Goal: Task Accomplishment & Management: Use online tool/utility

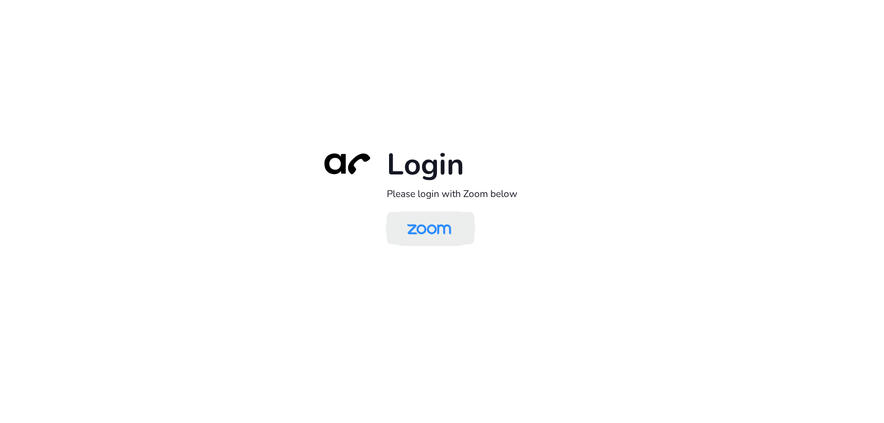
click at [437, 236] on img at bounding box center [429, 229] width 64 height 30
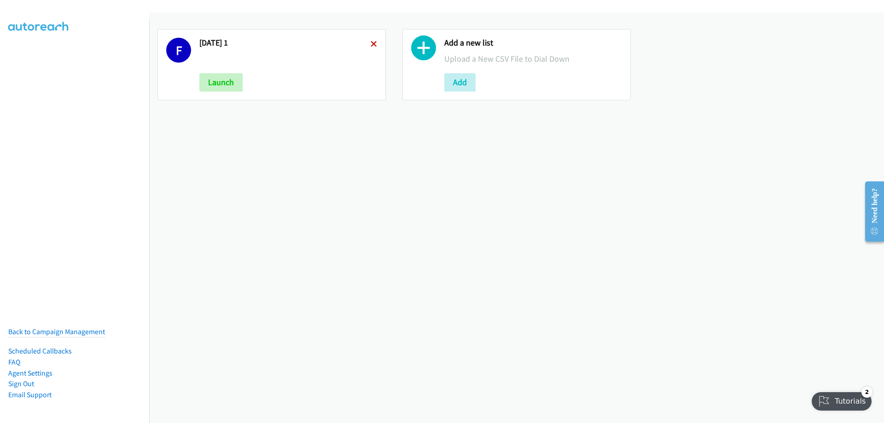
click at [371, 42] on icon at bounding box center [374, 44] width 6 height 6
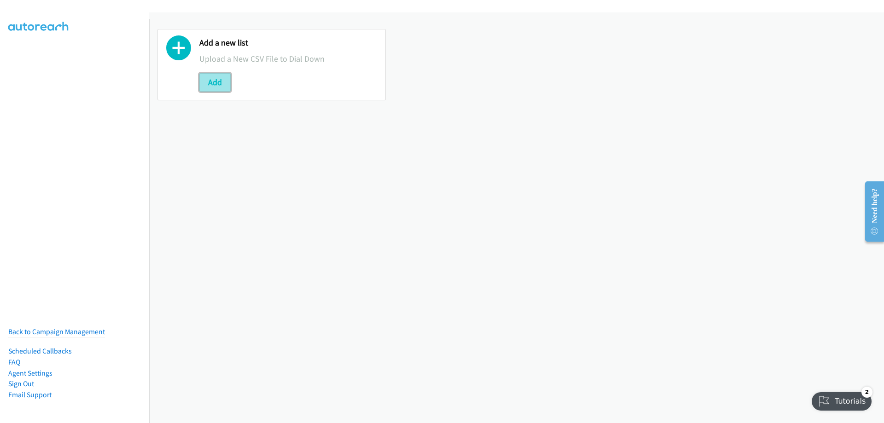
click at [215, 84] on button "Add" at bounding box center [214, 82] width 31 height 18
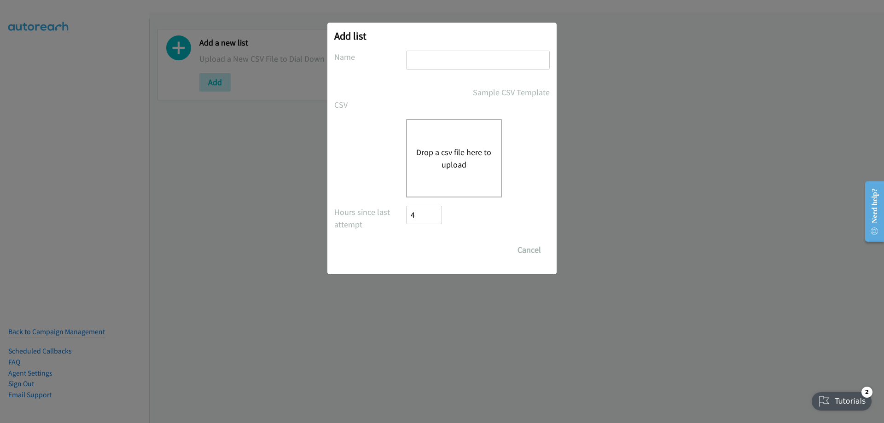
click at [437, 59] on input "text" at bounding box center [478, 60] width 144 height 19
type input "[DATE]"
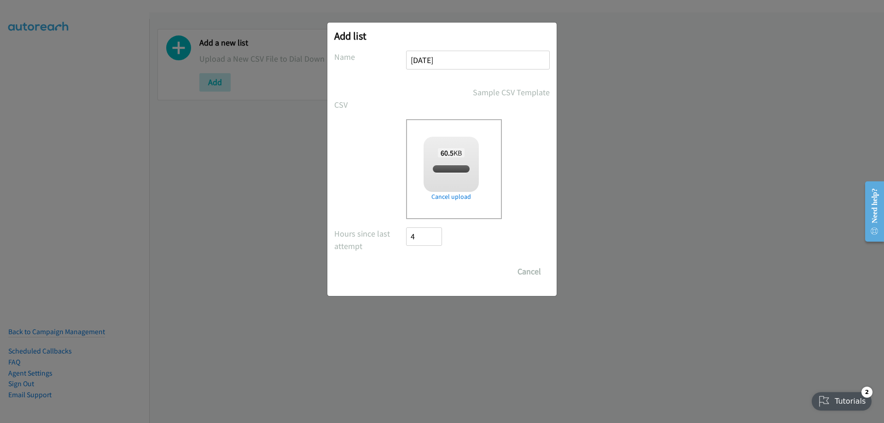
checkbox input "true"
click at [421, 272] on input "Save List" at bounding box center [430, 271] width 48 height 18
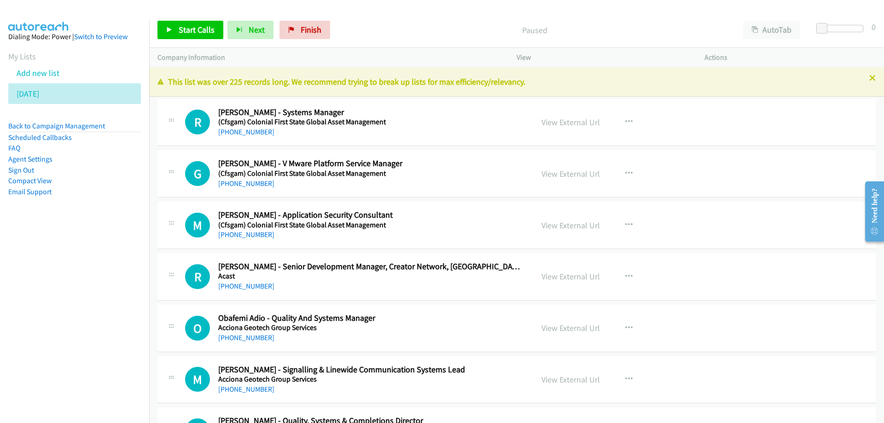
click at [67, 365] on nav "Dialing Mode: Power | Switch to Preview My Lists Add new list Monday Back to Ca…" at bounding box center [75, 230] width 150 height 423
click at [194, 29] on span "Start Calls" at bounding box center [197, 29] width 36 height 11
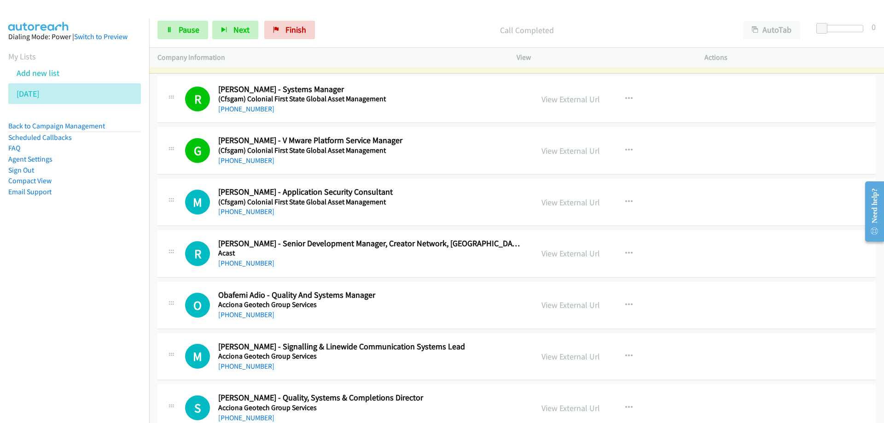
scroll to position [46, 0]
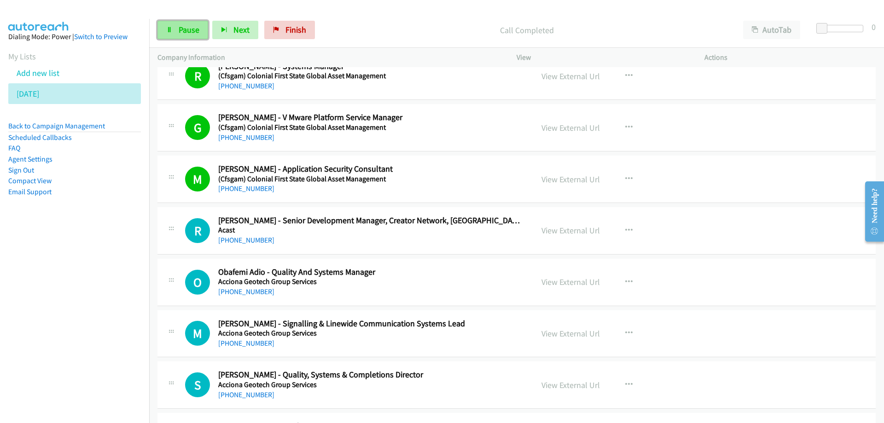
click at [190, 27] on span "Pause" at bounding box center [189, 29] width 21 height 11
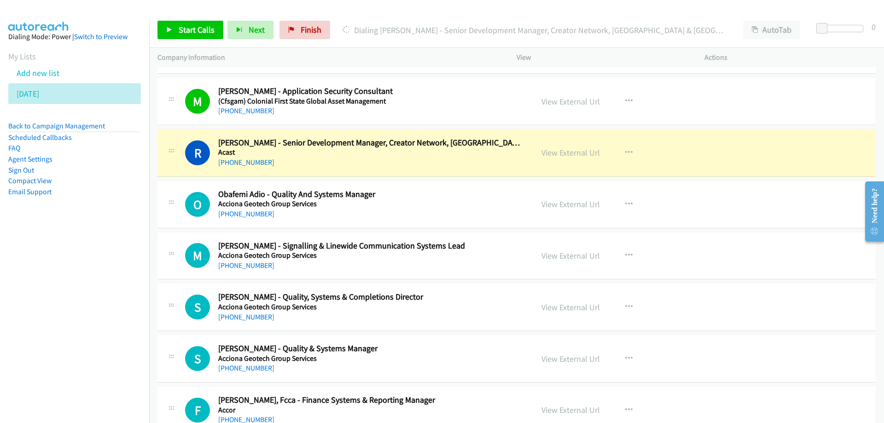
scroll to position [138, 0]
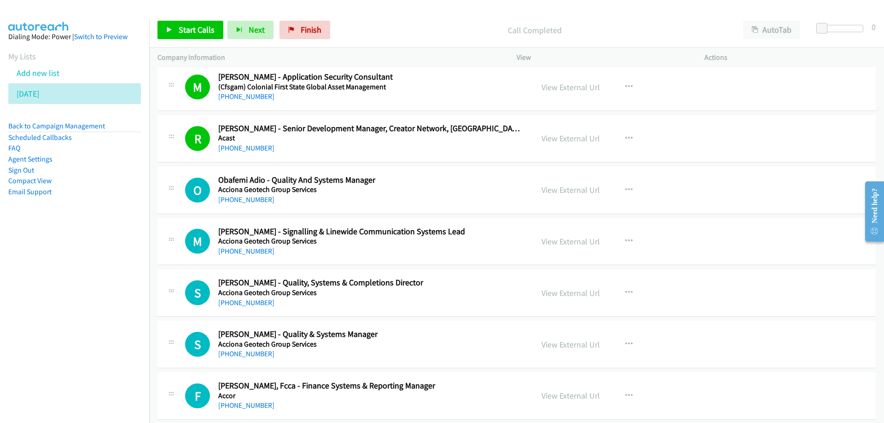
click at [329, 140] on h5 "Acast" at bounding box center [369, 138] width 303 height 9
click at [587, 138] on link "View External Url" at bounding box center [571, 138] width 58 height 11
click at [189, 30] on span "Start Calls" at bounding box center [197, 29] width 36 height 11
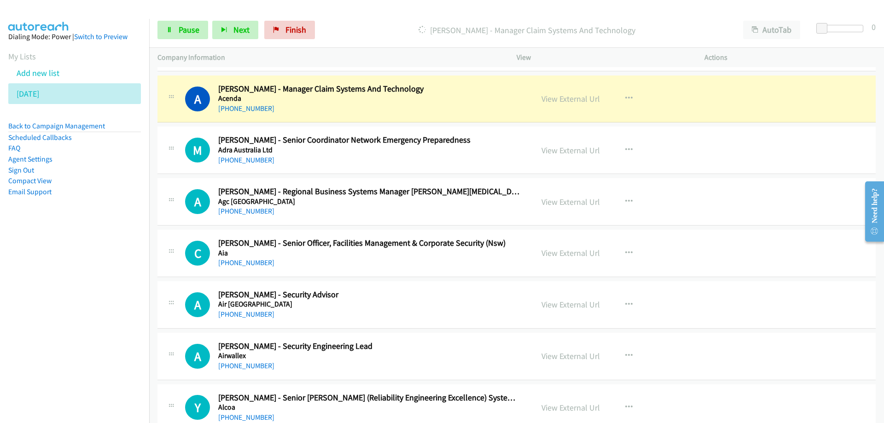
scroll to position [553, 0]
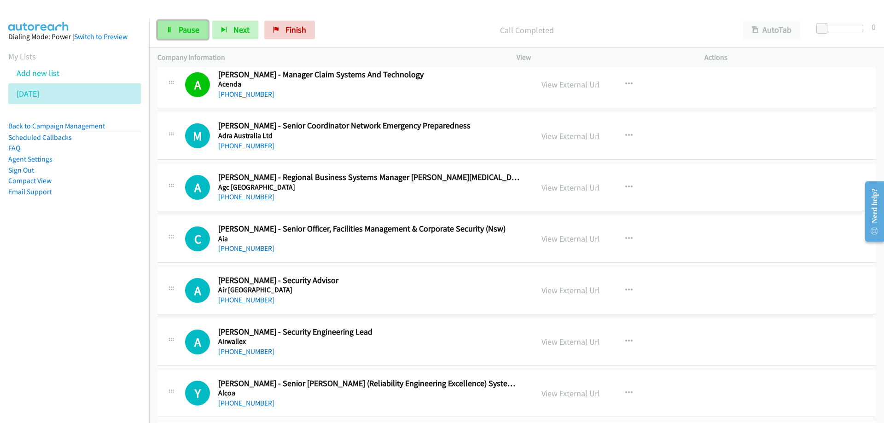
click at [195, 32] on span "Pause" at bounding box center [189, 29] width 21 height 11
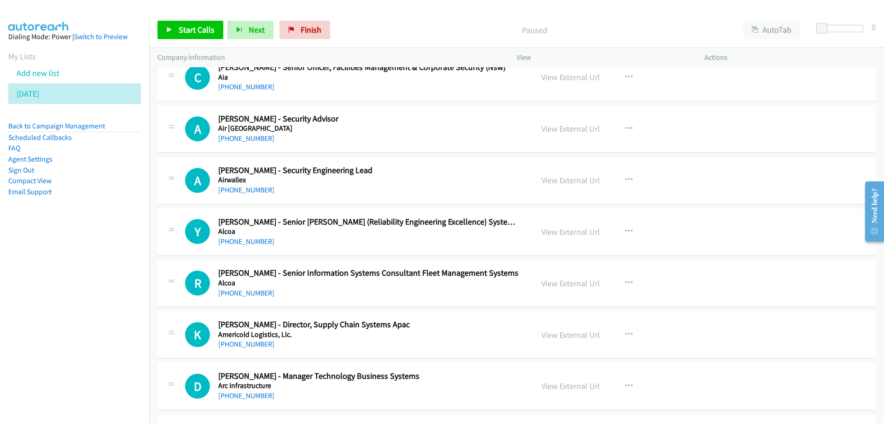
scroll to position [737, 0]
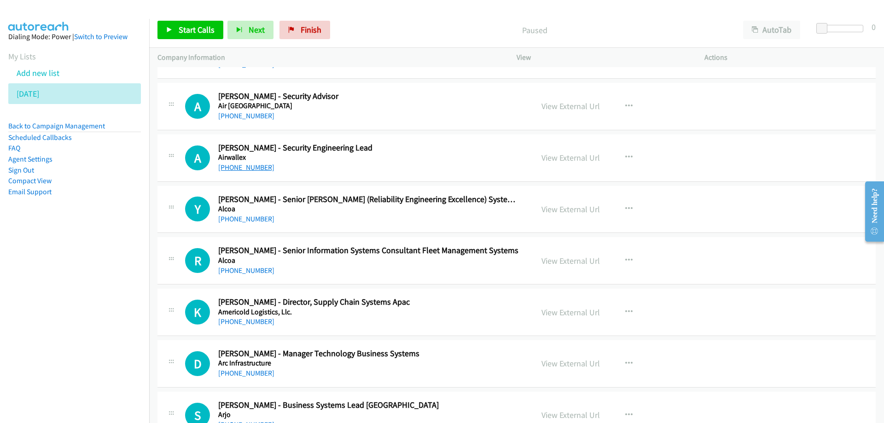
click at [241, 169] on link "+61 449 562 252" at bounding box center [246, 167] width 56 height 9
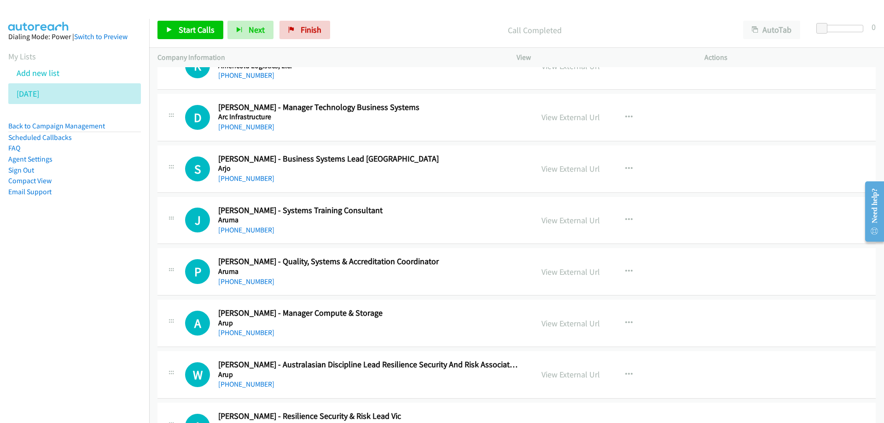
scroll to position [967, 0]
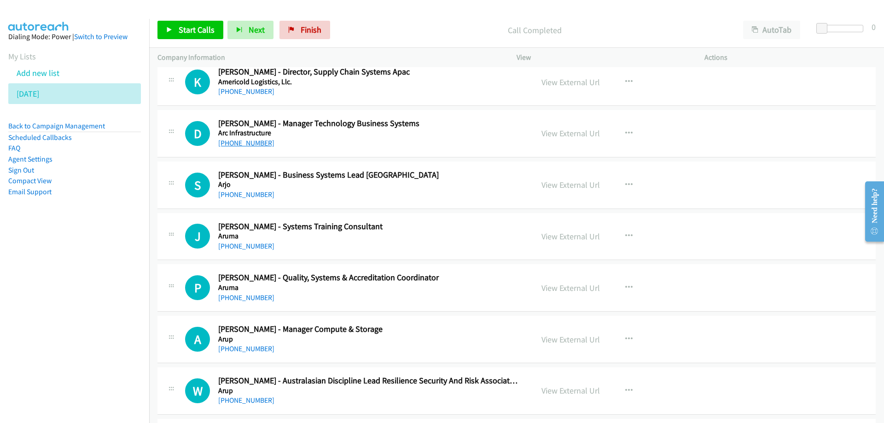
click at [236, 140] on link "+61 409 716 901" at bounding box center [246, 143] width 56 height 9
click at [247, 198] on link "[PHONE_NUMBER]" at bounding box center [246, 194] width 56 height 9
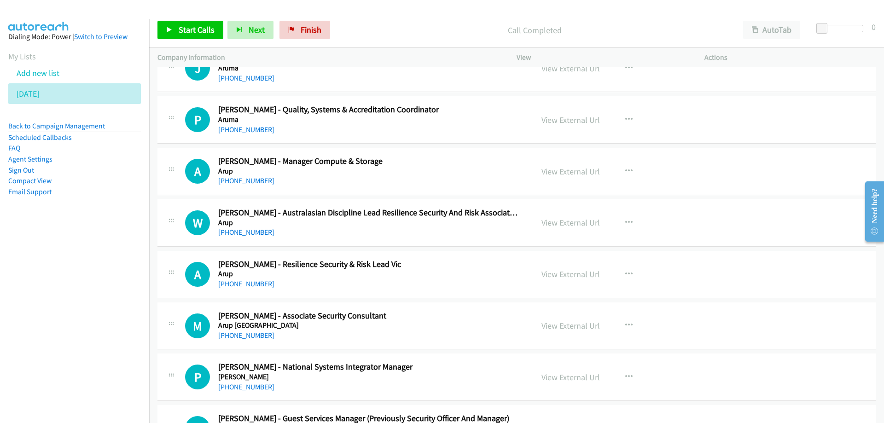
scroll to position [1151, 0]
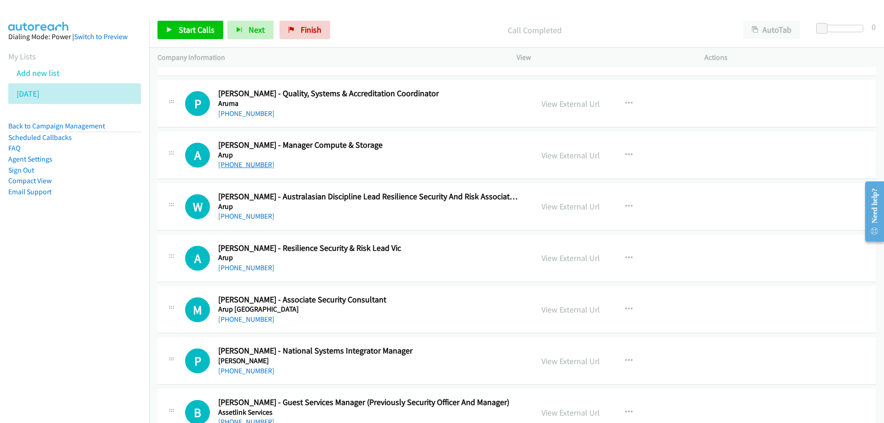
click at [257, 166] on link "+61 434 072 267" at bounding box center [246, 164] width 56 height 9
click at [318, 219] on div "[PHONE_NUMBER]" at bounding box center [369, 216] width 303 height 11
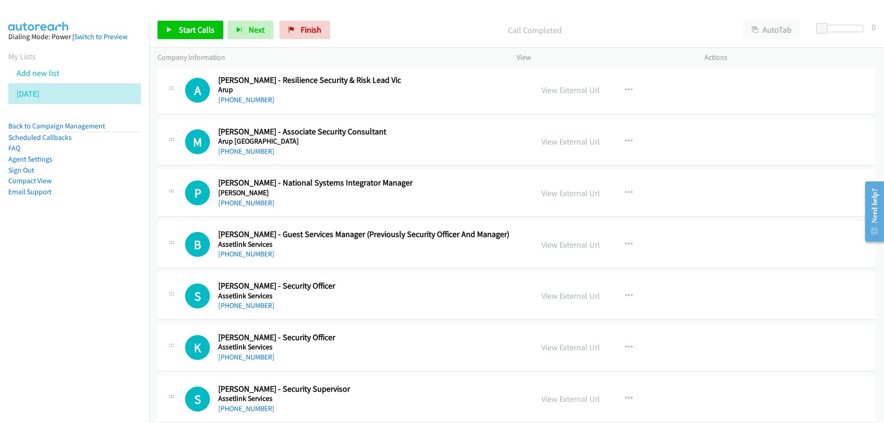
scroll to position [1336, 0]
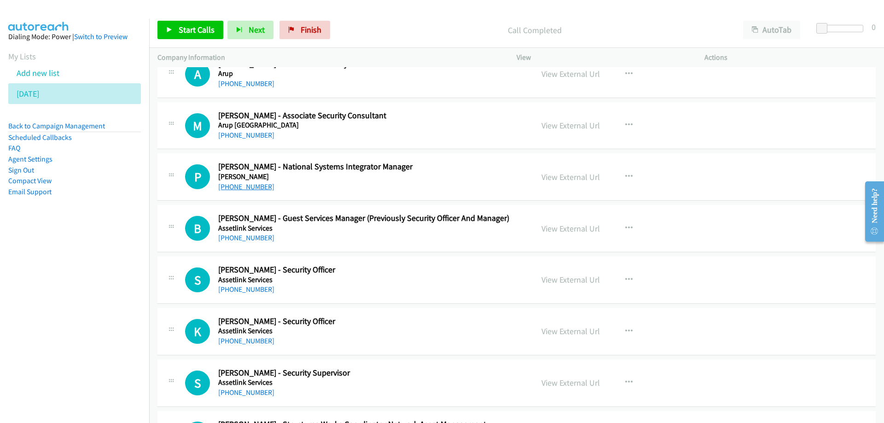
click at [253, 186] on link "+61 438 777 537" at bounding box center [246, 186] width 56 height 9
drag, startPoint x: 372, startPoint y: 271, endPoint x: 449, endPoint y: 264, distance: 77.7
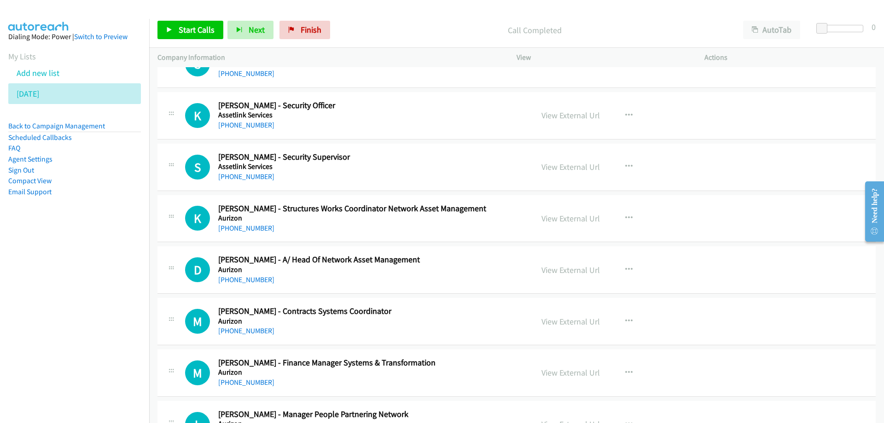
scroll to position [1566, 0]
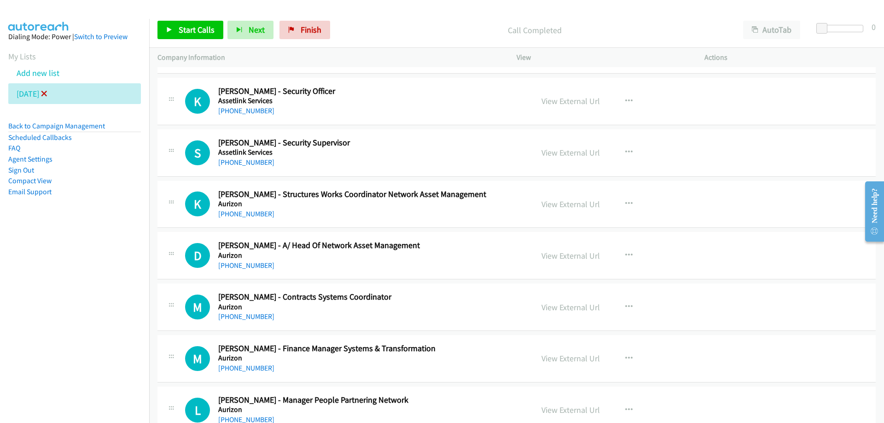
click at [47, 93] on icon at bounding box center [44, 94] width 6 height 6
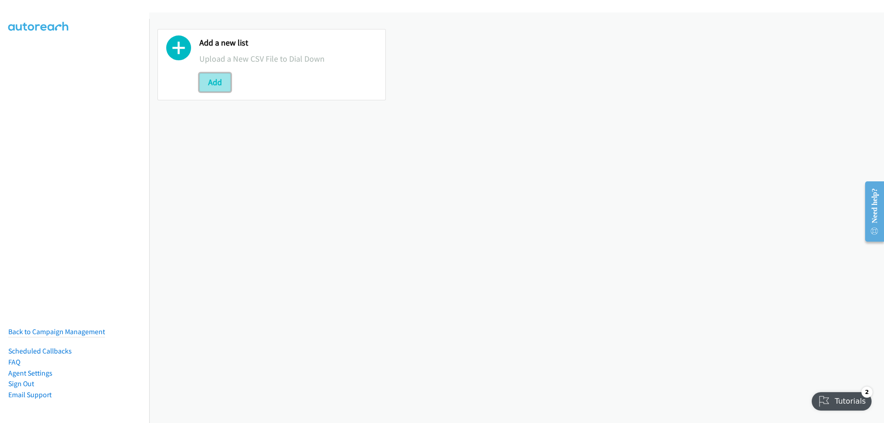
click at [215, 84] on button "Add" at bounding box center [214, 82] width 31 height 18
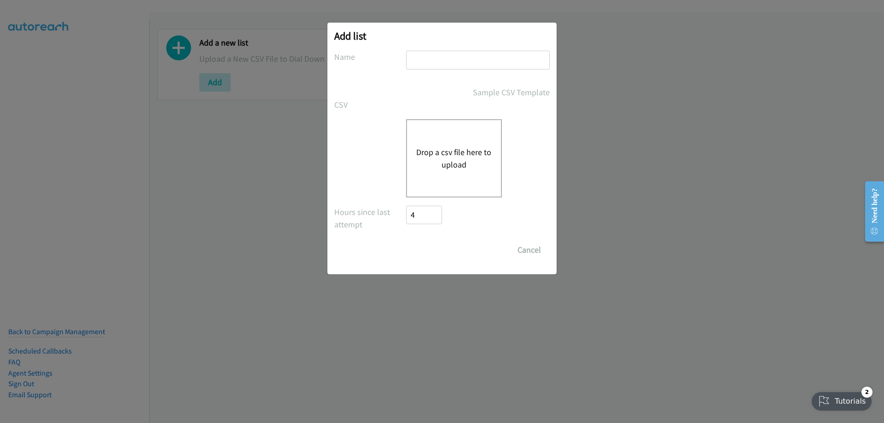
click at [438, 56] on input "text" at bounding box center [478, 60] width 144 height 19
type input "[DATE] 2"
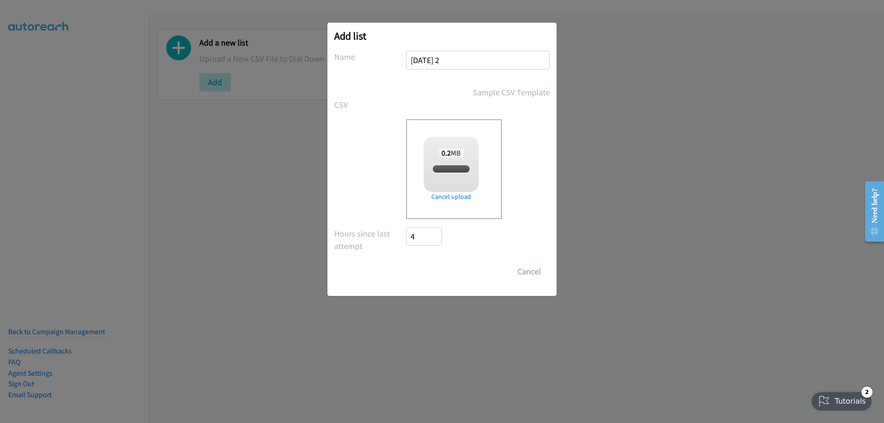
checkbox input "true"
click at [433, 274] on input "Save List" at bounding box center [430, 271] width 48 height 18
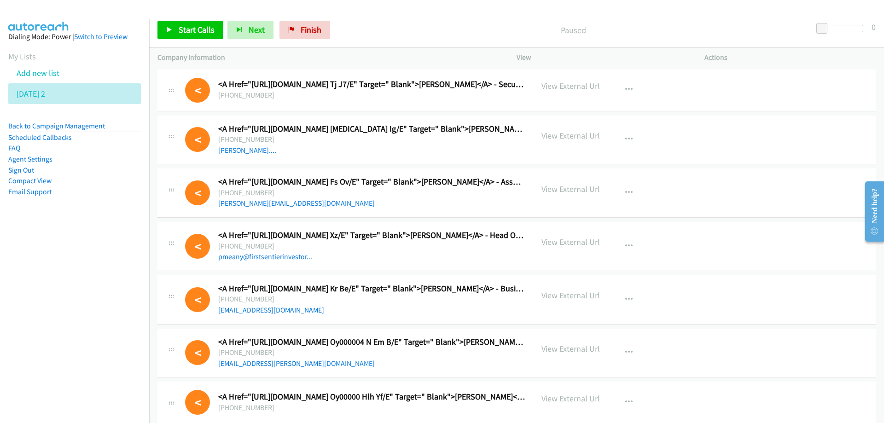
click at [20, 301] on nav "Dialing Mode: Power | Switch to Preview My Lists Add new list Monday 2 Back to …" at bounding box center [75, 230] width 150 height 423
click at [53, 96] on icon at bounding box center [50, 94] width 6 height 6
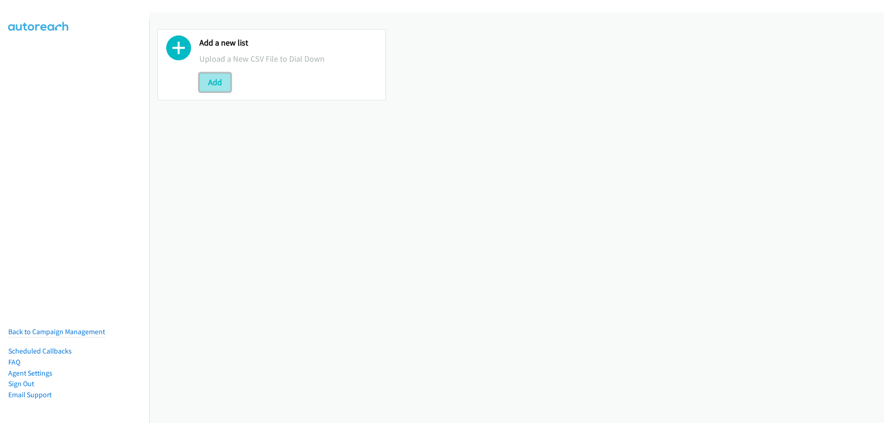
click at [216, 87] on button "Add" at bounding box center [214, 82] width 31 height 18
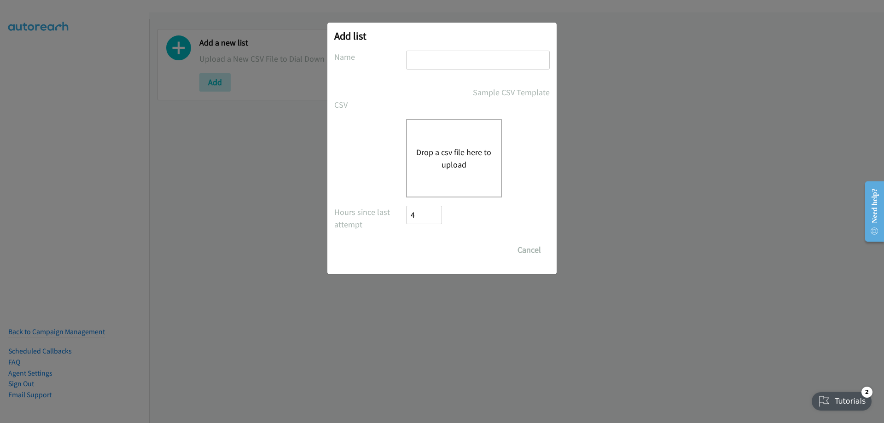
click at [449, 59] on input "text" at bounding box center [478, 60] width 144 height 19
type input "[DATE] 2"
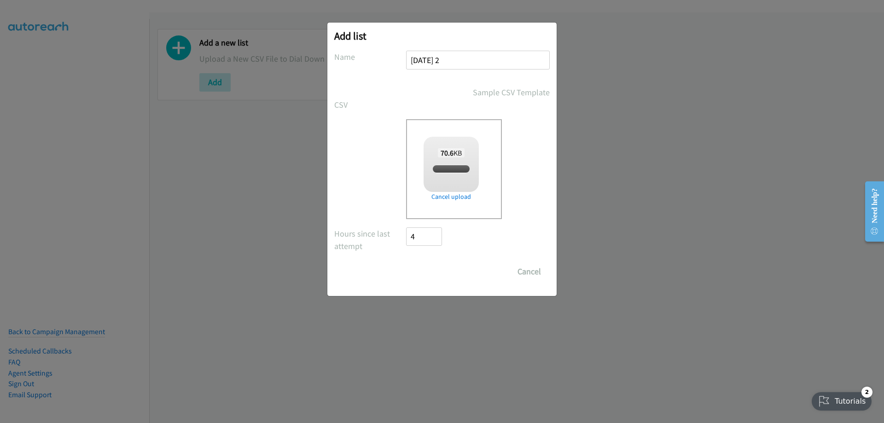
checkbox input "true"
click at [428, 277] on input "Save List" at bounding box center [430, 271] width 48 height 18
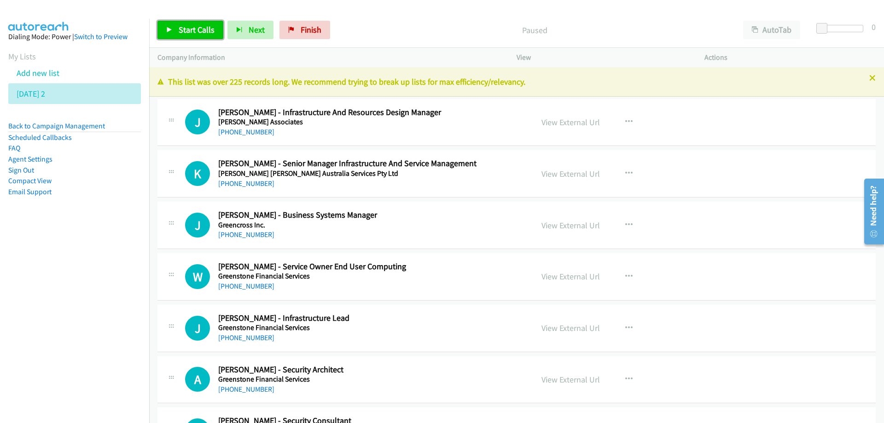
click at [197, 28] on span "Start Calls" at bounding box center [197, 29] width 36 height 11
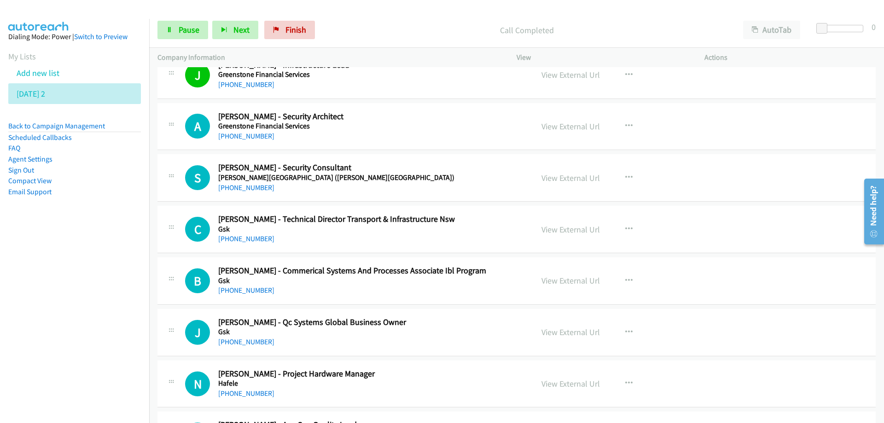
scroll to position [276, 0]
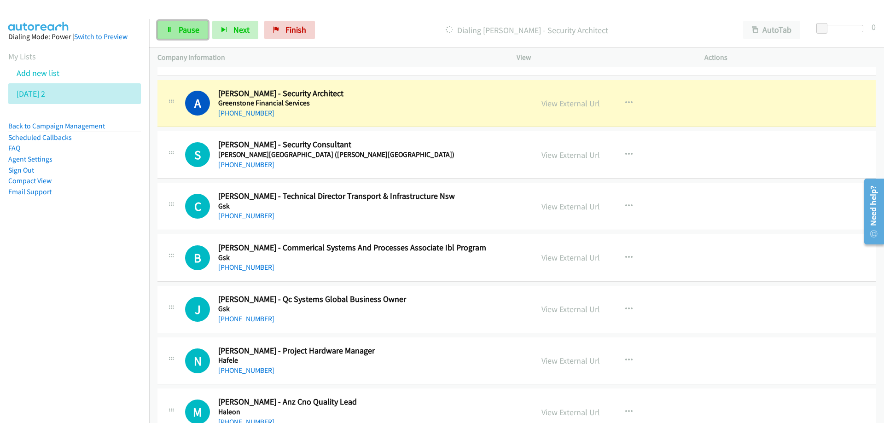
click at [192, 29] on span "Pause" at bounding box center [189, 29] width 21 height 11
drag, startPoint x: 331, startPoint y: 95, endPoint x: 373, endPoint y: 106, distance: 43.8
click at [331, 95] on h2 "Ana Cecuk - Security Architect" at bounding box center [369, 93] width 303 height 11
click at [576, 101] on link "View External Url" at bounding box center [571, 103] width 58 height 11
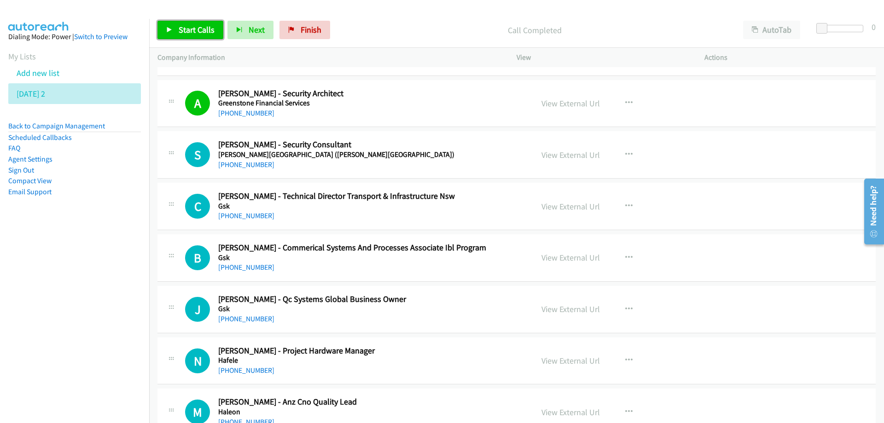
drag, startPoint x: 199, startPoint y: 25, endPoint x: 326, endPoint y: 50, distance: 129.4
click at [200, 26] on span "Start Calls" at bounding box center [197, 29] width 36 height 11
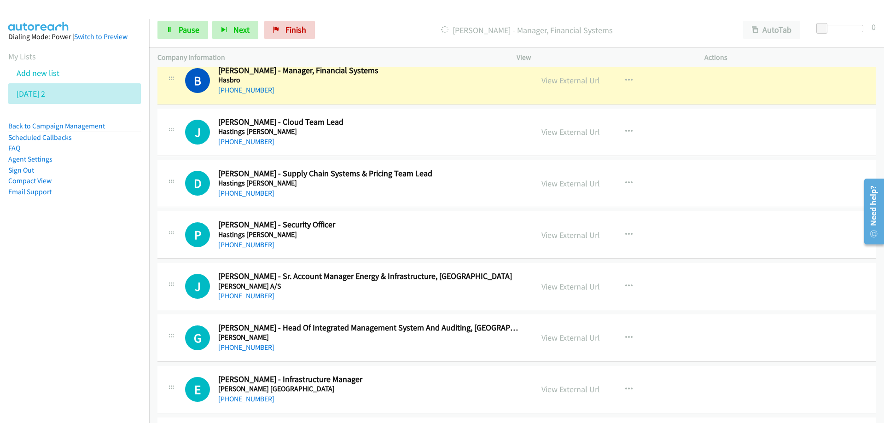
scroll to position [783, 0]
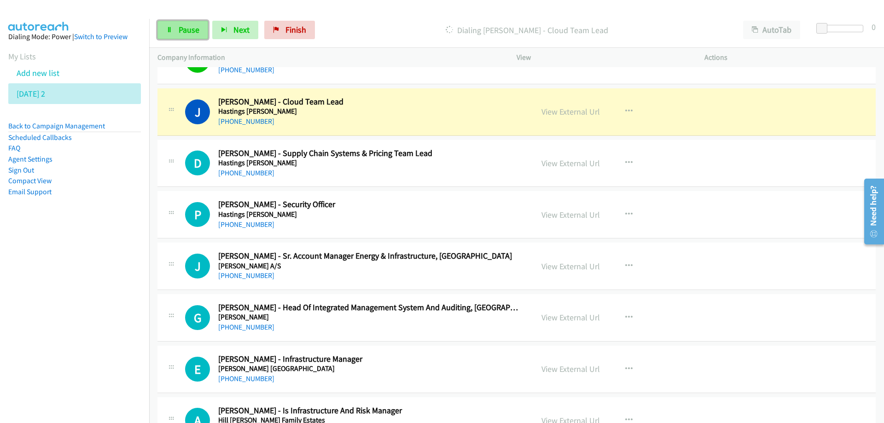
click at [178, 34] on link "Pause" at bounding box center [182, 30] width 51 height 18
click at [555, 111] on link "View External Url" at bounding box center [571, 111] width 58 height 11
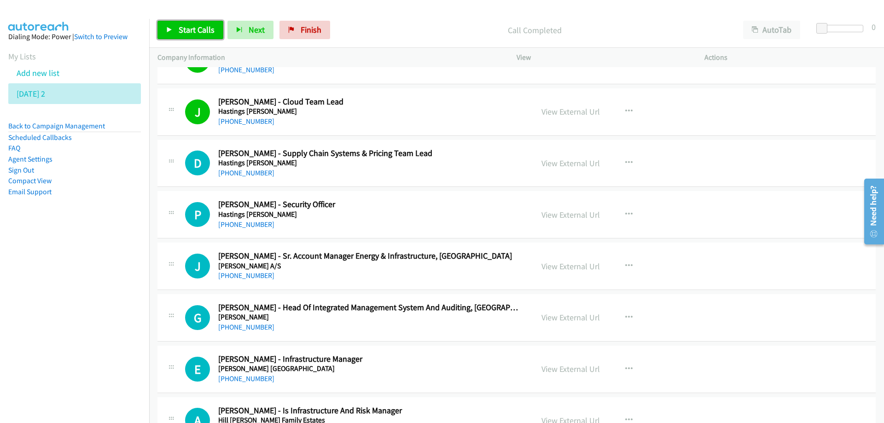
click at [201, 35] on link "Start Calls" at bounding box center [190, 30] width 66 height 18
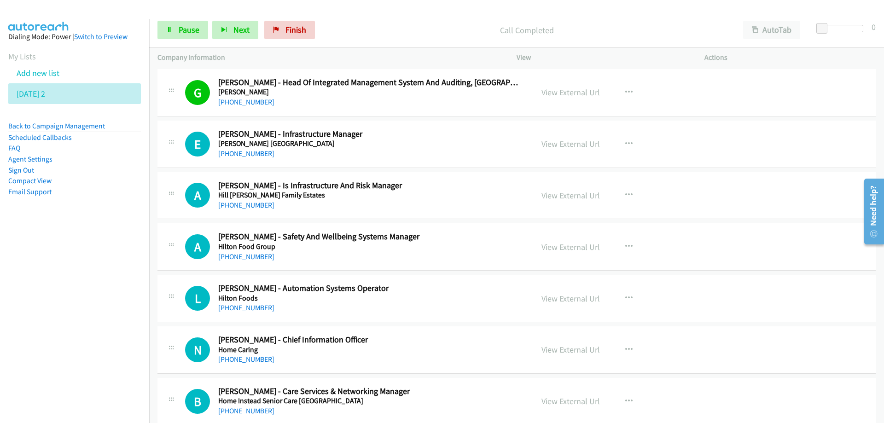
scroll to position [1013, 0]
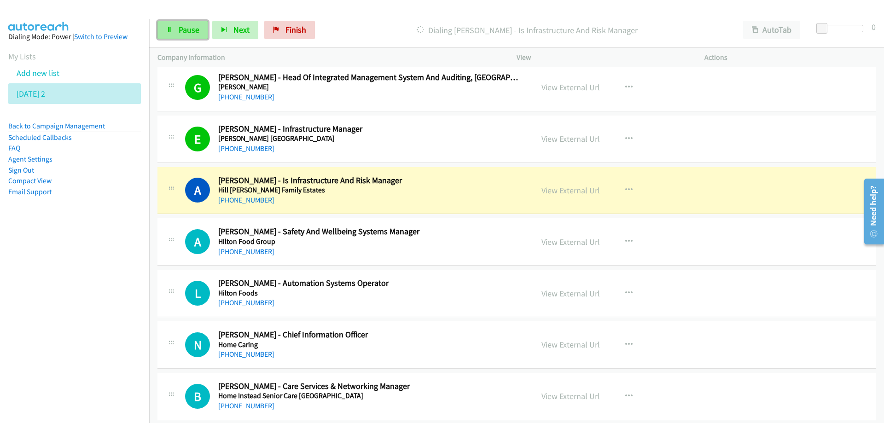
click at [187, 31] on span "Pause" at bounding box center [189, 29] width 21 height 11
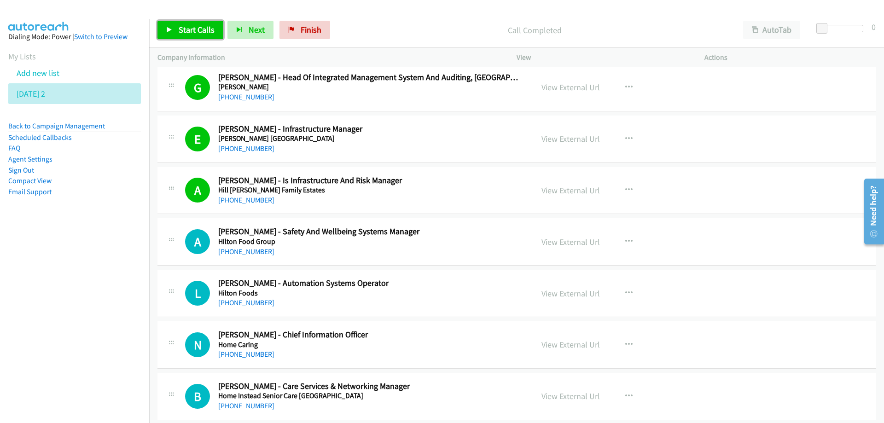
click at [200, 32] on span "Start Calls" at bounding box center [197, 29] width 36 height 11
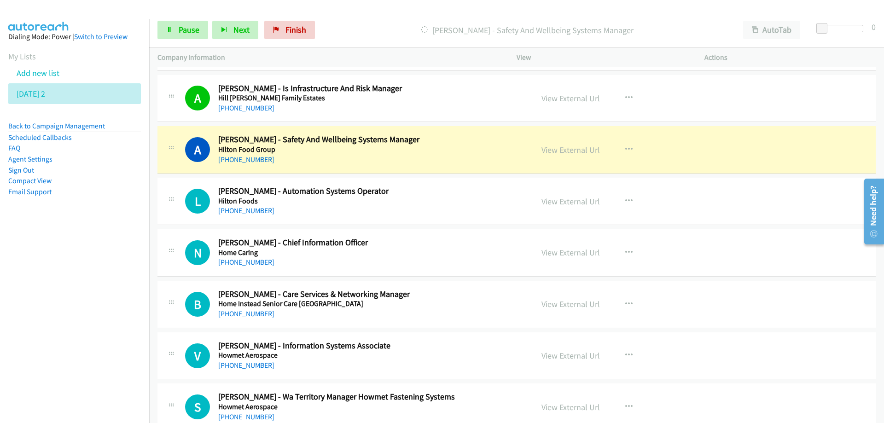
scroll to position [1151, 0]
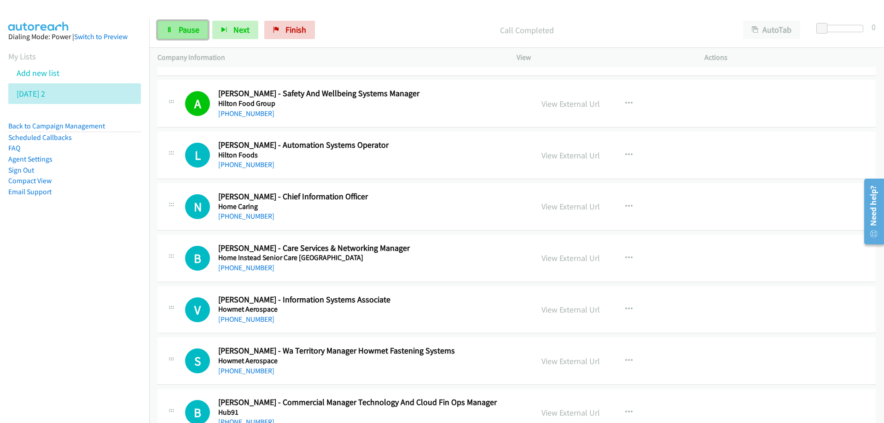
click at [176, 21] on link "Pause" at bounding box center [182, 30] width 51 height 18
click at [551, 104] on link "View External Url" at bounding box center [571, 104] width 58 height 11
click at [195, 30] on span "Start Calls" at bounding box center [197, 29] width 36 height 11
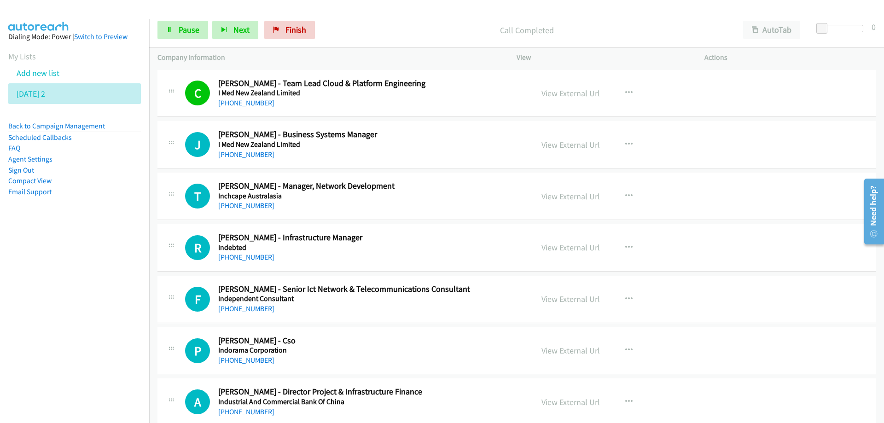
scroll to position [1980, 0]
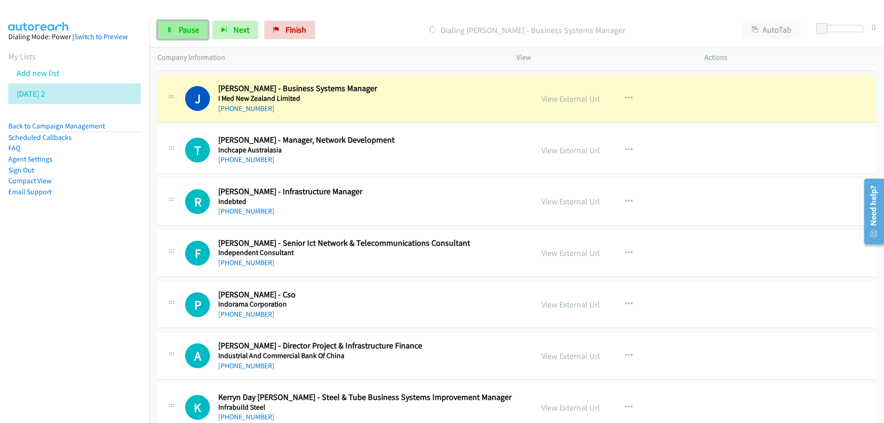
click at [186, 31] on span "Pause" at bounding box center [189, 29] width 21 height 11
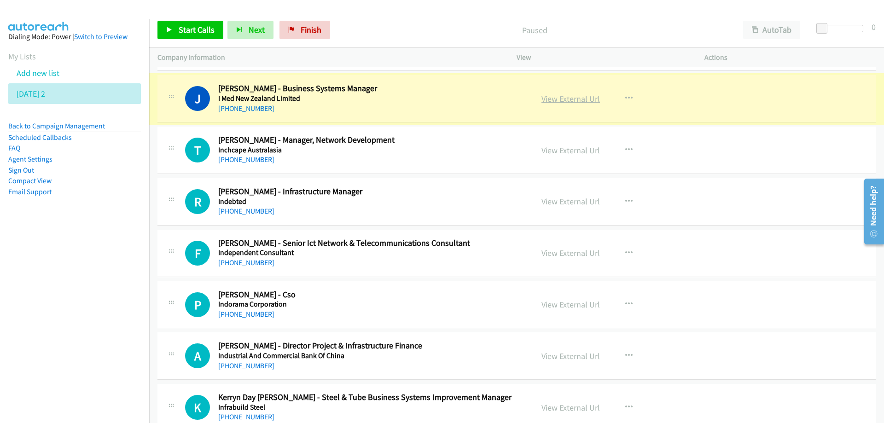
click at [575, 99] on link "View External Url" at bounding box center [571, 98] width 58 height 11
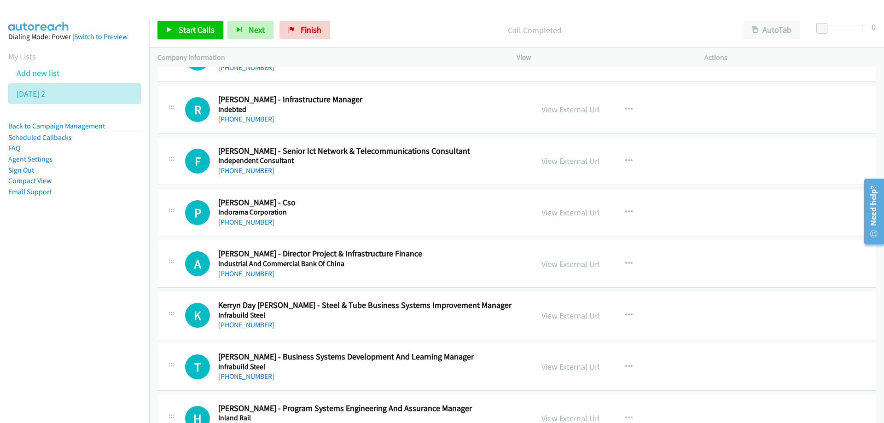
scroll to position [2026, 0]
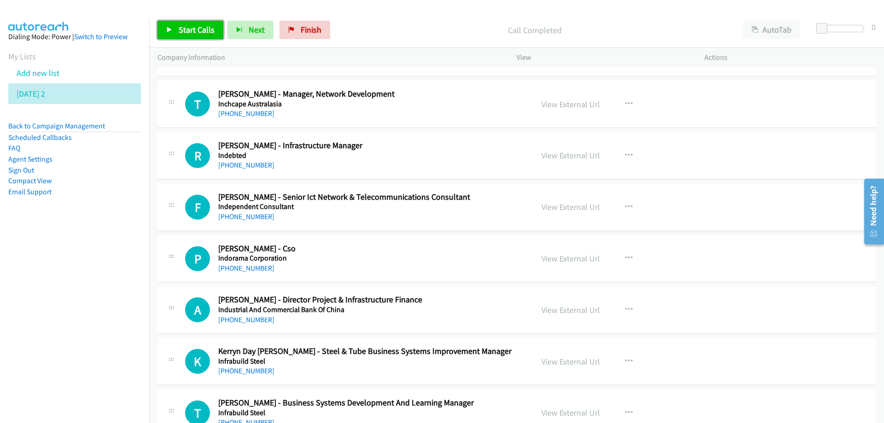
click at [193, 24] on span "Start Calls" at bounding box center [197, 29] width 36 height 11
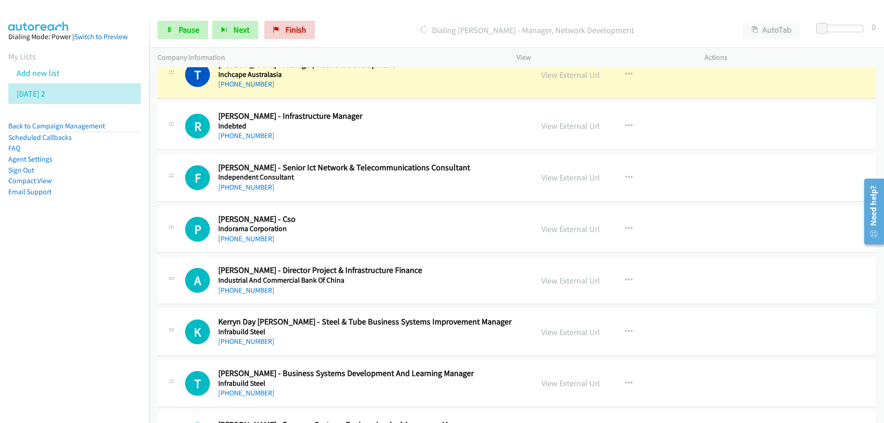
scroll to position [2072, 0]
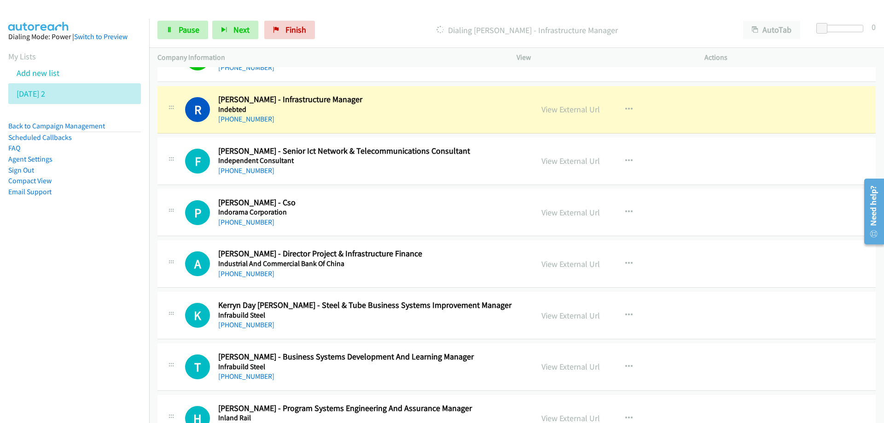
drag, startPoint x: 341, startPoint y: 121, endPoint x: 346, endPoint y: 122, distance: 4.8
click at [341, 121] on div "+61 421 087 997" at bounding box center [369, 119] width 303 height 11
click at [189, 29] on span "Pause" at bounding box center [189, 29] width 21 height 11
click at [564, 106] on link "View External Url" at bounding box center [571, 109] width 58 height 11
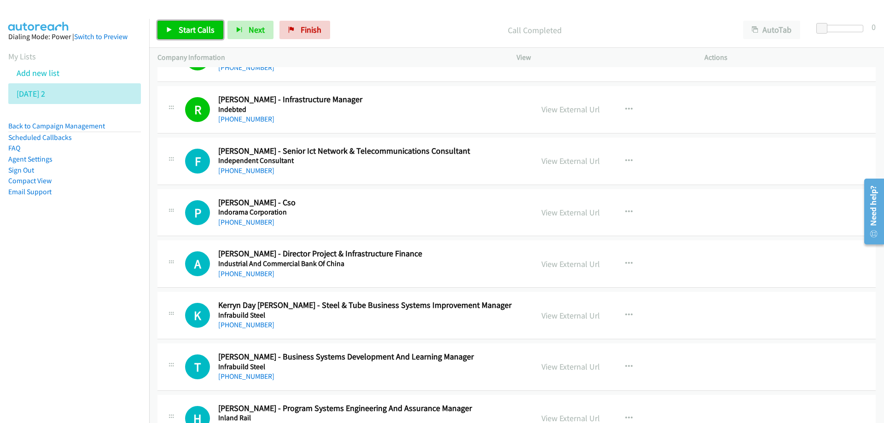
click at [190, 31] on span "Start Calls" at bounding box center [197, 29] width 36 height 11
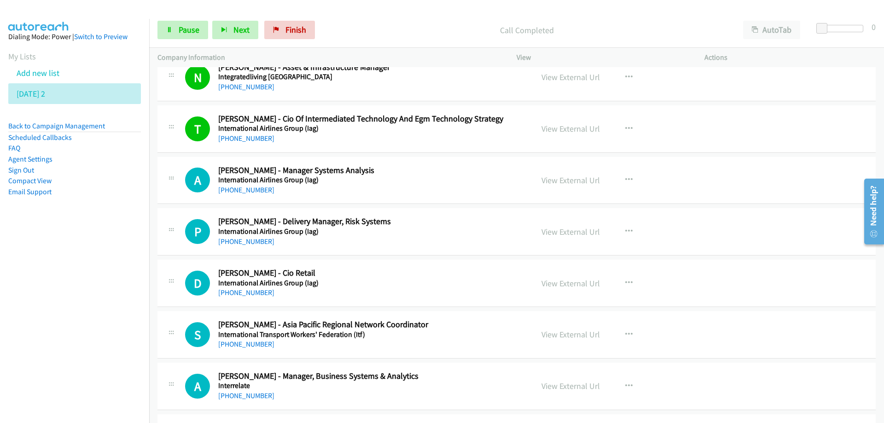
scroll to position [2717, 0]
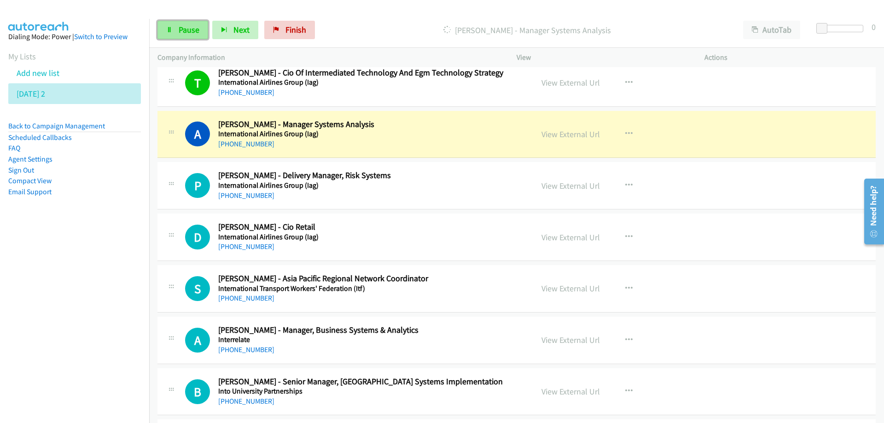
click at [184, 31] on span "Pause" at bounding box center [189, 29] width 21 height 11
drag, startPoint x: 556, startPoint y: 140, endPoint x: 552, endPoint y: 136, distance: 5.5
click at [575, 138] on link "View External Url" at bounding box center [571, 134] width 58 height 11
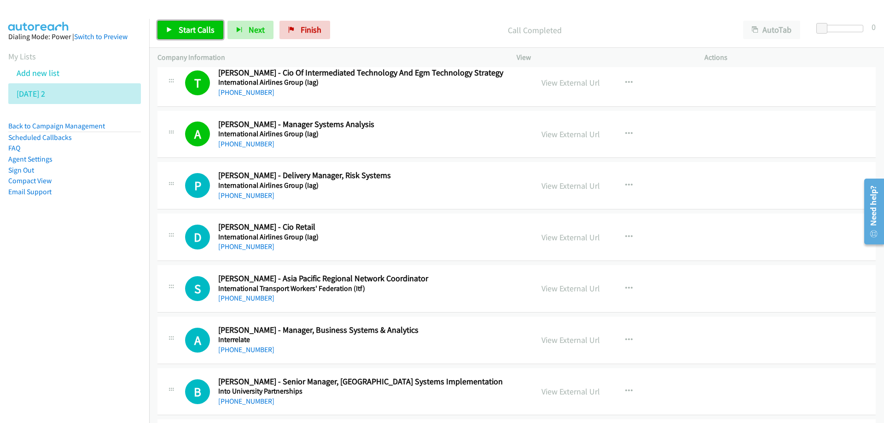
click at [187, 29] on span "Start Calls" at bounding box center [197, 29] width 36 height 11
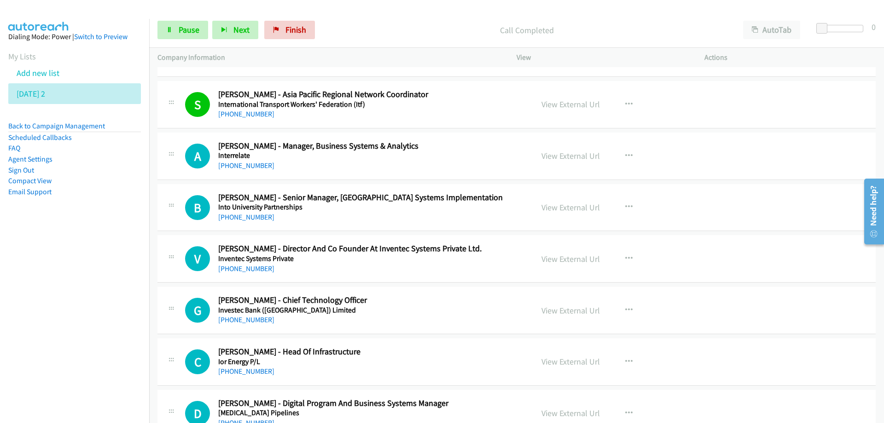
scroll to position [2947, 0]
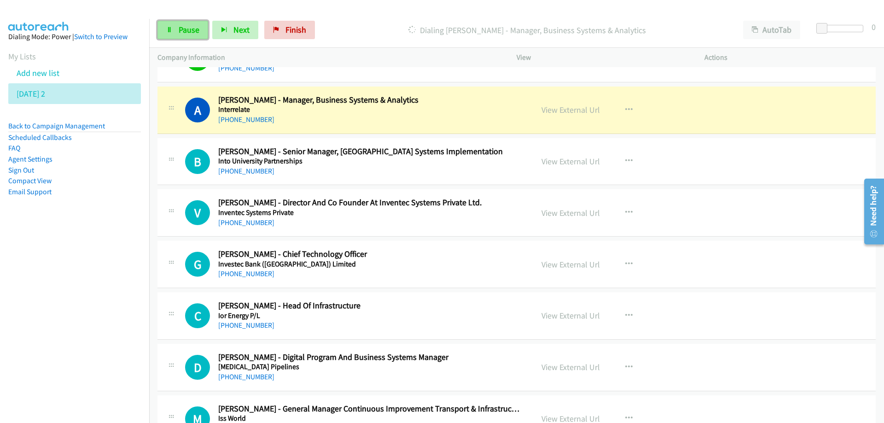
click at [190, 36] on link "Pause" at bounding box center [182, 30] width 51 height 18
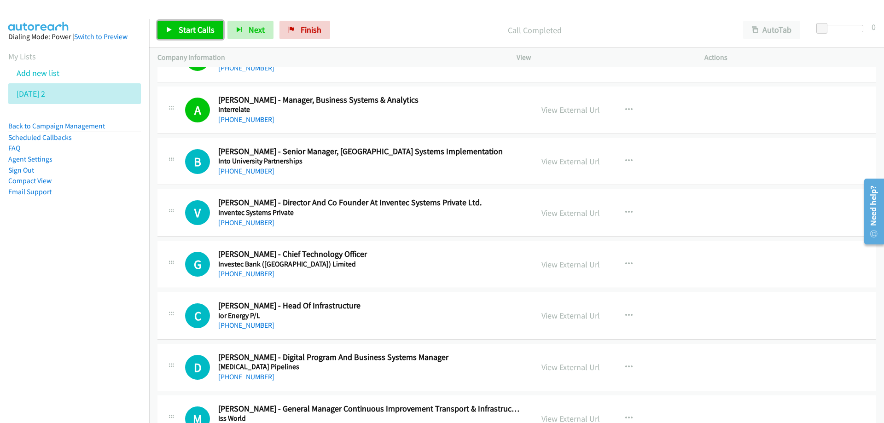
click at [188, 28] on span "Start Calls" at bounding box center [197, 29] width 36 height 11
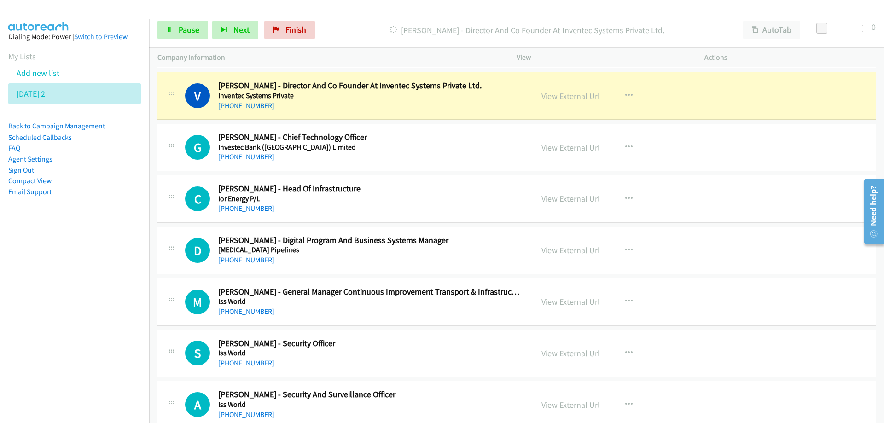
scroll to position [3086, 0]
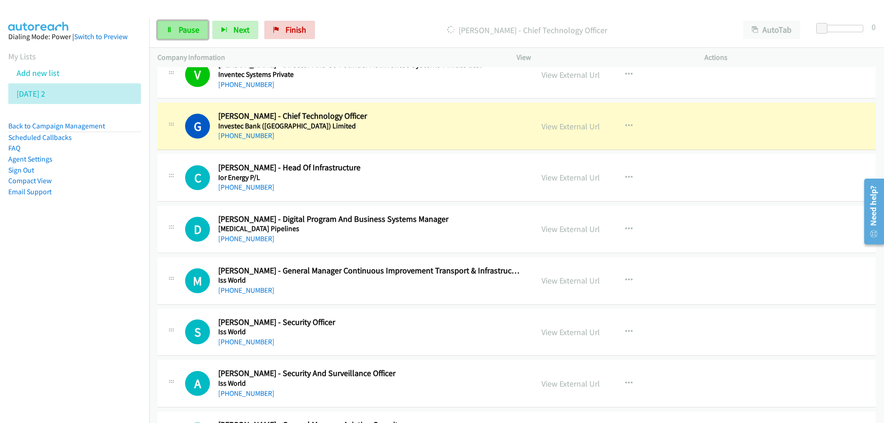
click at [187, 31] on span "Pause" at bounding box center [189, 29] width 21 height 11
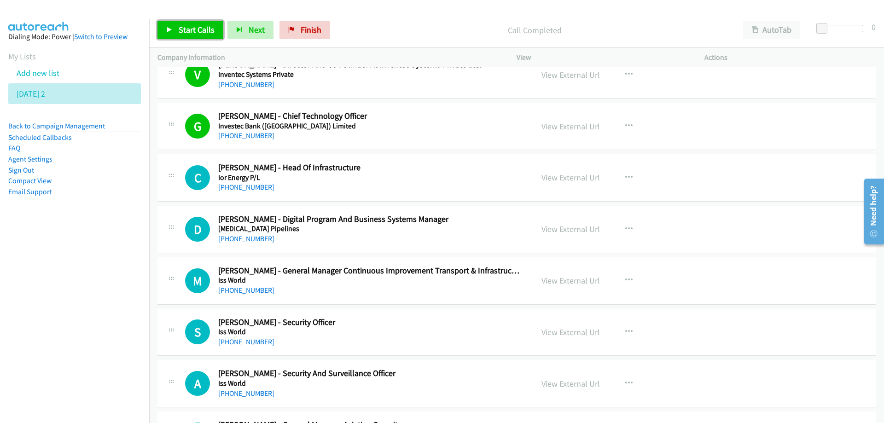
click at [192, 35] on link "Start Calls" at bounding box center [190, 30] width 66 height 18
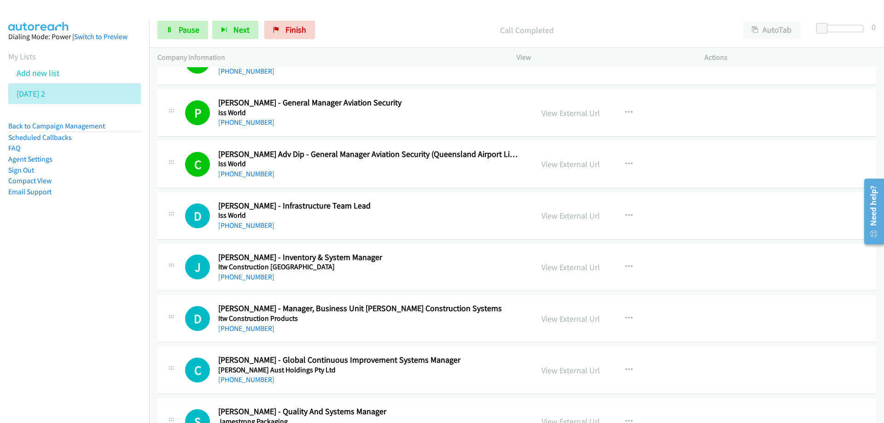
scroll to position [3454, 0]
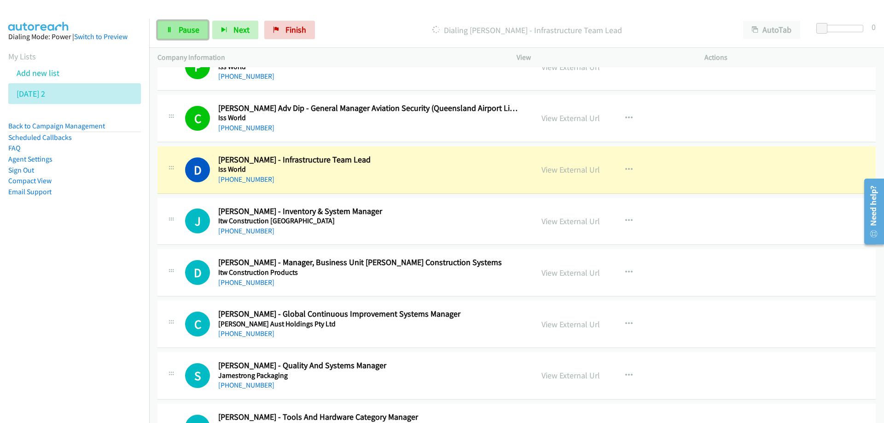
click at [190, 29] on span "Pause" at bounding box center [189, 29] width 21 height 11
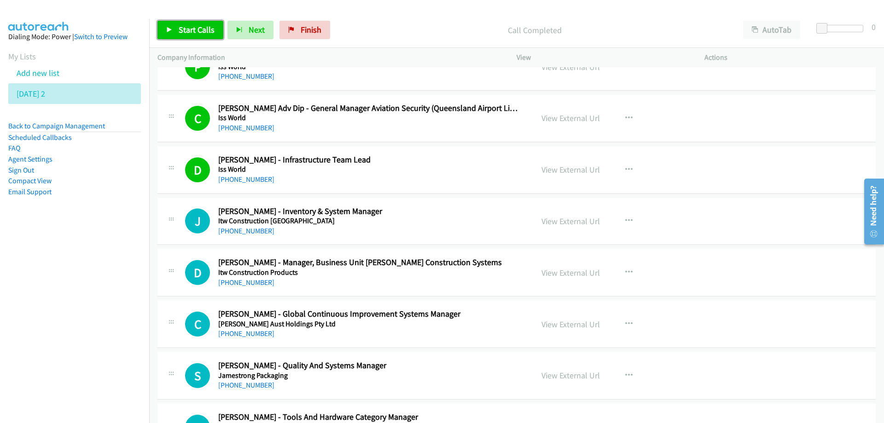
click at [197, 34] on span "Start Calls" at bounding box center [197, 29] width 36 height 11
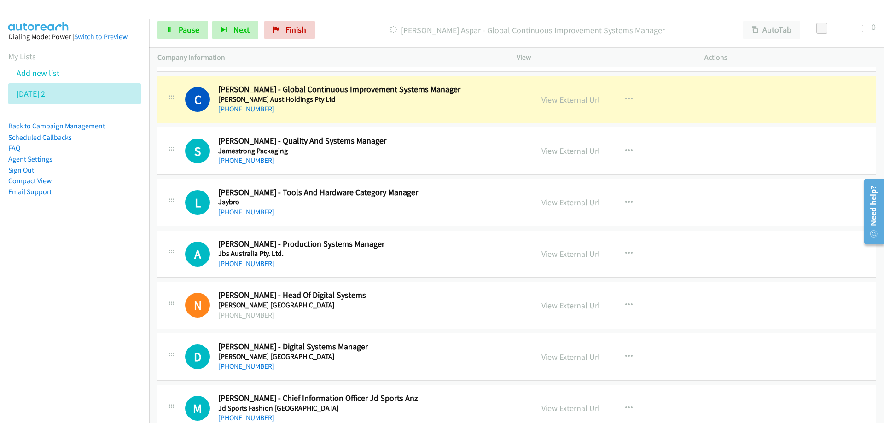
scroll to position [3684, 0]
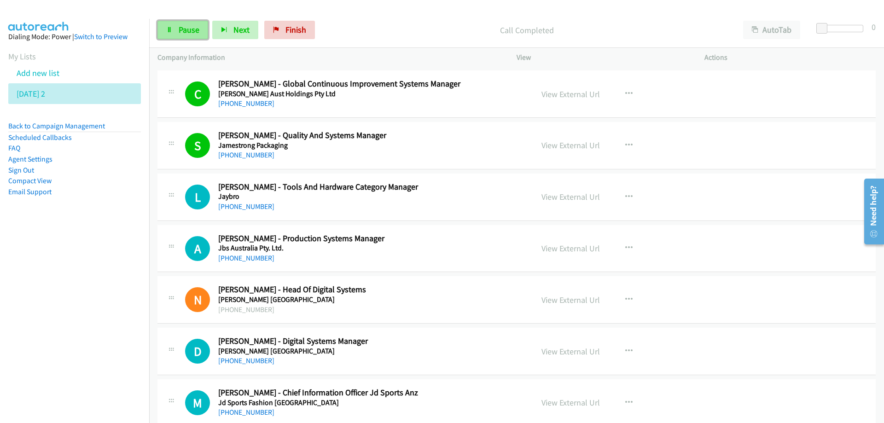
click at [193, 23] on link "Pause" at bounding box center [182, 30] width 51 height 18
click at [192, 28] on span "Start Calls" at bounding box center [197, 29] width 36 height 11
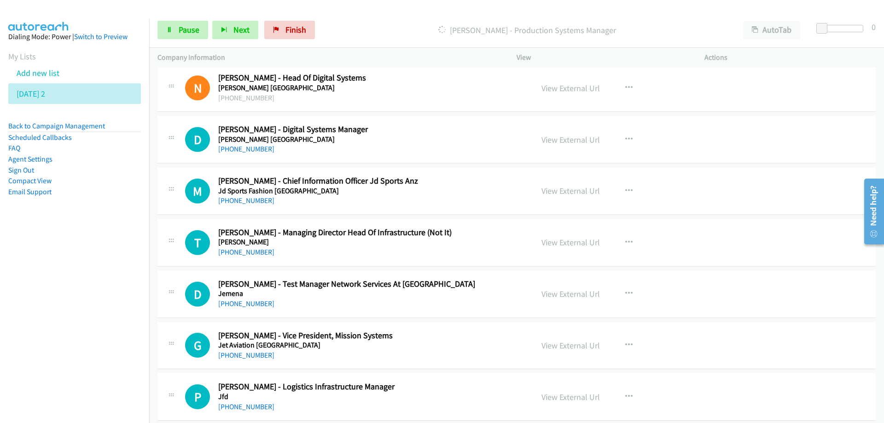
scroll to position [3914, 0]
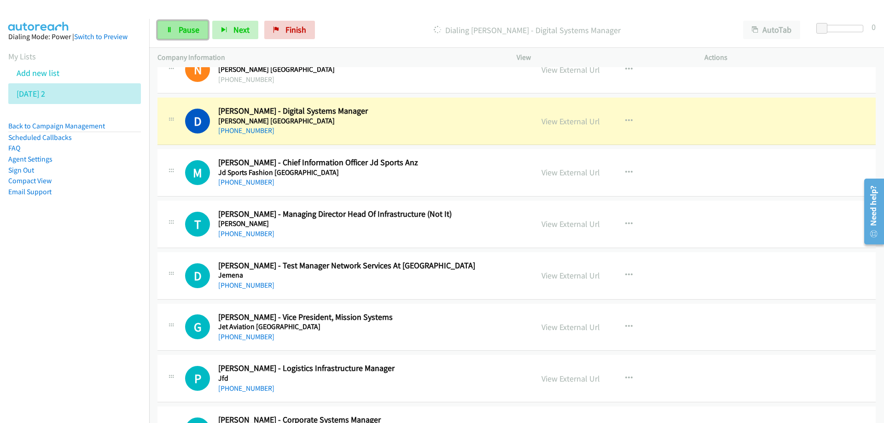
click at [190, 36] on link "Pause" at bounding box center [182, 30] width 51 height 18
click at [553, 120] on link "View External Url" at bounding box center [571, 121] width 58 height 11
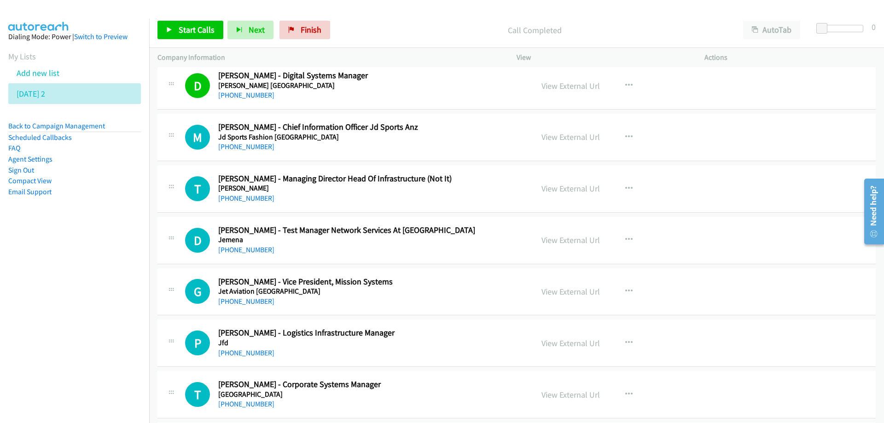
scroll to position [3961, 0]
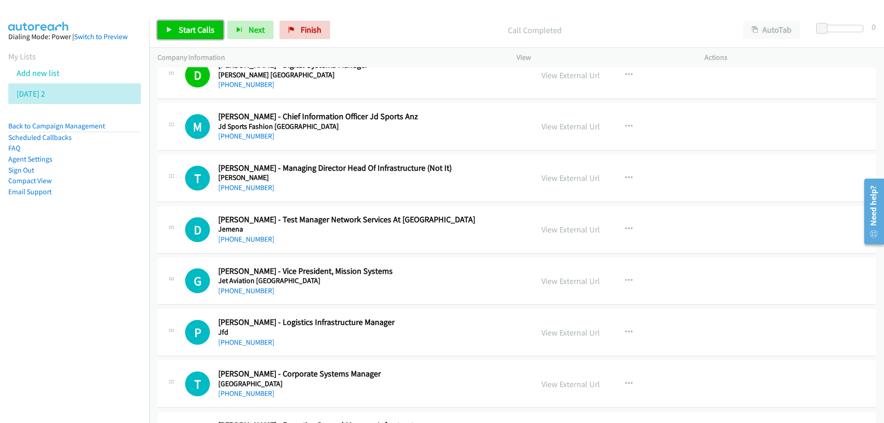
click at [191, 29] on span "Start Calls" at bounding box center [197, 29] width 36 height 11
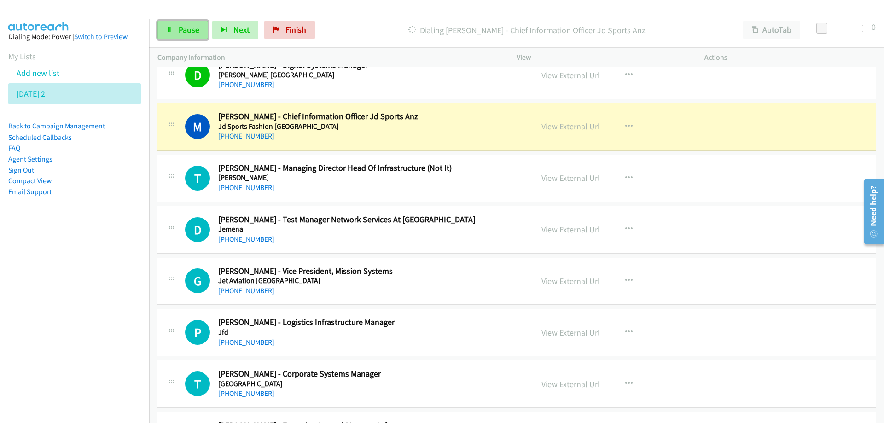
click at [194, 32] on span "Pause" at bounding box center [189, 29] width 21 height 11
click at [552, 130] on link "View External Url" at bounding box center [571, 126] width 58 height 11
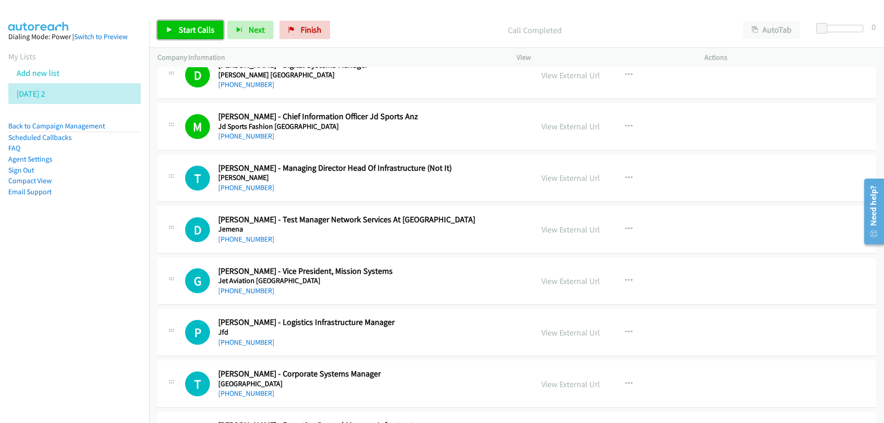
click at [197, 26] on span "Start Calls" at bounding box center [197, 29] width 36 height 11
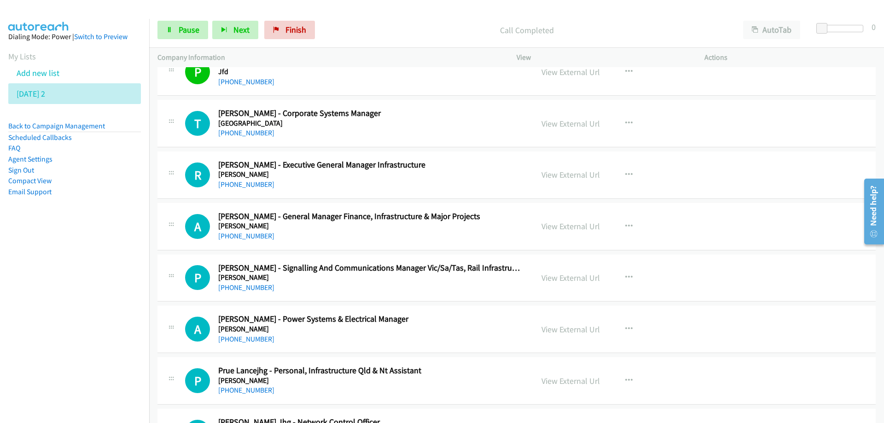
scroll to position [4237, 0]
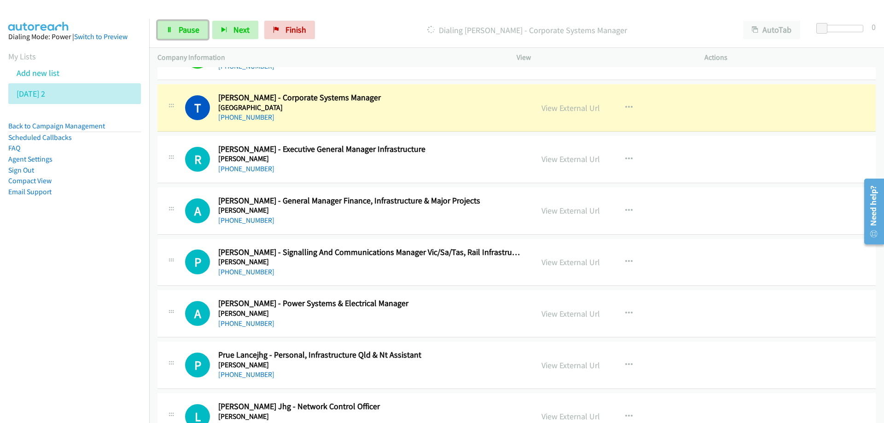
drag, startPoint x: 181, startPoint y: 28, endPoint x: 228, endPoint y: 62, distance: 58.7
click at [181, 28] on span "Pause" at bounding box center [189, 29] width 21 height 11
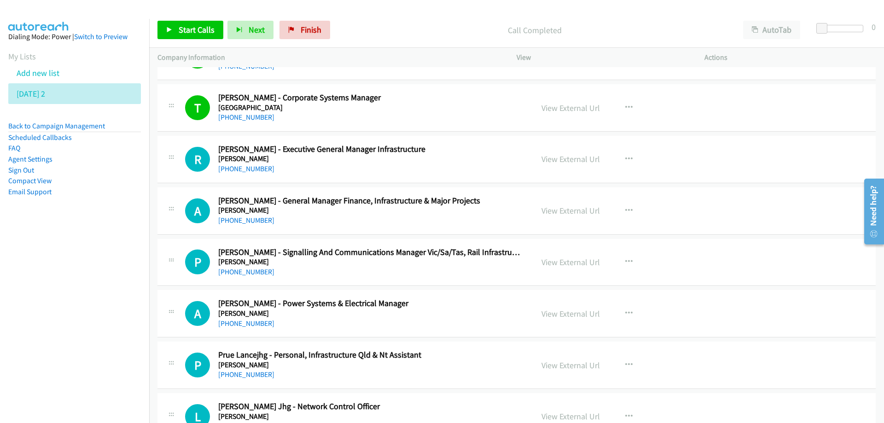
drag, startPoint x: 418, startPoint y: 122, endPoint x: 475, endPoint y: 97, distance: 62.1
click at [551, 111] on link "View External Url" at bounding box center [571, 108] width 58 height 11
click at [193, 31] on span "Start Calls" at bounding box center [197, 29] width 36 height 11
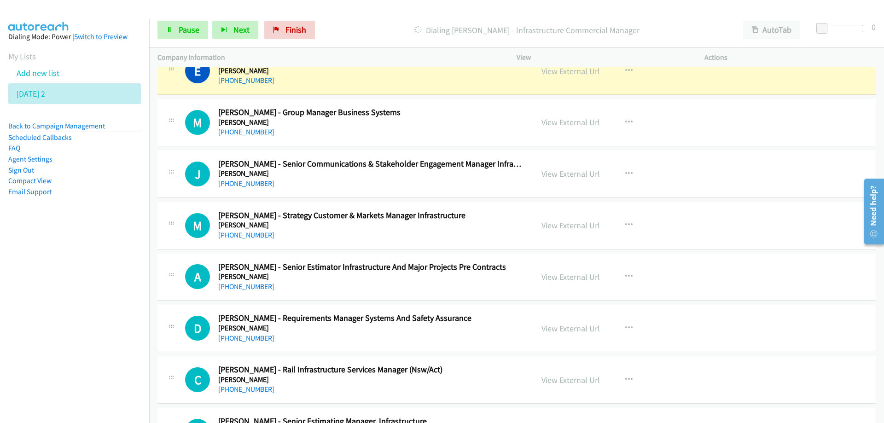
scroll to position [4789, 0]
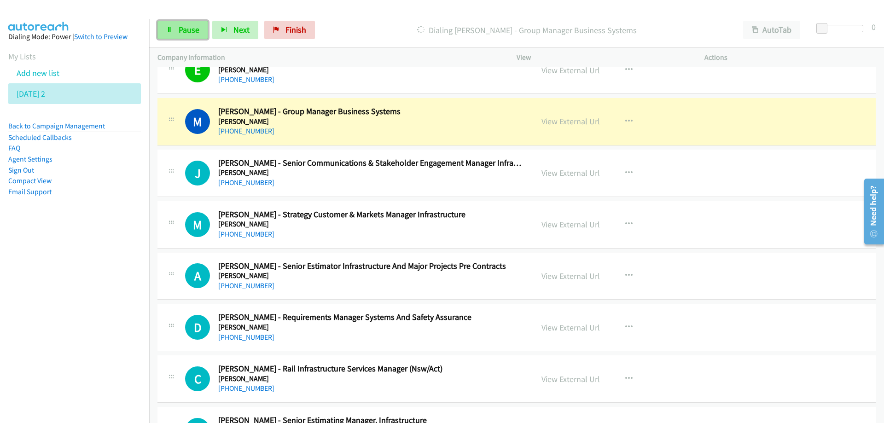
click at [193, 29] on span "Pause" at bounding box center [189, 29] width 21 height 11
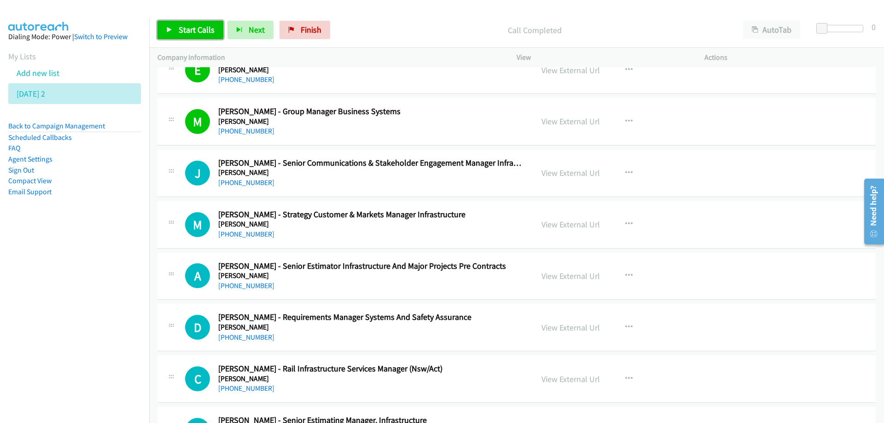
click at [193, 32] on span "Start Calls" at bounding box center [197, 29] width 36 height 11
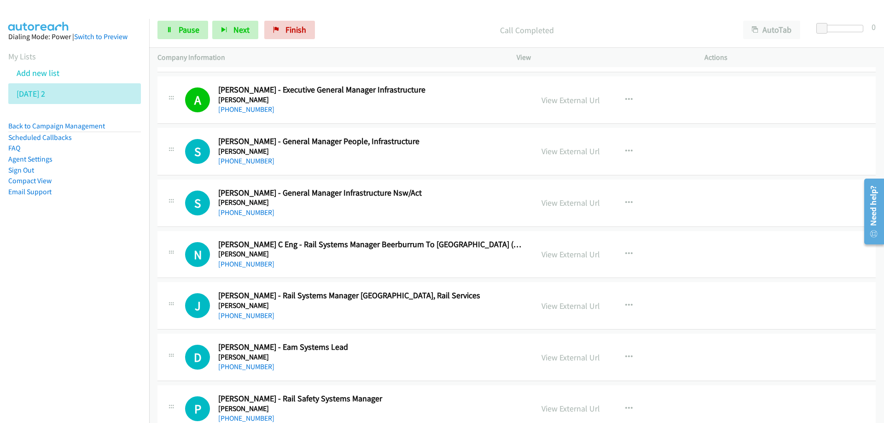
scroll to position [5342, 0]
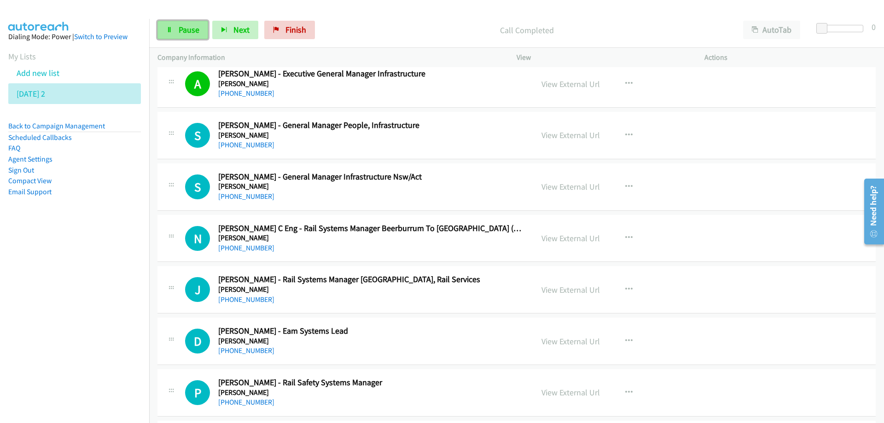
click at [185, 32] on span "Pause" at bounding box center [189, 29] width 21 height 11
click at [198, 28] on span "Start Calls" at bounding box center [197, 29] width 36 height 11
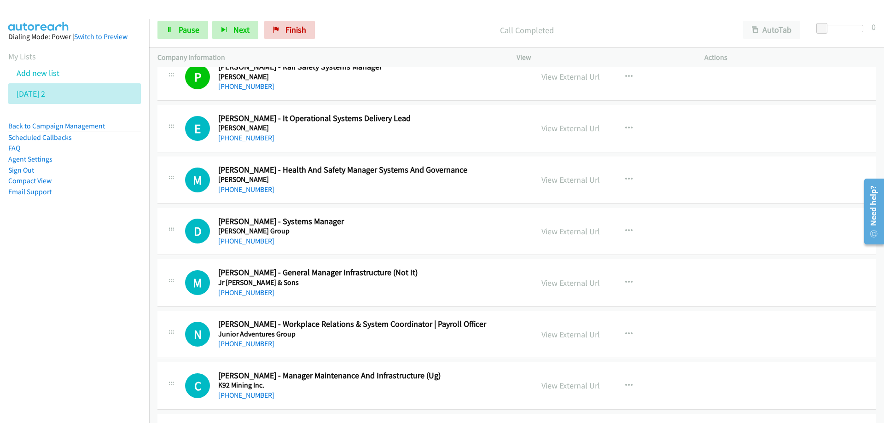
scroll to position [5664, 0]
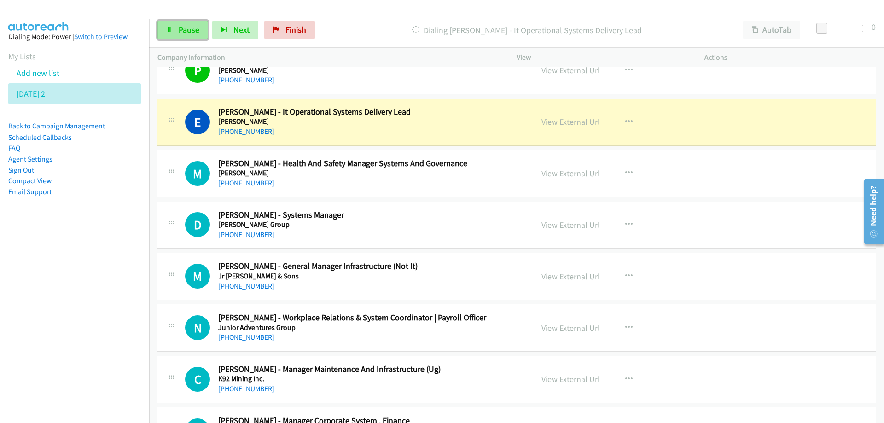
click at [183, 28] on span "Pause" at bounding box center [189, 29] width 21 height 11
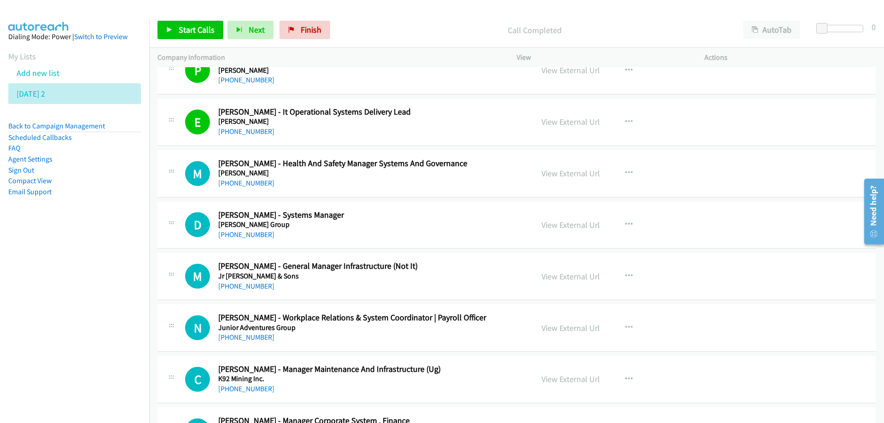
click at [464, 132] on div "+61 427 942 740" at bounding box center [369, 131] width 303 height 11
click at [581, 125] on link "View External Url" at bounding box center [571, 122] width 58 height 11
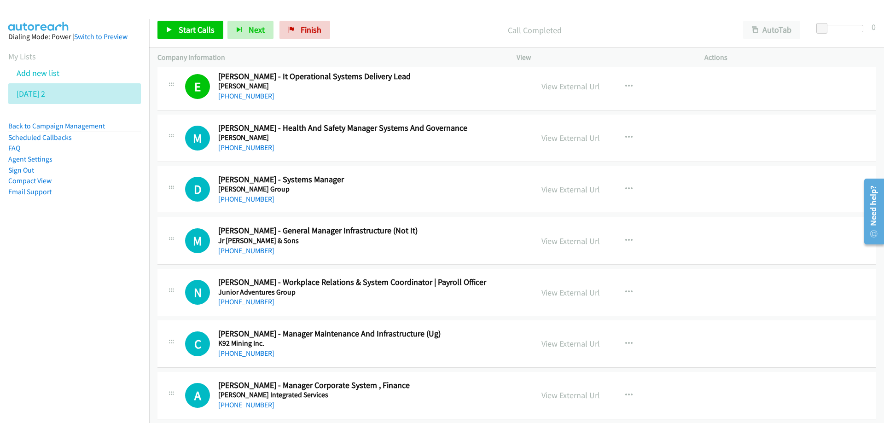
scroll to position [5711, 0]
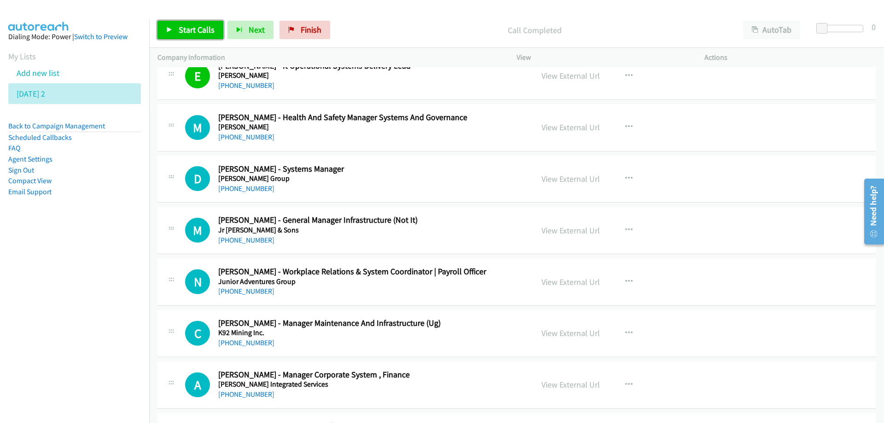
click at [195, 23] on link "Start Calls" at bounding box center [190, 30] width 66 height 18
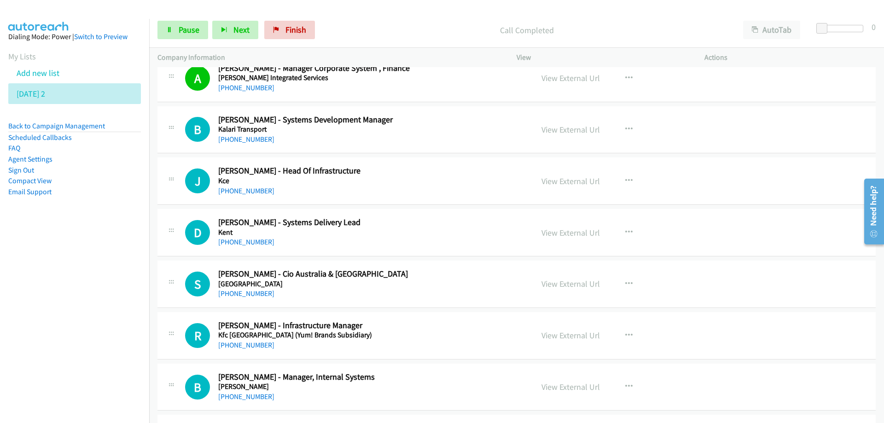
scroll to position [6033, 0]
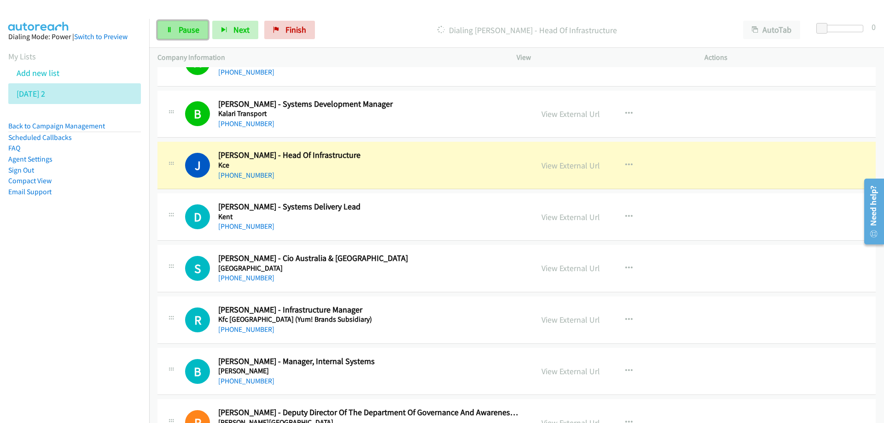
click at [184, 32] on span "Pause" at bounding box center [189, 29] width 21 height 11
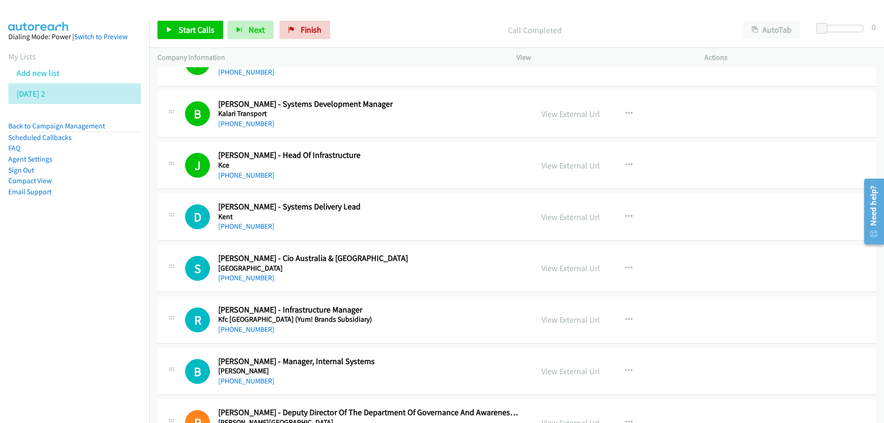
drag, startPoint x: 408, startPoint y: 157, endPoint x: 571, endPoint y: 155, distance: 162.6
click at [568, 167] on link "View External Url" at bounding box center [571, 165] width 58 height 11
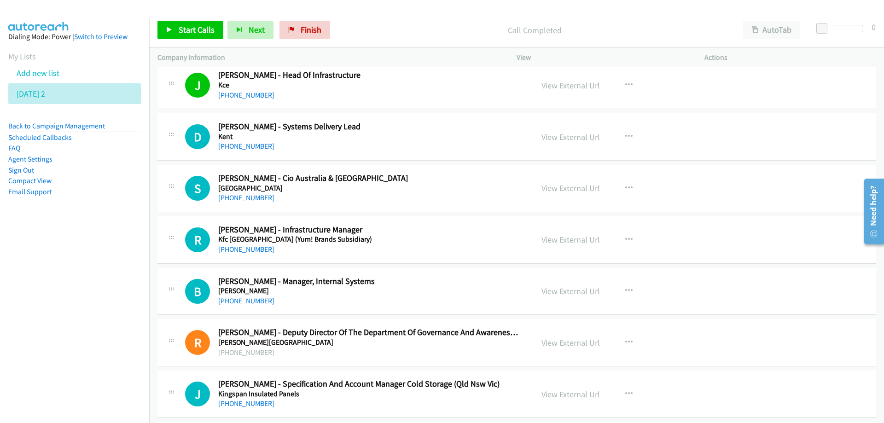
scroll to position [6125, 0]
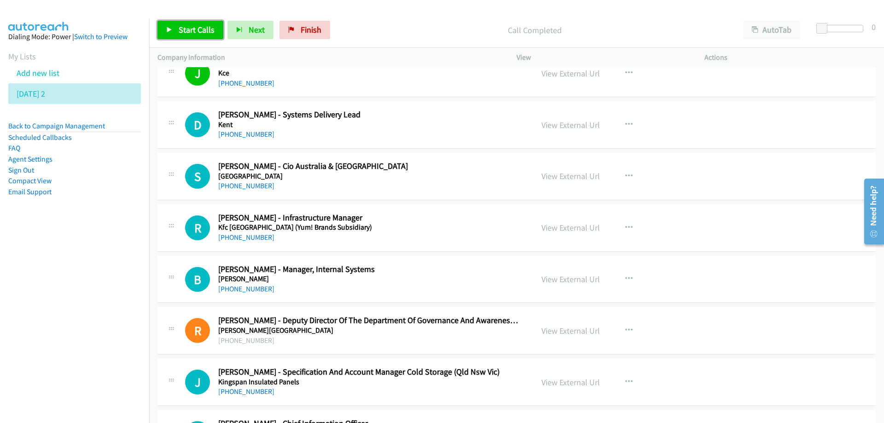
click at [183, 27] on span "Start Calls" at bounding box center [197, 29] width 36 height 11
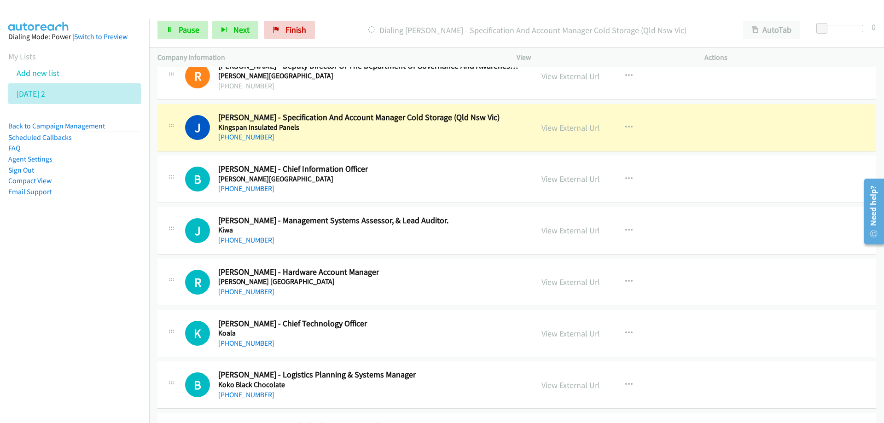
scroll to position [6401, 0]
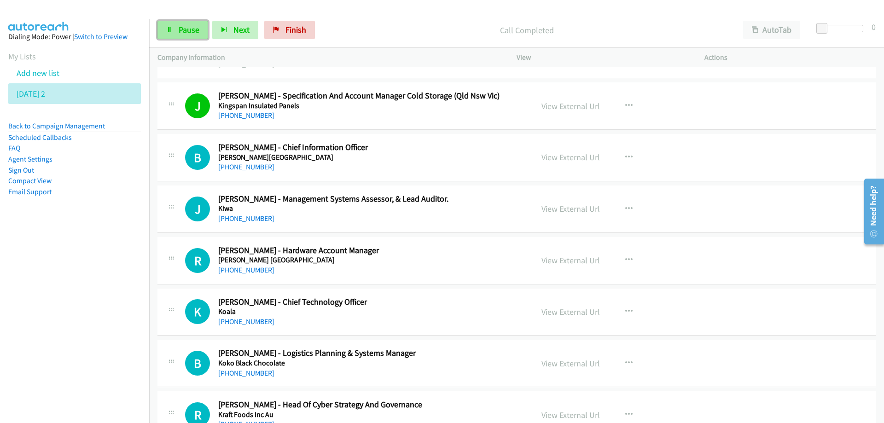
click at [188, 35] on link "Pause" at bounding box center [182, 30] width 51 height 18
click at [190, 31] on span "Start Calls" at bounding box center [197, 29] width 36 height 11
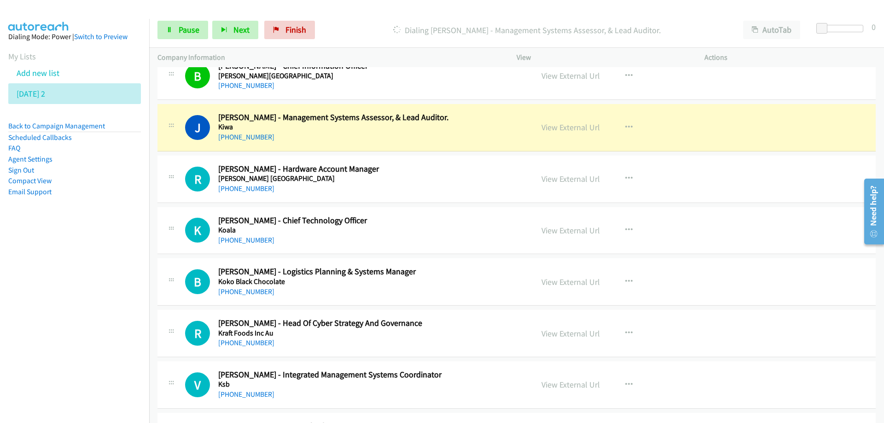
scroll to position [6493, 0]
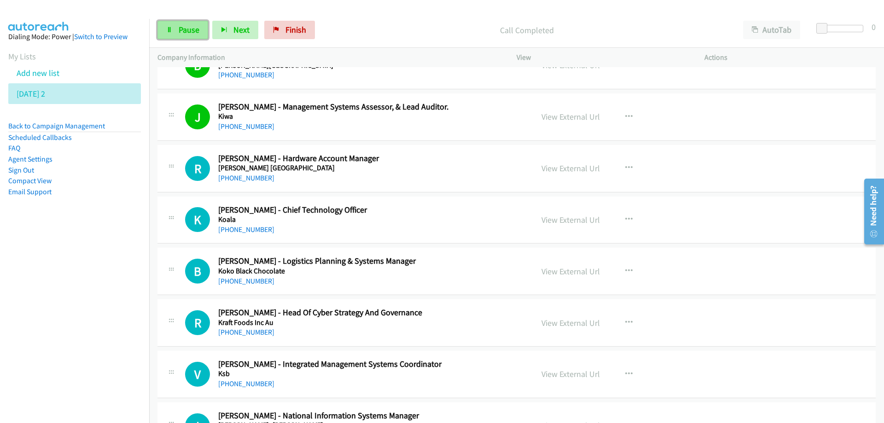
click at [176, 27] on link "Pause" at bounding box center [182, 30] width 51 height 18
click at [570, 118] on link "View External Url" at bounding box center [571, 116] width 58 height 11
click at [190, 25] on span "Start Calls" at bounding box center [197, 29] width 36 height 11
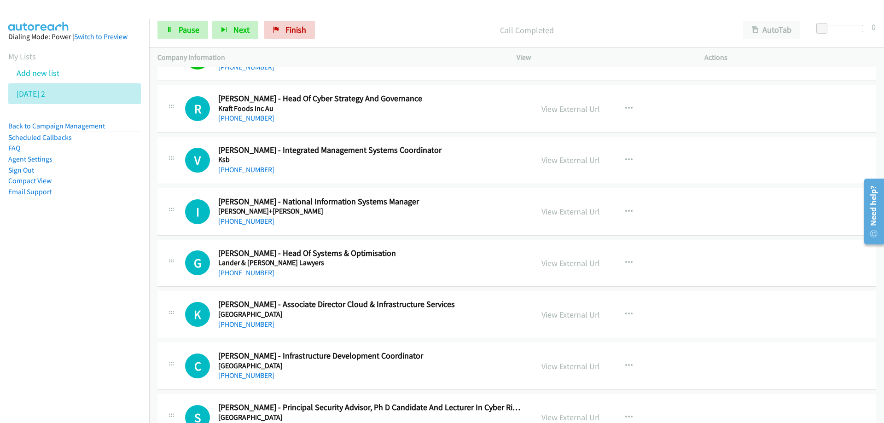
scroll to position [6724, 0]
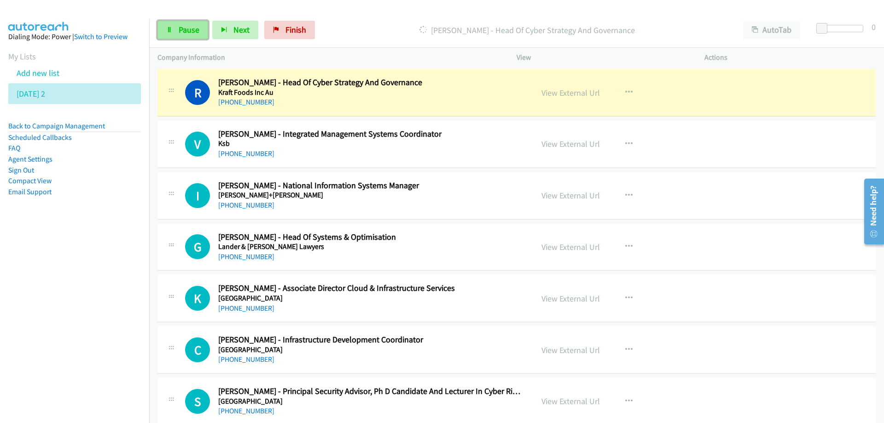
click at [199, 32] on link "Pause" at bounding box center [182, 30] width 51 height 18
click at [567, 93] on link "View External Url" at bounding box center [571, 92] width 58 height 11
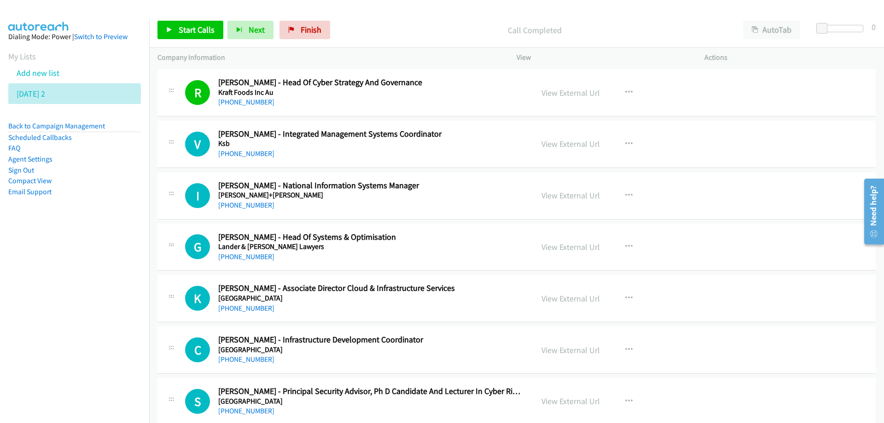
click at [77, 273] on nav "Dialing Mode: Power | Switch to Preview My Lists Add new list Monday 2 Back to …" at bounding box center [75, 230] width 150 height 423
click at [90, 323] on nav "Dialing Mode: Power | Switch to Preview My Lists Add new list Monday 2 Back to …" at bounding box center [75, 230] width 150 height 423
click at [184, 26] on span "Start Calls" at bounding box center [197, 29] width 36 height 11
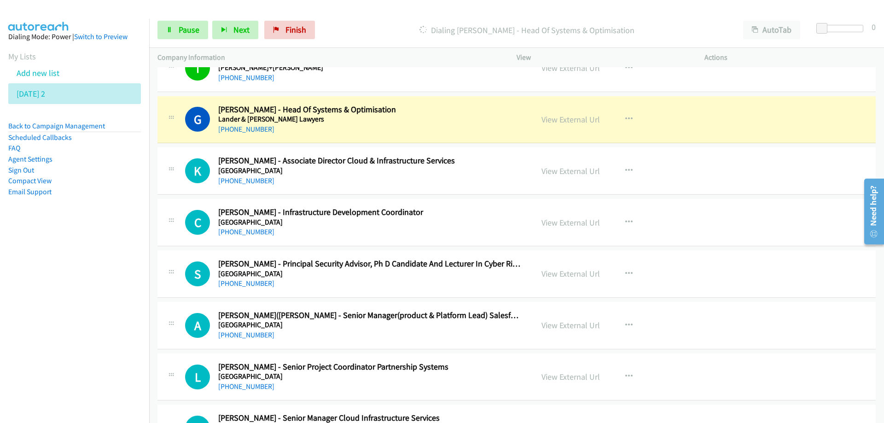
scroll to position [6862, 0]
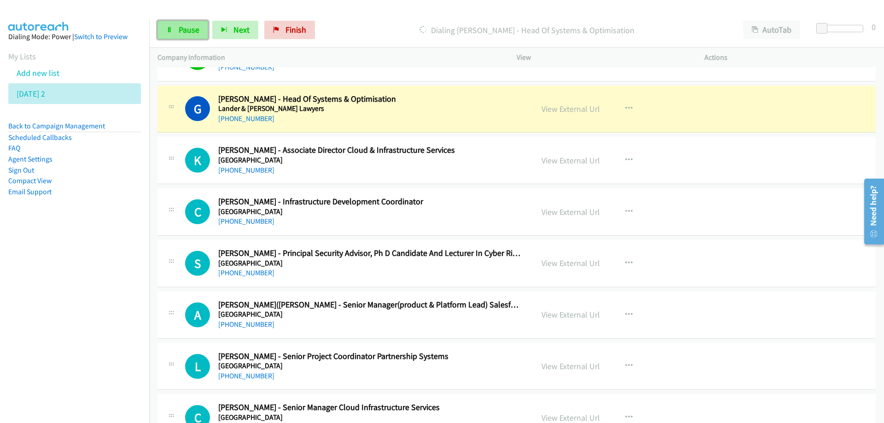
click at [194, 28] on span "Pause" at bounding box center [189, 29] width 21 height 11
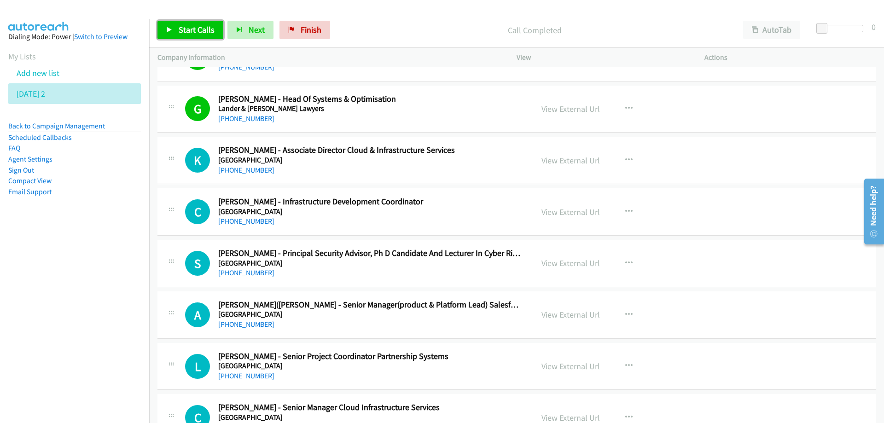
click at [182, 26] on span "Start Calls" at bounding box center [197, 29] width 36 height 11
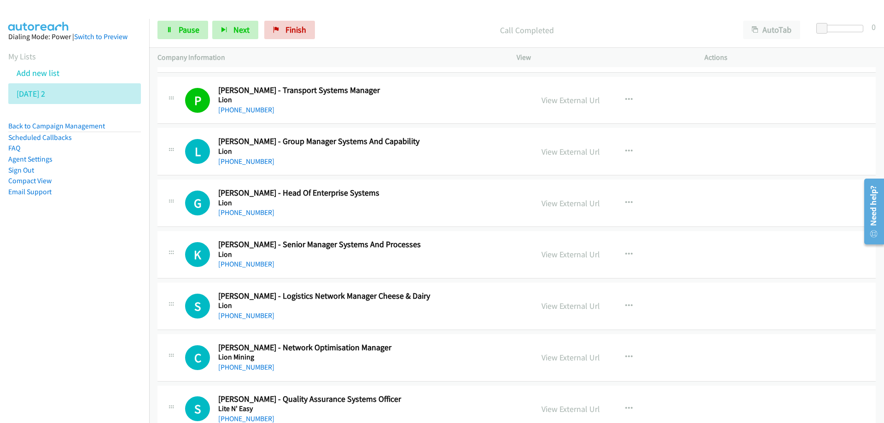
scroll to position [7967, 0]
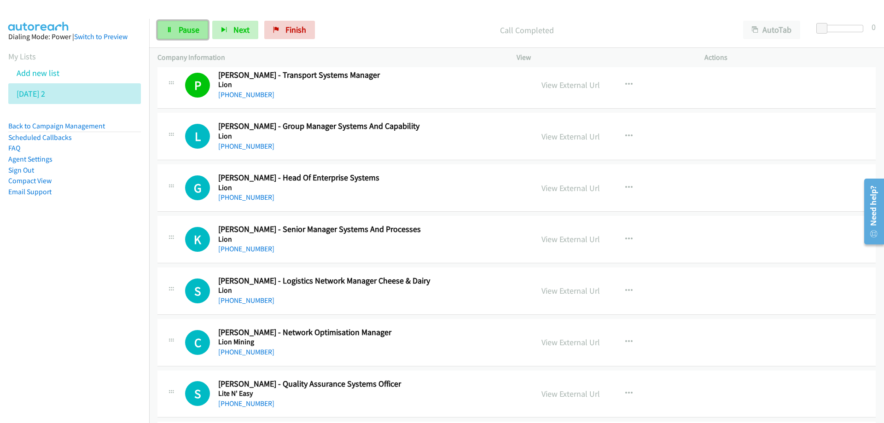
click at [182, 31] on span "Pause" at bounding box center [189, 29] width 21 height 11
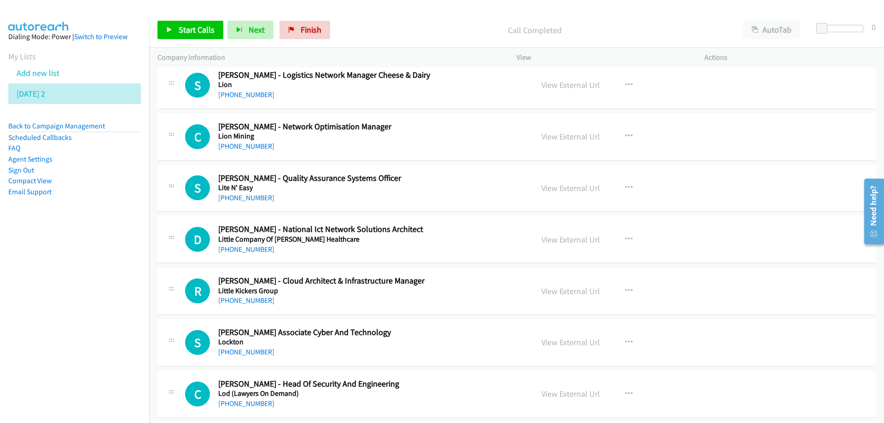
scroll to position [8197, 0]
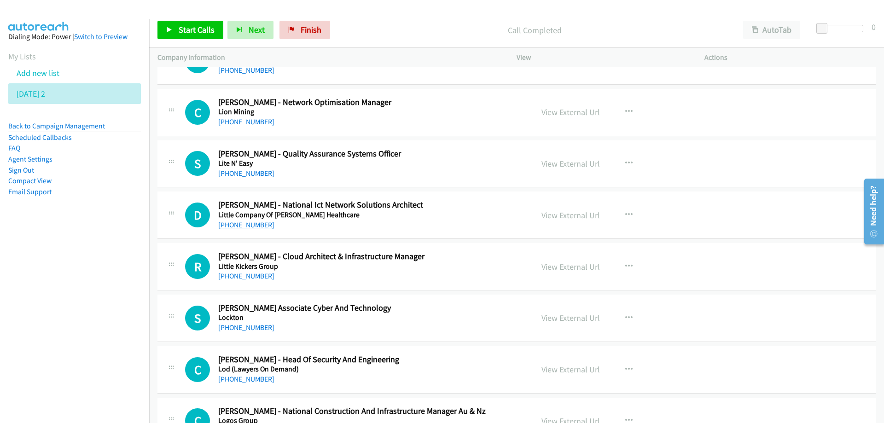
click at [239, 229] on link "+61 408 385 335" at bounding box center [246, 225] width 56 height 9
click at [238, 275] on link "+61 429 838 000" at bounding box center [246, 276] width 56 height 9
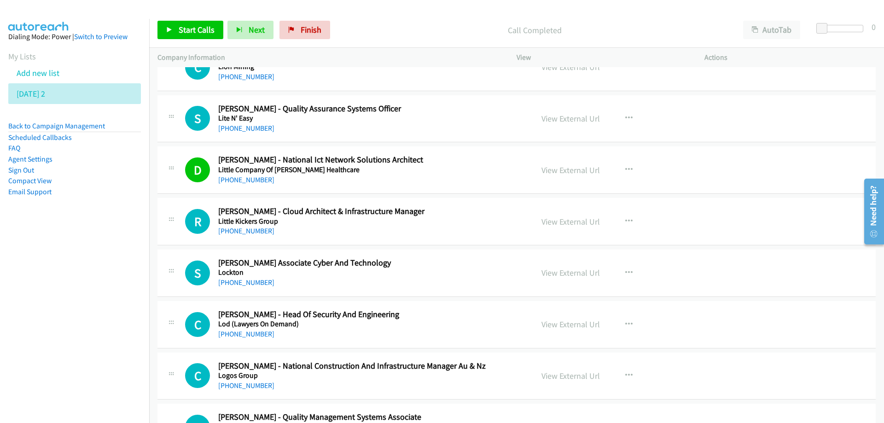
scroll to position [8243, 0]
click at [245, 230] on link "+61 429 838 000" at bounding box center [246, 230] width 56 height 9
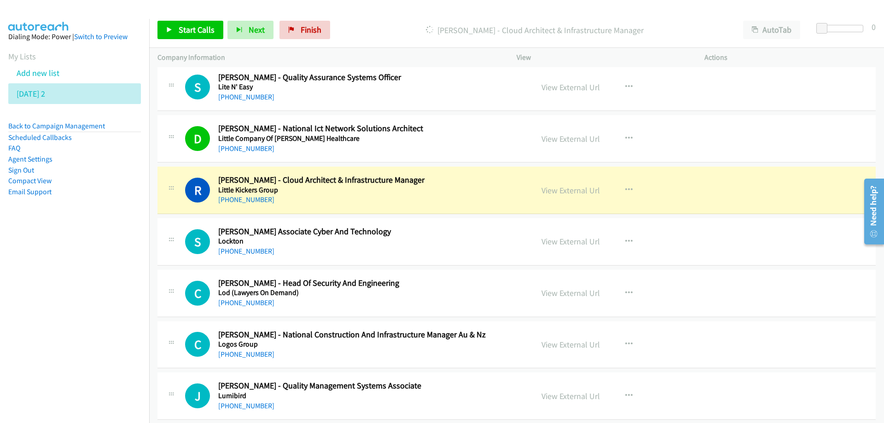
scroll to position [8335, 0]
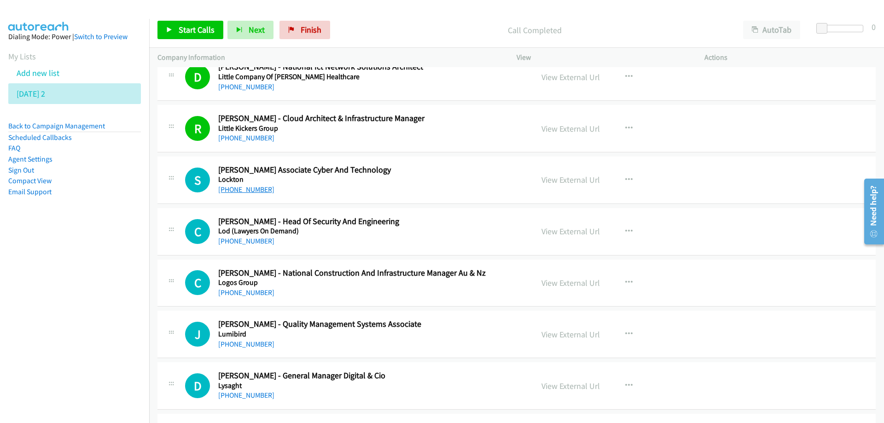
click at [231, 188] on link "+61 420 214 022" at bounding box center [246, 189] width 56 height 9
drag, startPoint x: 402, startPoint y: 236, endPoint x: 405, endPoint y: 226, distance: 10.4
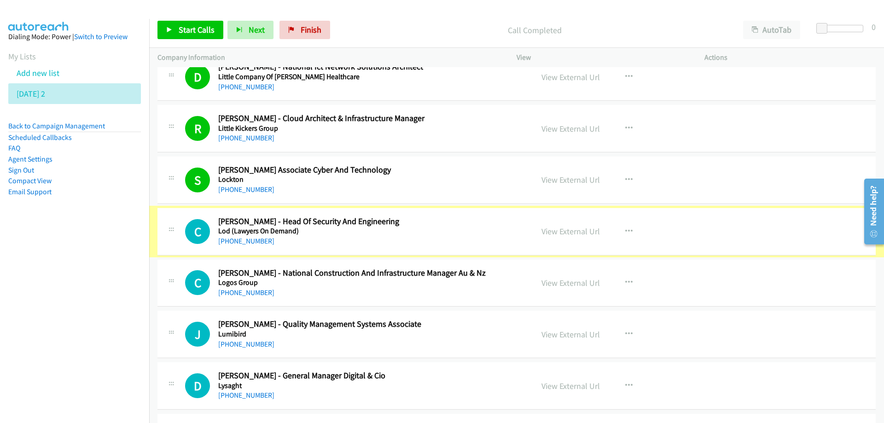
scroll to position [8428, 0]
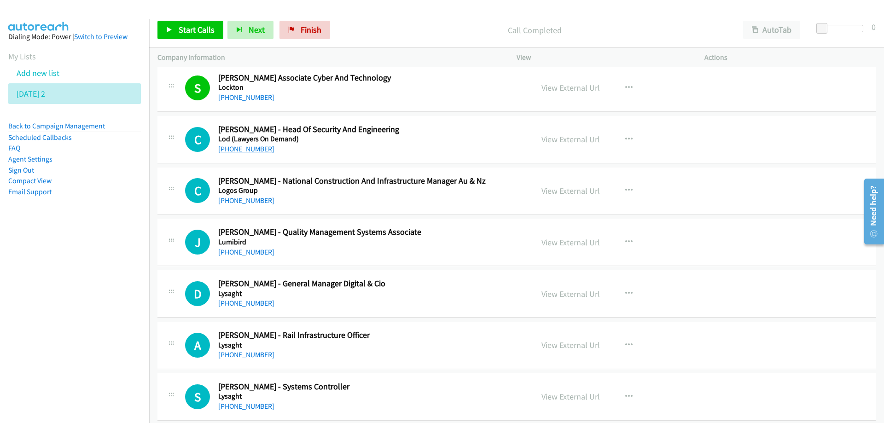
click at [245, 151] on link "+64 27 703 2971" at bounding box center [246, 149] width 56 height 9
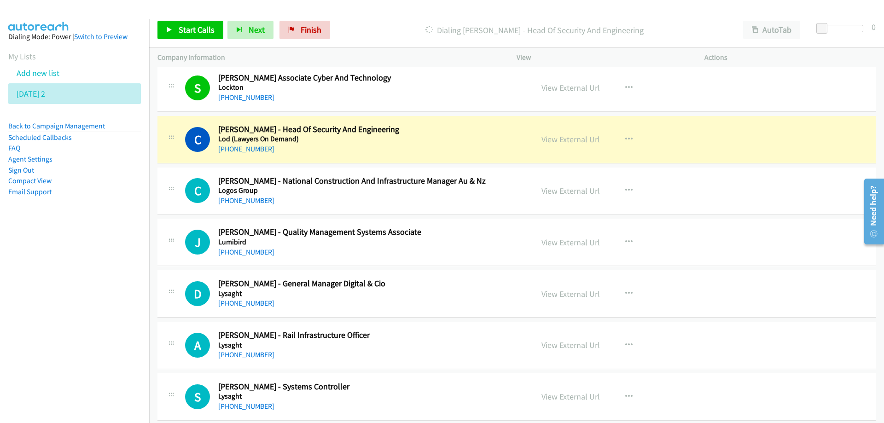
click at [464, 134] on h2 "Chris B. - Head Of Security And Engineering" at bounding box center [369, 129] width 303 height 11
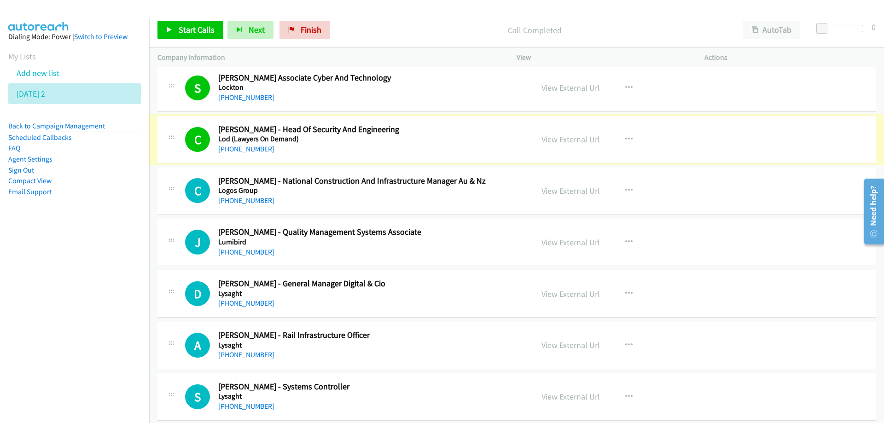
click at [564, 139] on link "View External Url" at bounding box center [571, 139] width 58 height 11
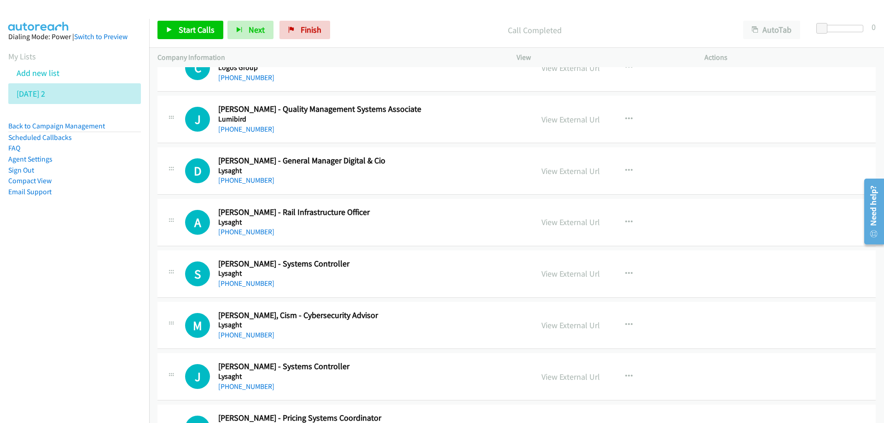
scroll to position [8566, 0]
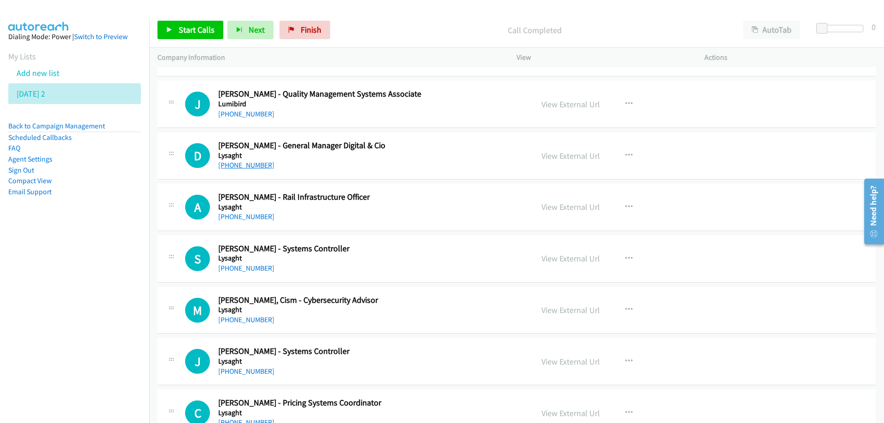
click at [241, 166] on link "+61 410 611 622" at bounding box center [246, 165] width 56 height 9
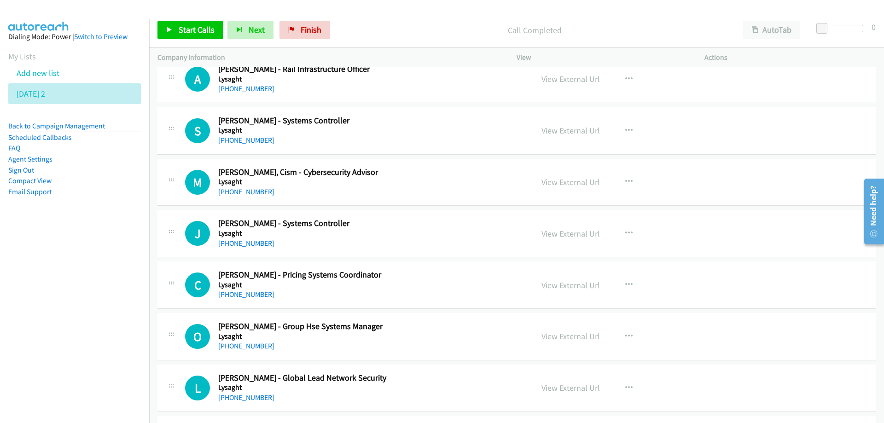
scroll to position [8704, 0]
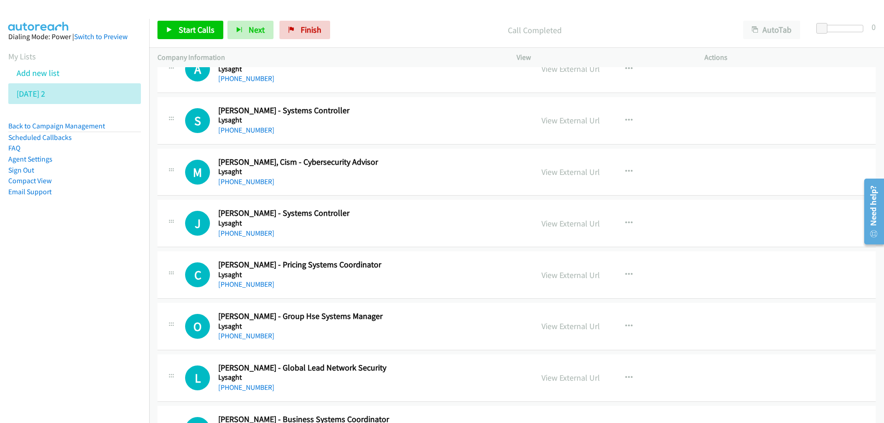
click at [411, 182] on div "+61 449 603 406" at bounding box center [369, 181] width 303 height 11
click at [237, 182] on link "+61 449 603 406" at bounding box center [246, 181] width 56 height 9
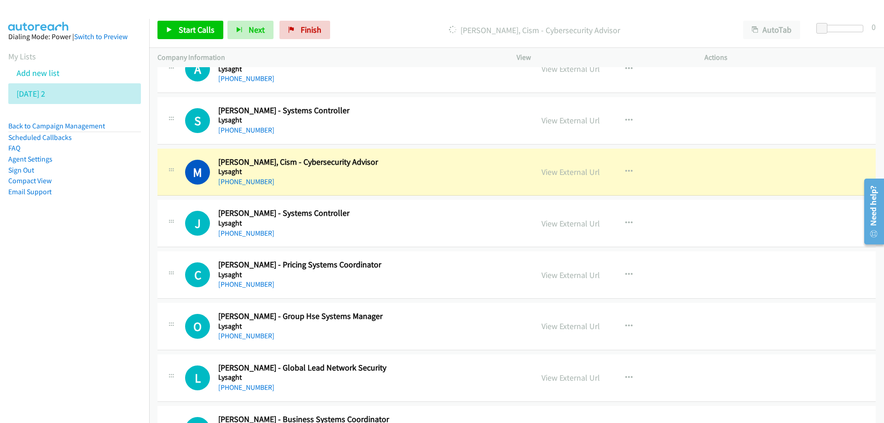
click at [461, 170] on h5 "Lysaght" at bounding box center [369, 171] width 303 height 9
click at [548, 173] on link "View External Url" at bounding box center [571, 172] width 58 height 11
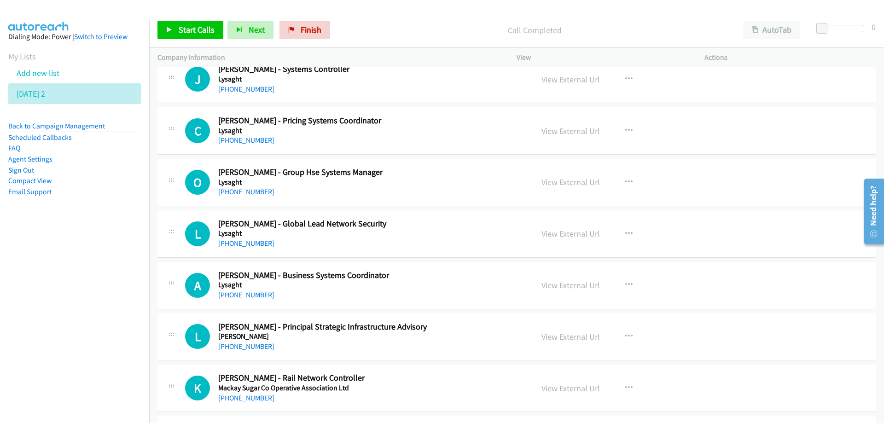
scroll to position [8888, 0]
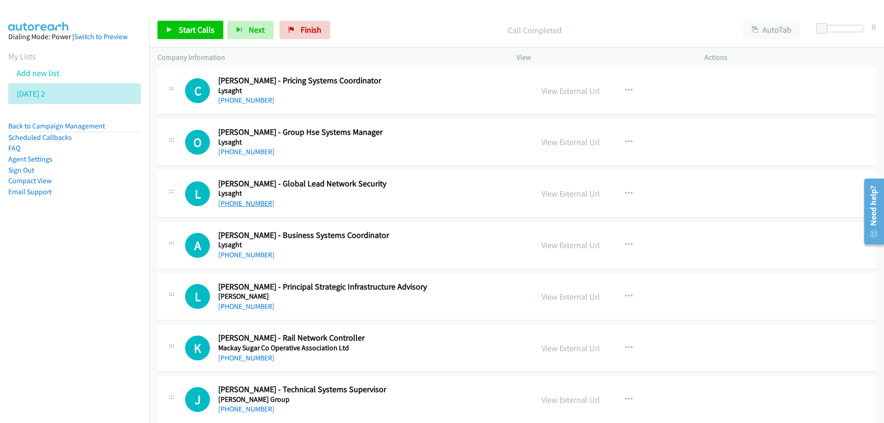
click at [243, 205] on link "+61 403 885 863" at bounding box center [246, 203] width 56 height 9
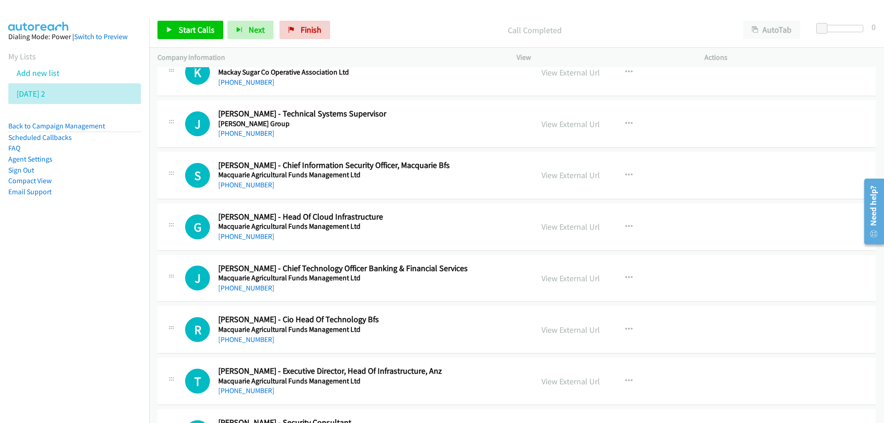
scroll to position [9164, 0]
click at [257, 186] on link "+61 420 239 203" at bounding box center [246, 184] width 56 height 9
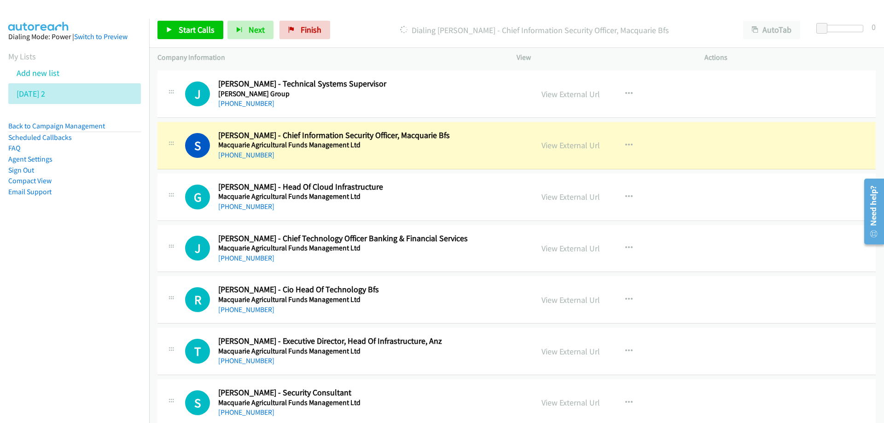
scroll to position [9210, 0]
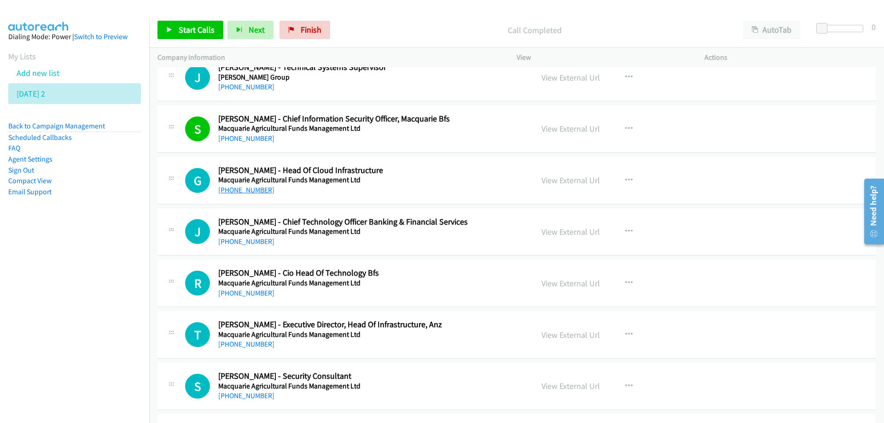
click at [238, 189] on link "+61 414 676 345" at bounding box center [246, 190] width 56 height 9
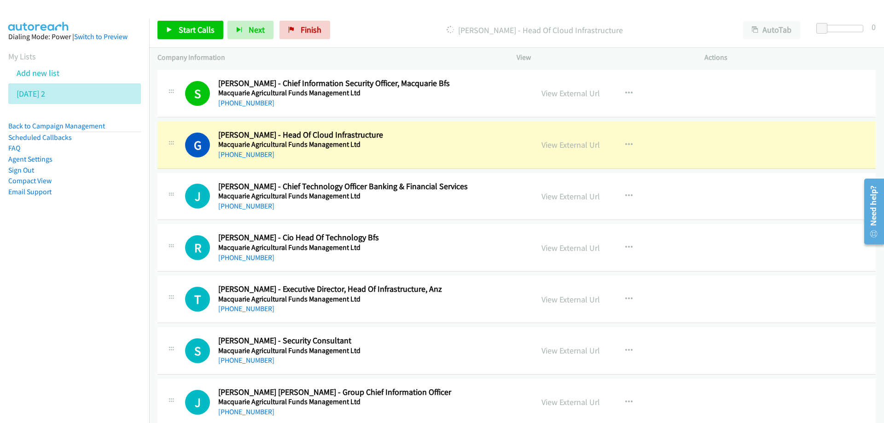
scroll to position [9257, 0]
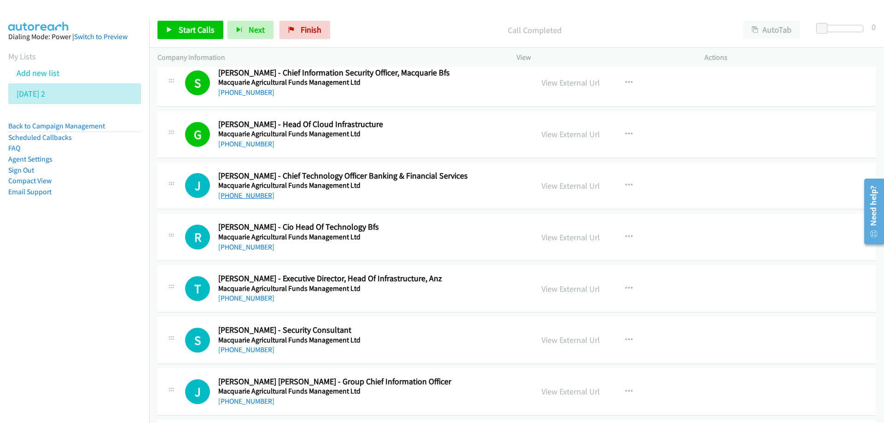
click at [243, 197] on link "+61 417 073 954" at bounding box center [246, 195] width 56 height 9
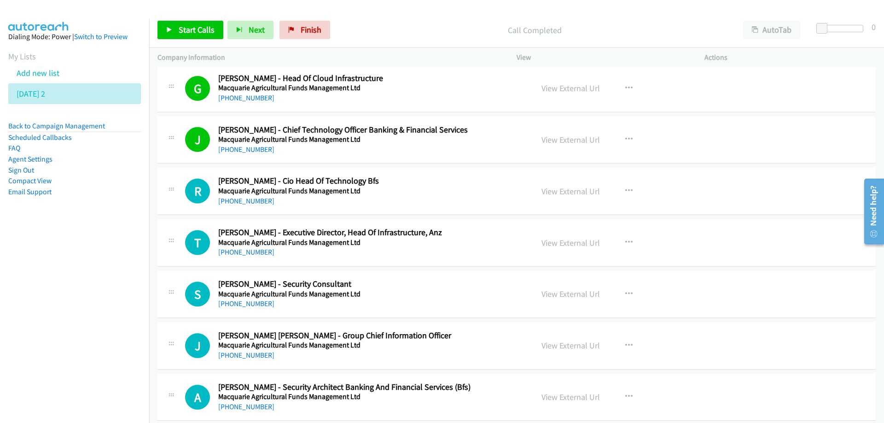
scroll to position [9349, 0]
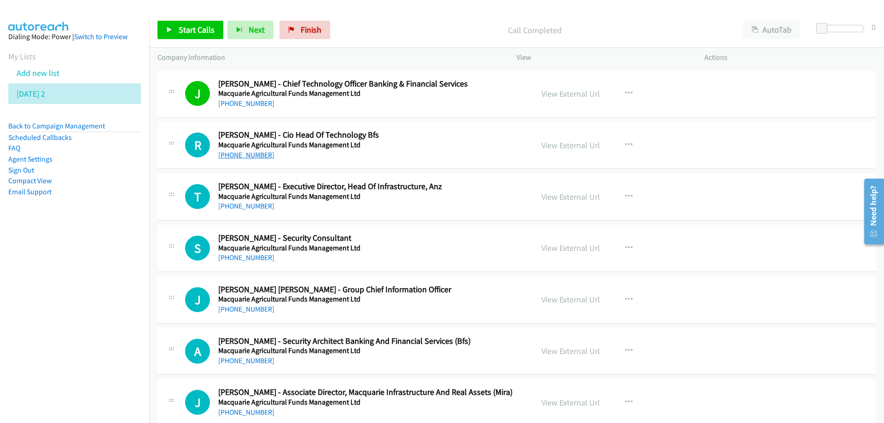
click at [239, 157] on link "+61 434 973 901" at bounding box center [246, 155] width 56 height 9
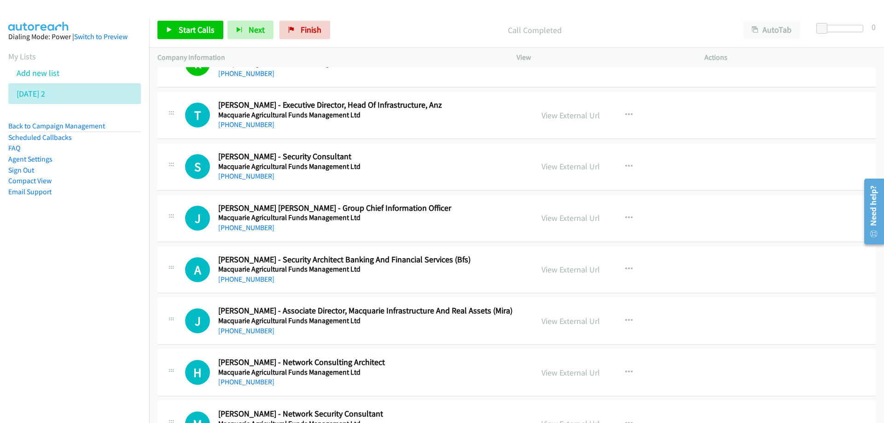
scroll to position [9441, 0]
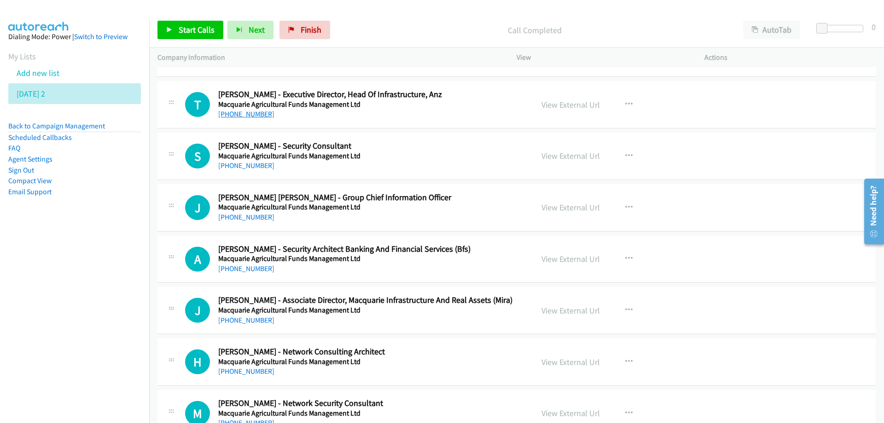
click at [246, 117] on link "+61 428 242 371" at bounding box center [246, 114] width 56 height 9
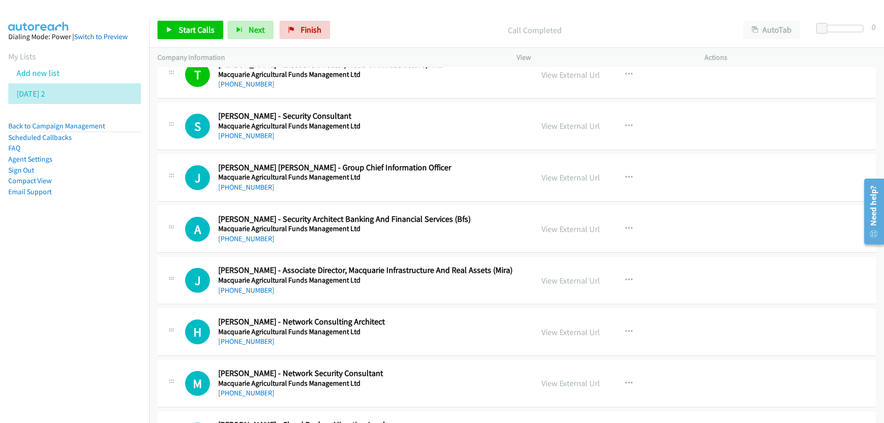
scroll to position [9487, 0]
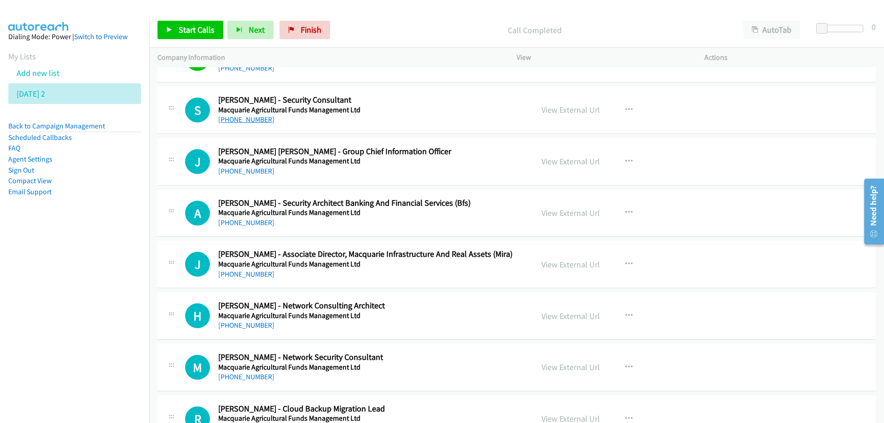
click at [238, 120] on link "+61 436 610 238" at bounding box center [246, 119] width 56 height 9
click at [248, 172] on link "+61 452 498 347" at bounding box center [246, 171] width 56 height 9
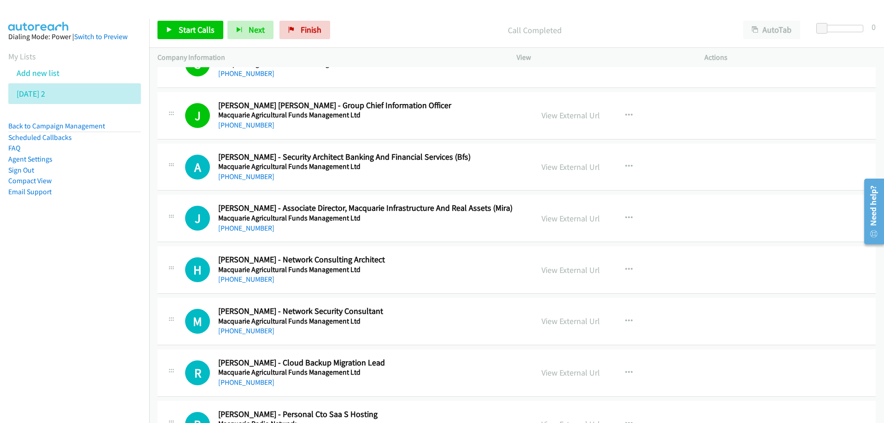
scroll to position [9579, 0]
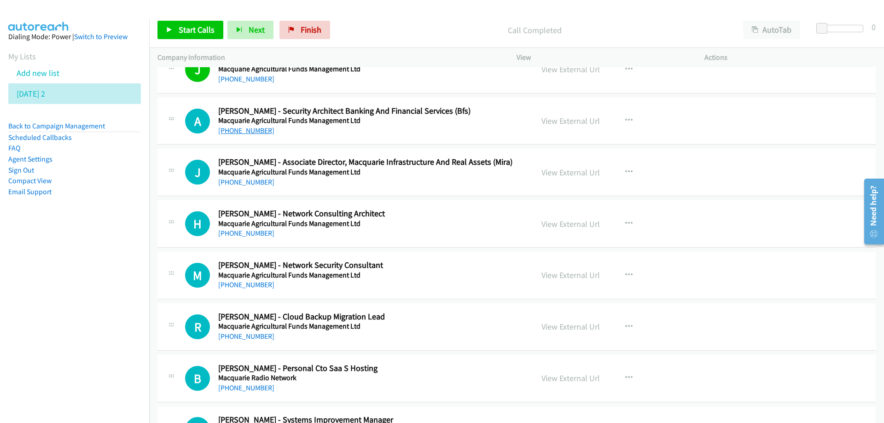
click at [241, 132] on link "+61 434 091 643" at bounding box center [246, 130] width 56 height 9
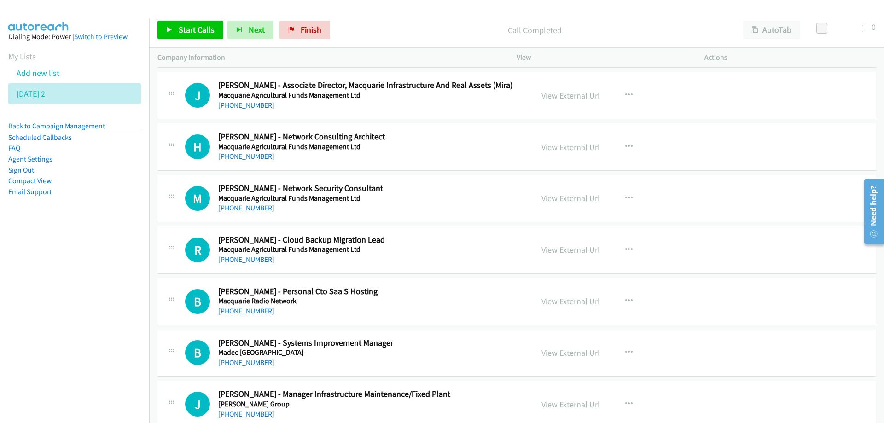
scroll to position [9671, 0]
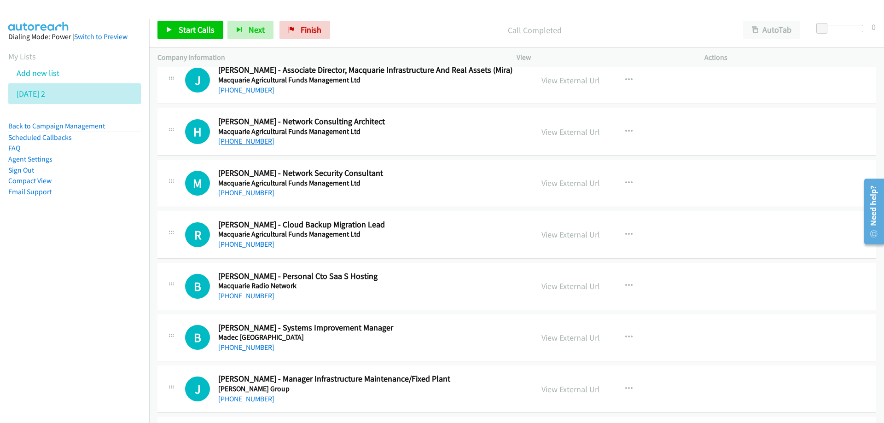
click at [244, 141] on link "+61 434 252 826" at bounding box center [246, 141] width 56 height 9
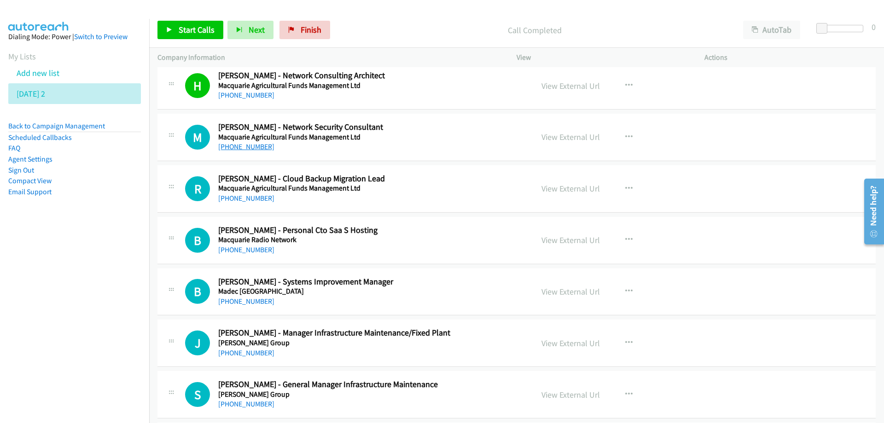
click at [236, 147] on link "+61 404 268 847" at bounding box center [246, 146] width 56 height 9
click at [240, 196] on link "+61 413 025 837" at bounding box center [246, 198] width 56 height 9
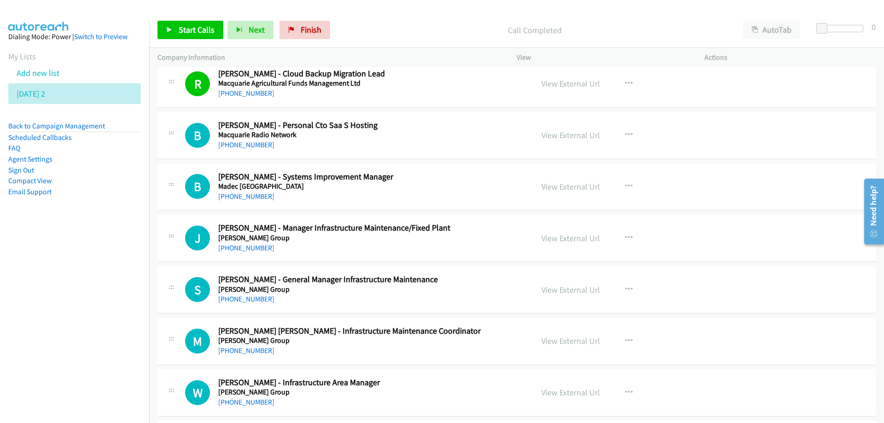
scroll to position [9855, 0]
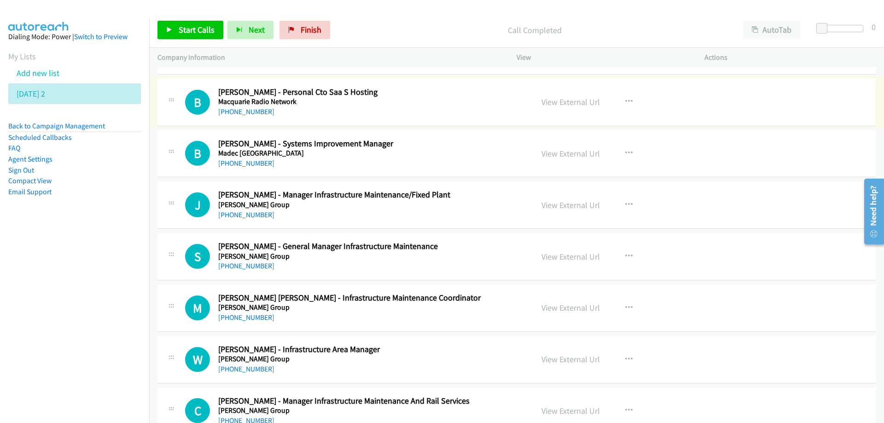
click at [243, 113] on link "+61 420 958 762" at bounding box center [246, 111] width 56 height 9
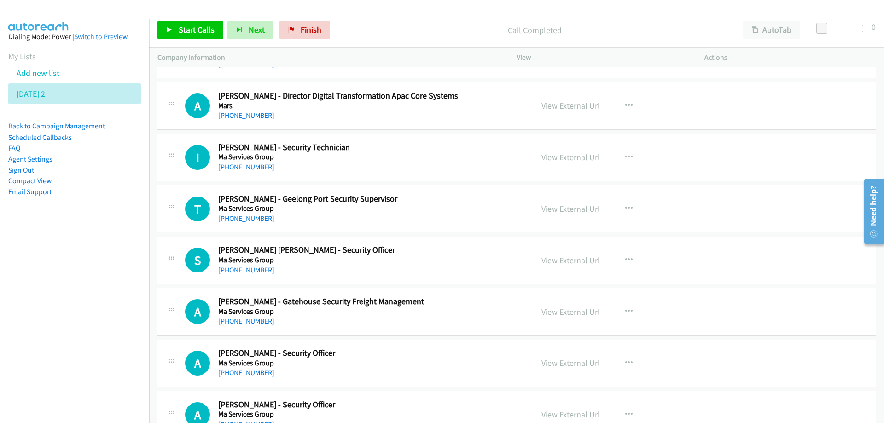
scroll to position [10316, 0]
click at [239, 169] on link "+61 439 949 914" at bounding box center [246, 166] width 56 height 9
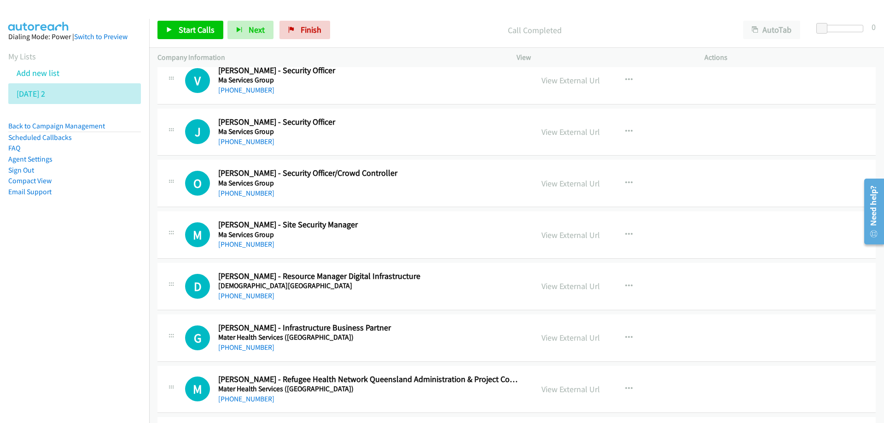
scroll to position [10730, 0]
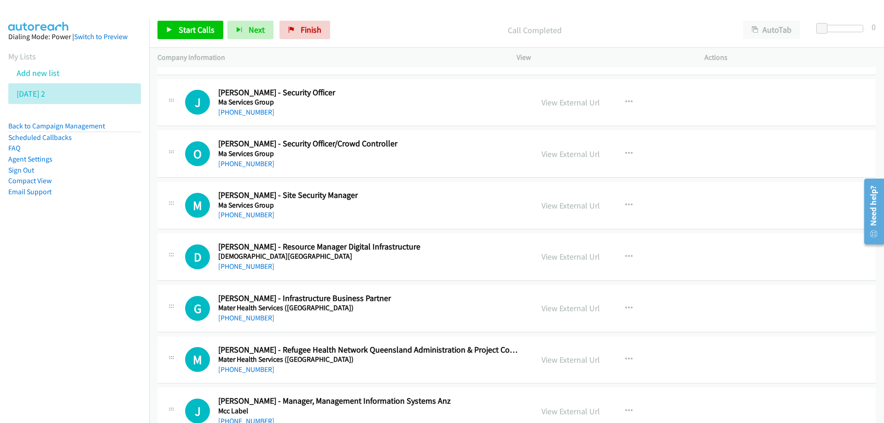
click at [125, 214] on aside "Dialing Mode: Power | Switch to Preview My Lists Add new list Monday 2 Back to …" at bounding box center [74, 129] width 149 height 220
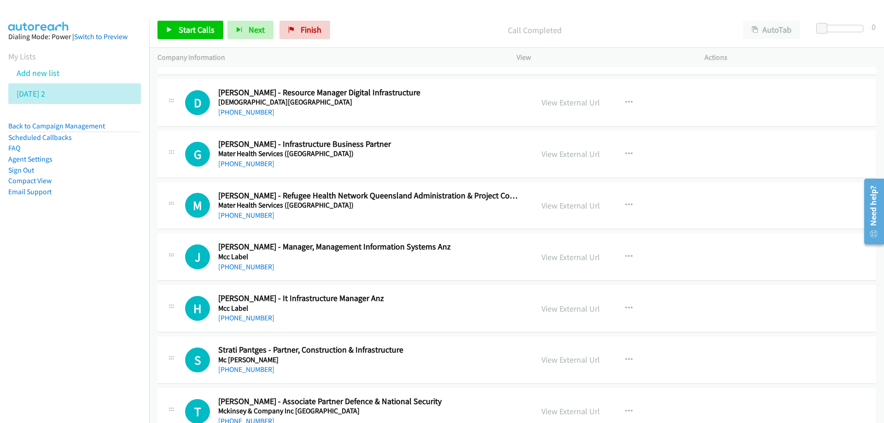
scroll to position [10868, 0]
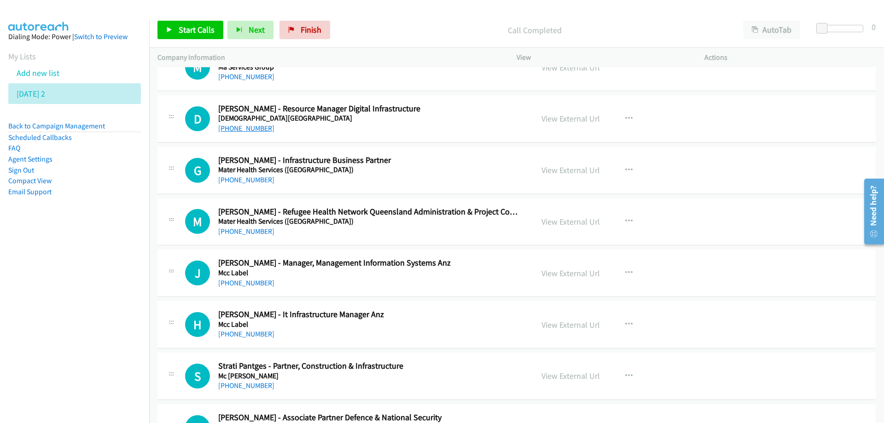
click at [245, 130] on link "+61 425 460 051" at bounding box center [246, 128] width 56 height 9
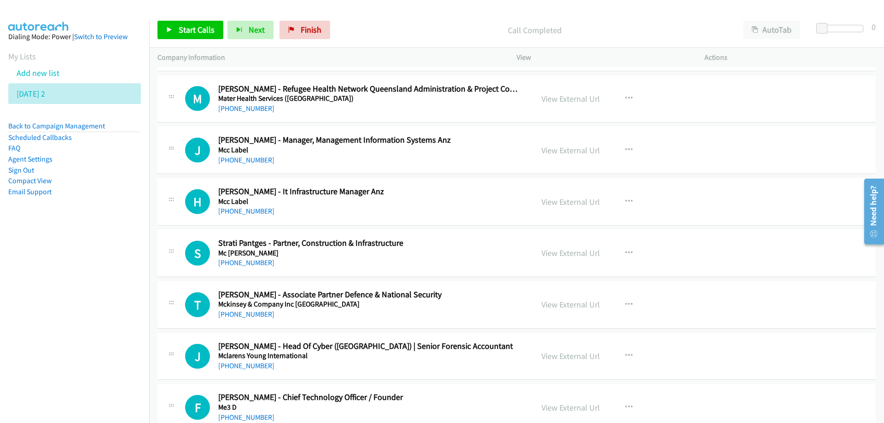
scroll to position [11007, 0]
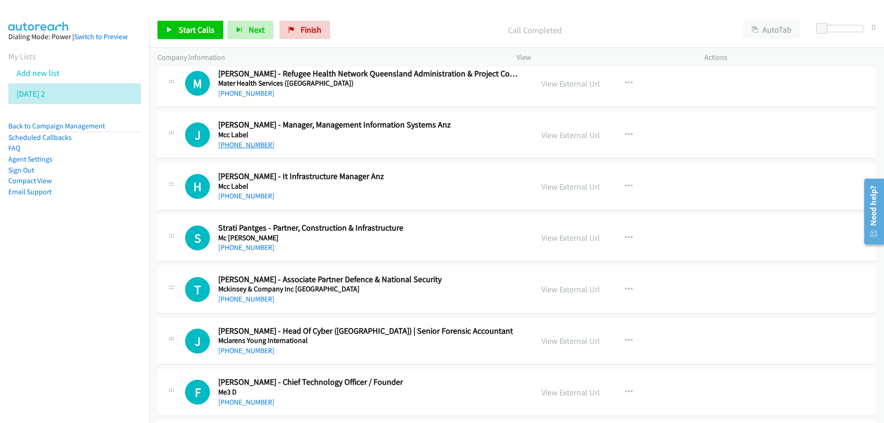
click at [249, 145] on link "+61 407 096 864" at bounding box center [246, 144] width 56 height 9
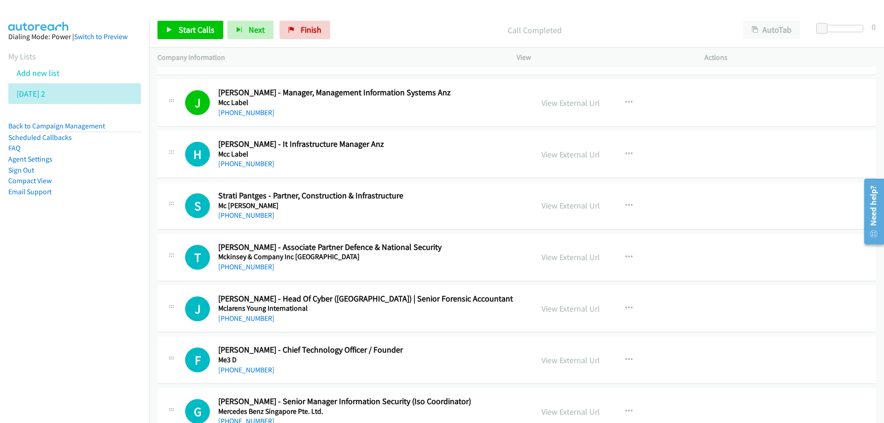
scroll to position [11053, 0]
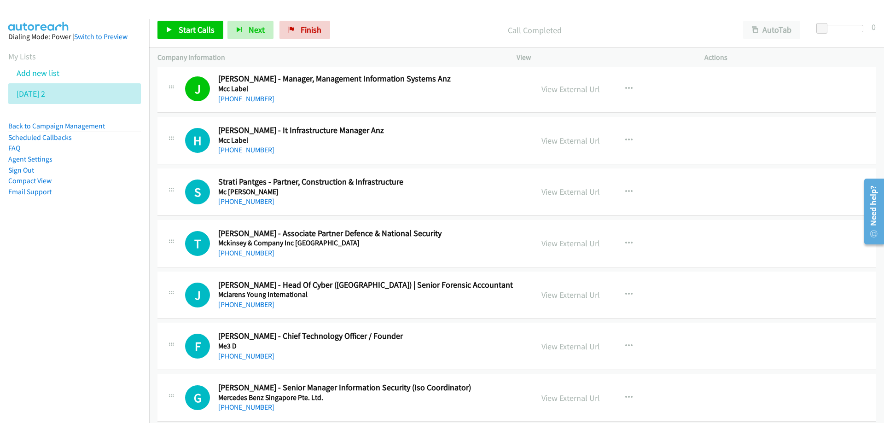
click at [244, 152] on link "+61 430 389 999" at bounding box center [246, 150] width 56 height 9
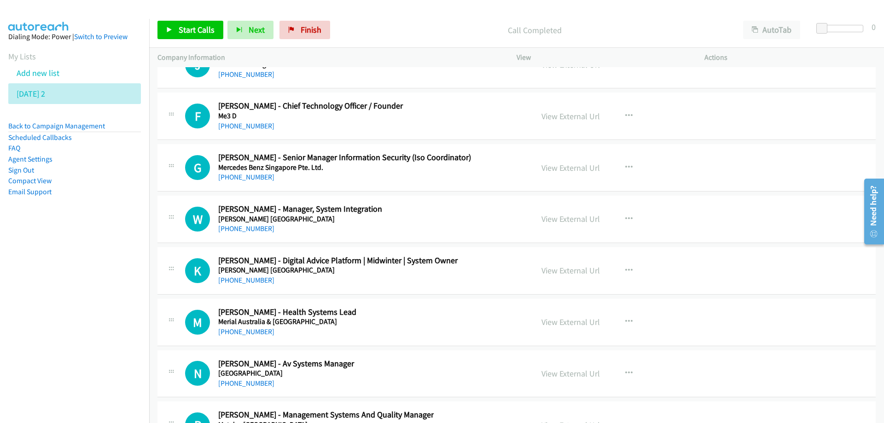
scroll to position [11237, 0]
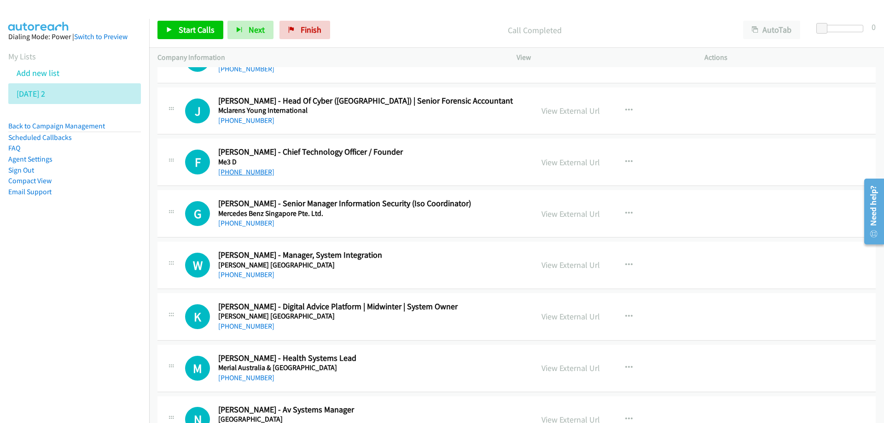
click at [247, 174] on link "+61 421 875 032" at bounding box center [246, 172] width 56 height 9
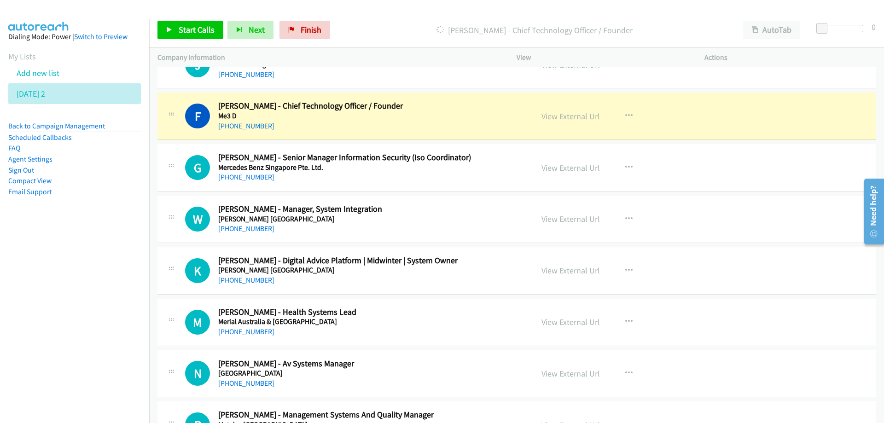
scroll to position [11329, 0]
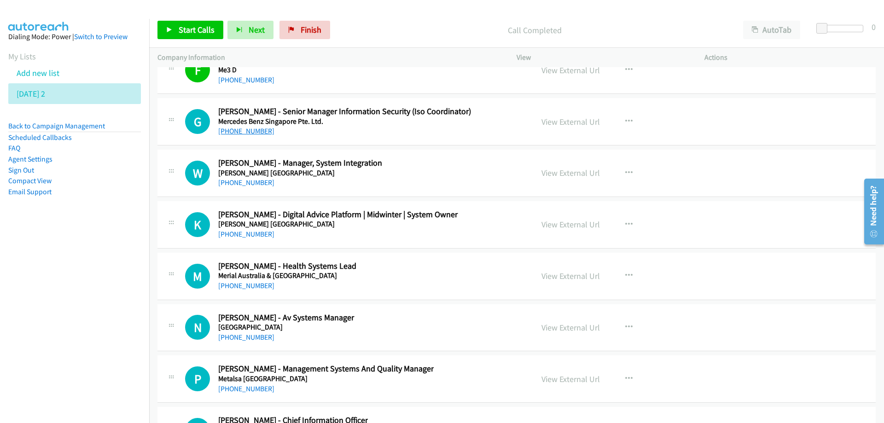
click at [245, 134] on link "+61 410 856 814" at bounding box center [246, 131] width 56 height 9
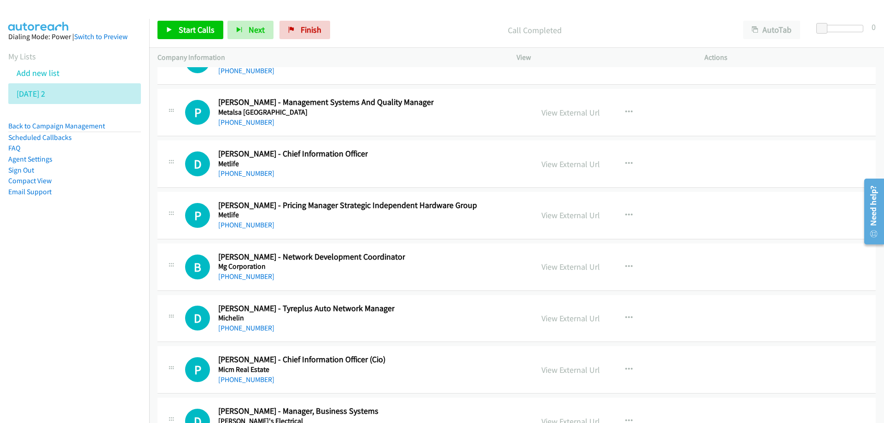
scroll to position [11651, 0]
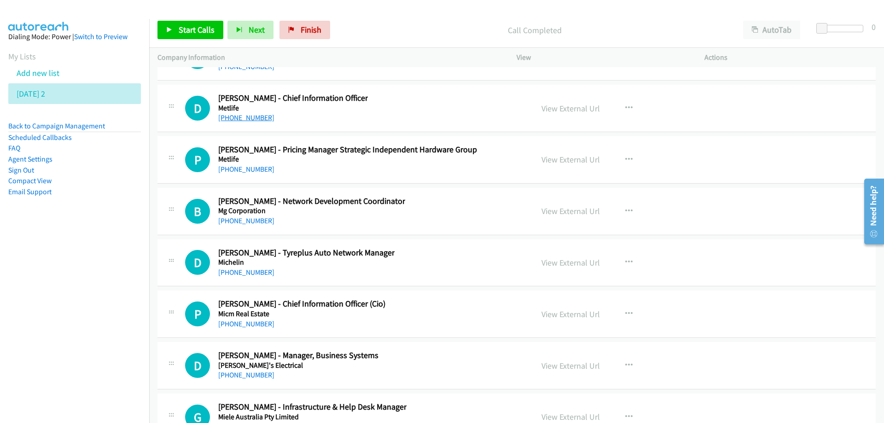
click at [242, 119] on link "+61 414 973 157" at bounding box center [246, 117] width 56 height 9
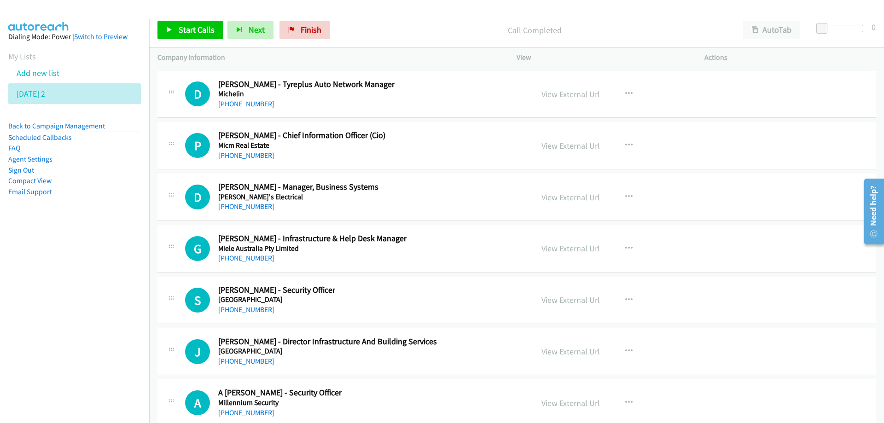
scroll to position [11835, 0]
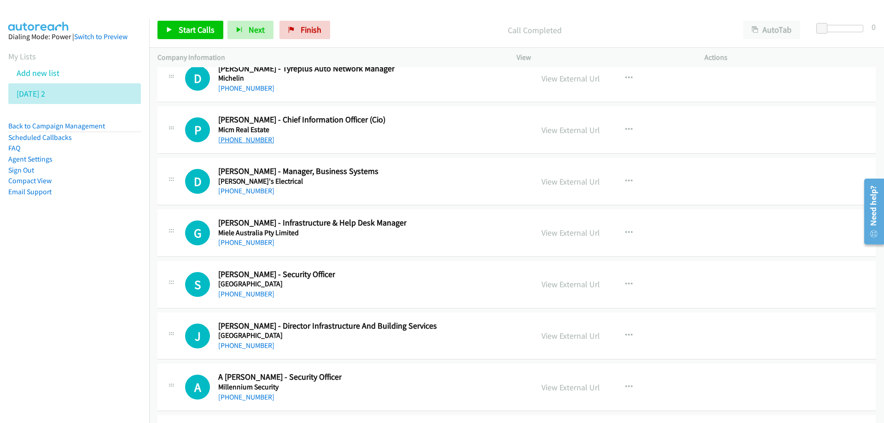
click at [248, 136] on link "+61 409 206 714" at bounding box center [246, 139] width 56 height 9
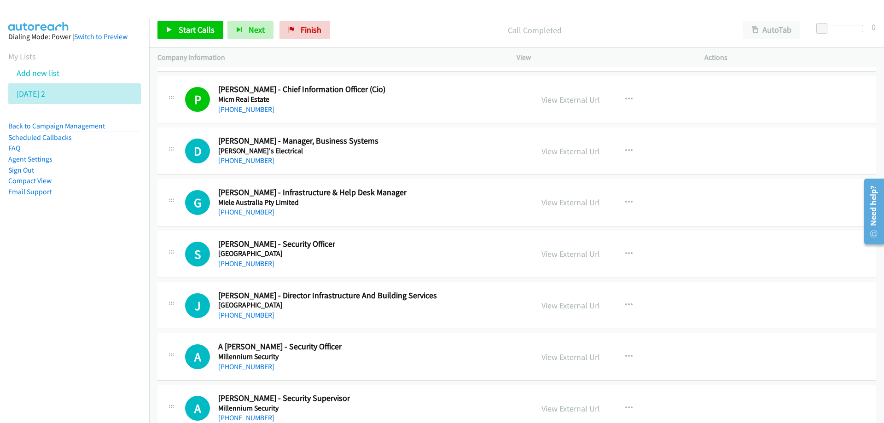
scroll to position [11882, 0]
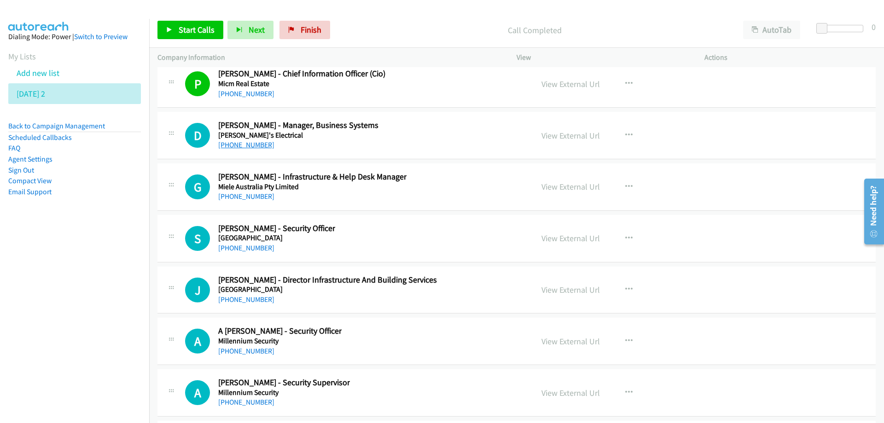
click at [234, 144] on link "+61 435 074 029" at bounding box center [246, 144] width 56 height 9
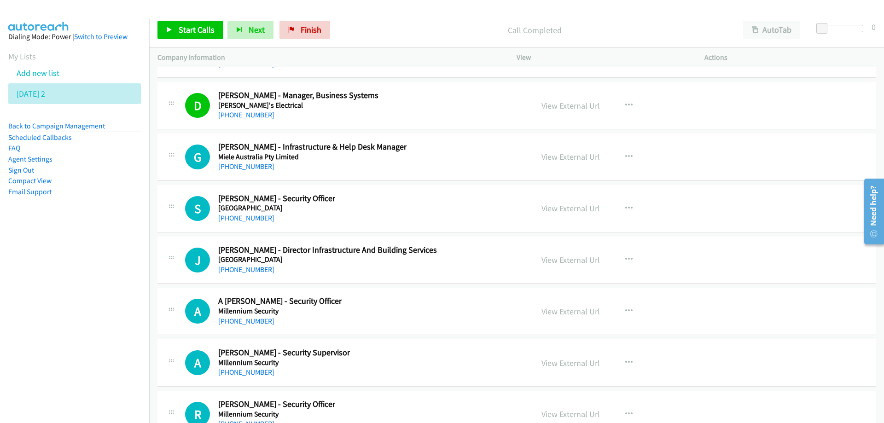
scroll to position [11928, 0]
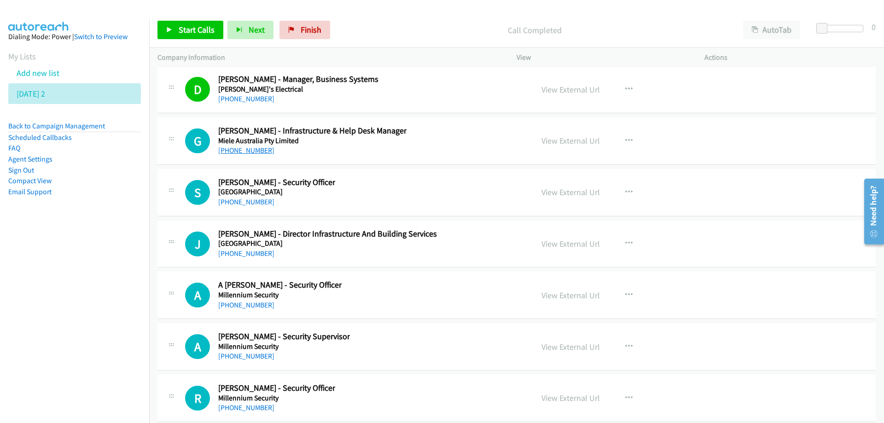
click at [251, 153] on link "+61 400 011 891" at bounding box center [246, 150] width 56 height 9
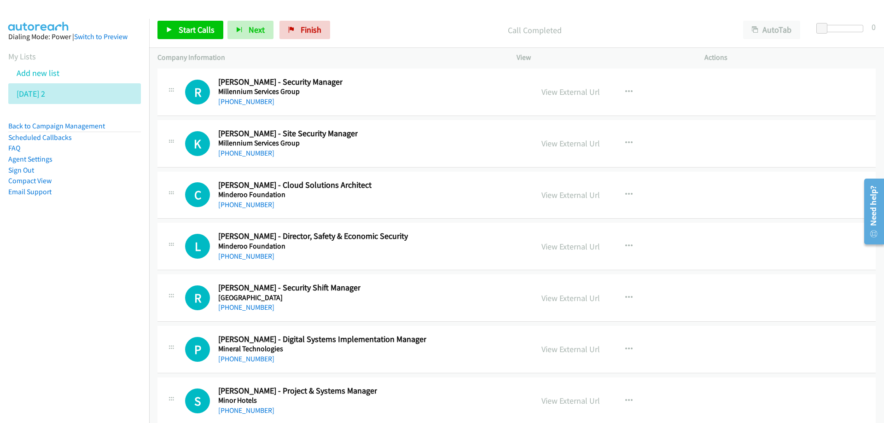
scroll to position [12296, 0]
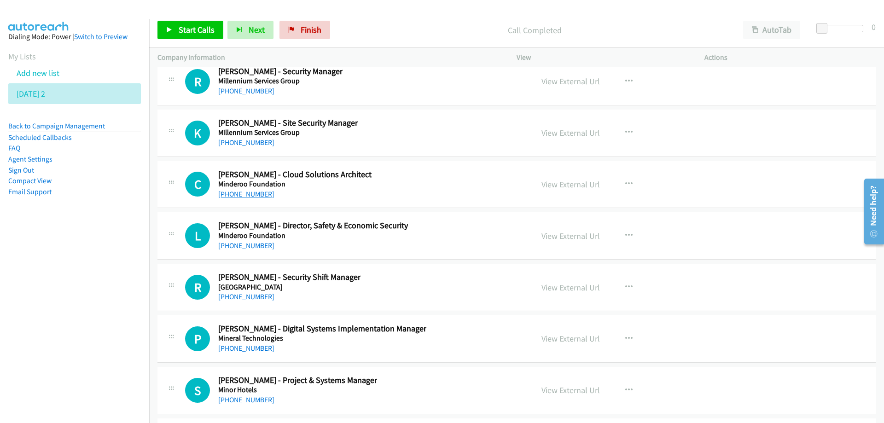
click at [257, 194] on link "+61 469 762 089" at bounding box center [246, 194] width 56 height 9
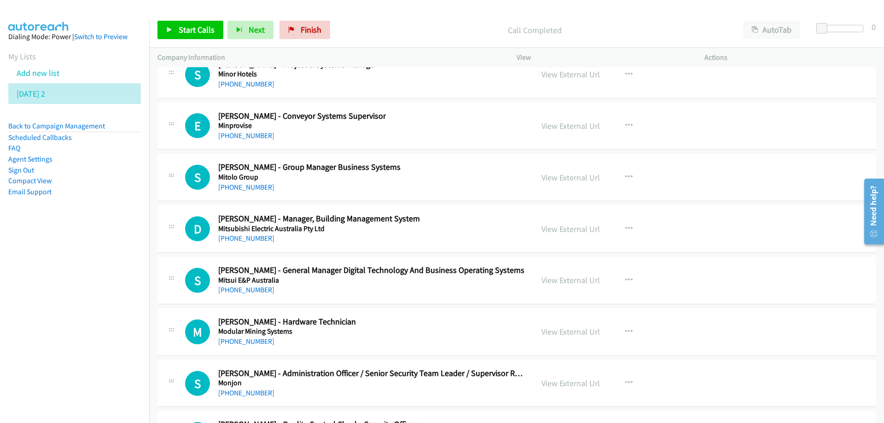
scroll to position [12618, 0]
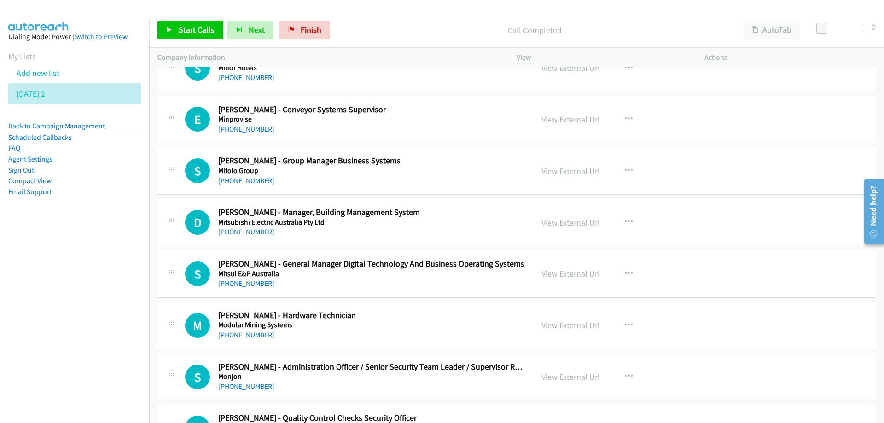
click at [237, 181] on link "+61 434 596 892" at bounding box center [246, 180] width 56 height 9
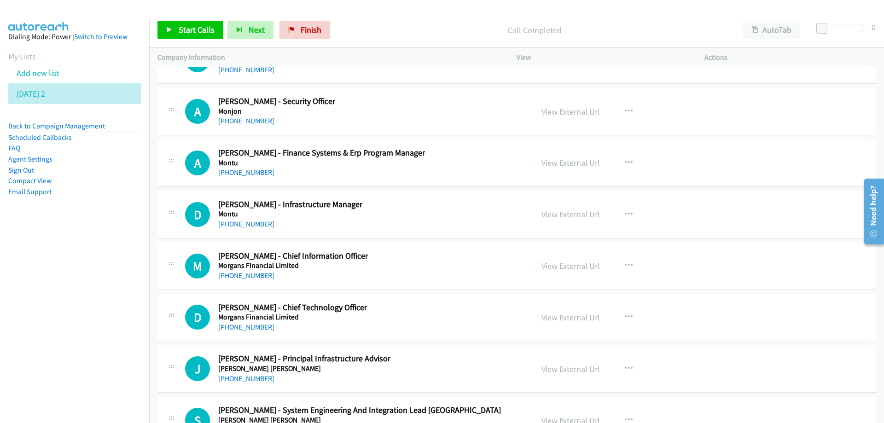
scroll to position [13033, 0]
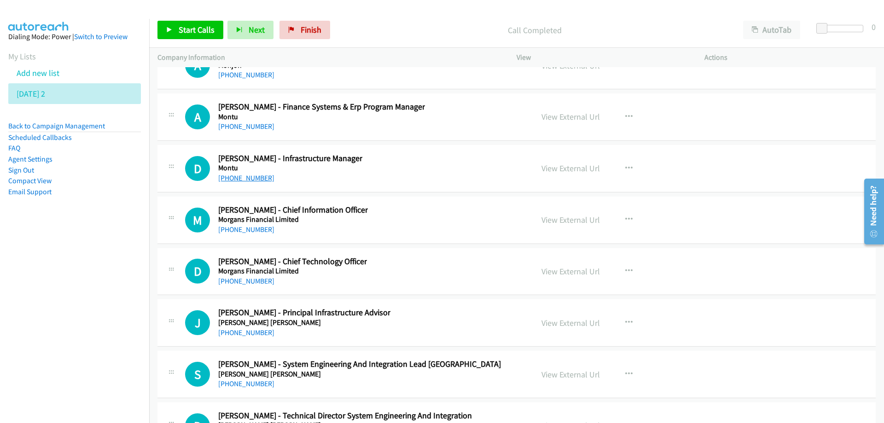
click at [247, 176] on link "+61 412 918 599" at bounding box center [246, 178] width 56 height 9
click at [235, 232] on link "+61 408 215 053" at bounding box center [246, 229] width 56 height 9
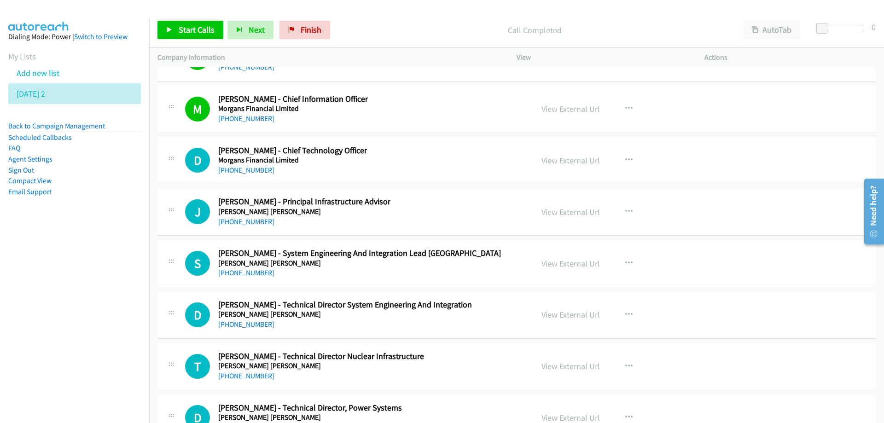
scroll to position [13171, 0]
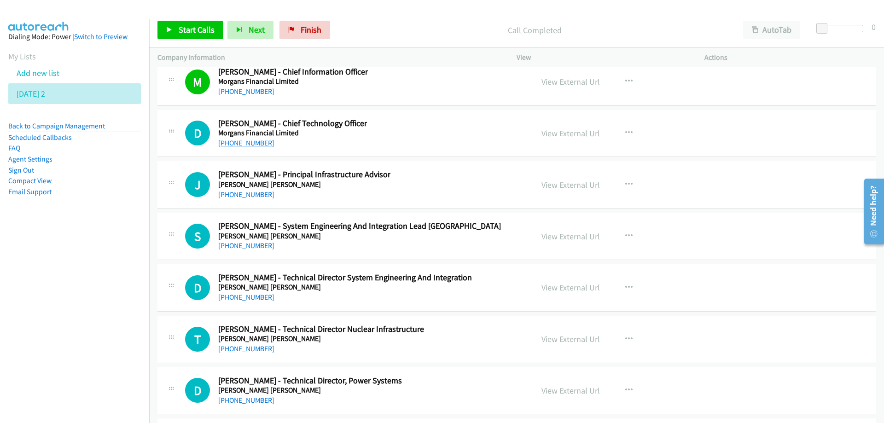
click at [244, 144] on link "+61 448 140 705" at bounding box center [246, 143] width 56 height 9
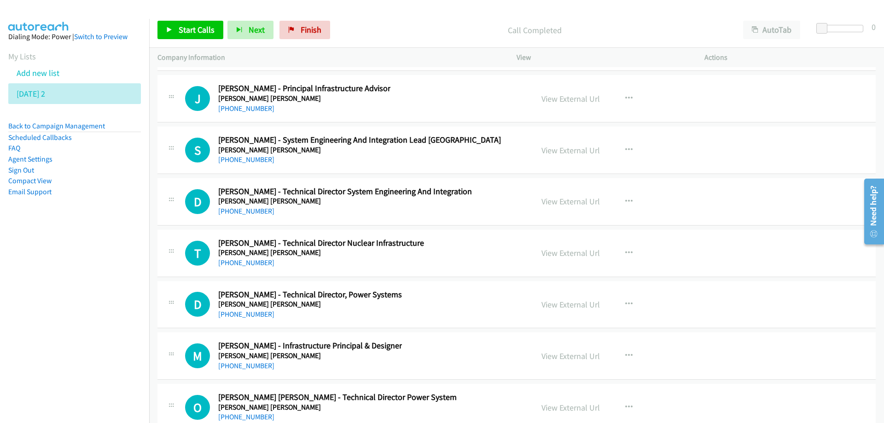
scroll to position [13263, 0]
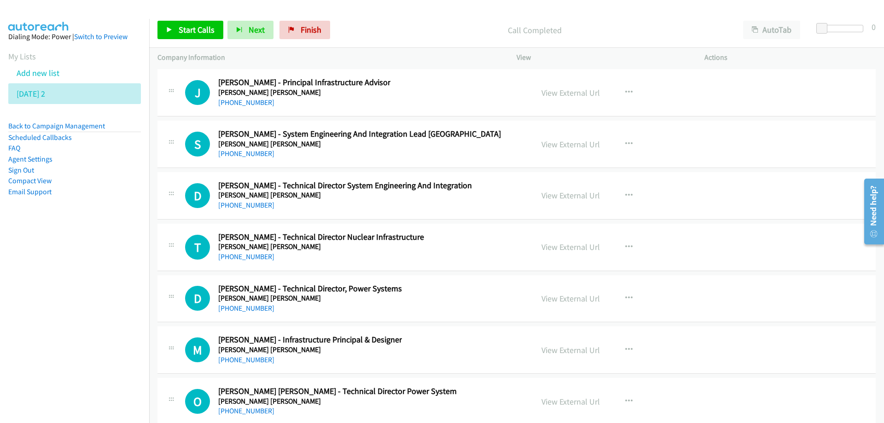
drag, startPoint x: 411, startPoint y: 98, endPoint x: 431, endPoint y: 112, distance: 25.1
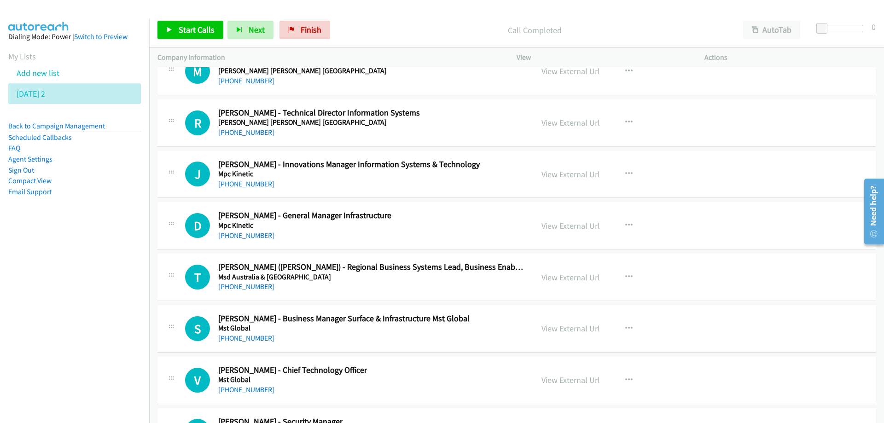
scroll to position [14000, 0]
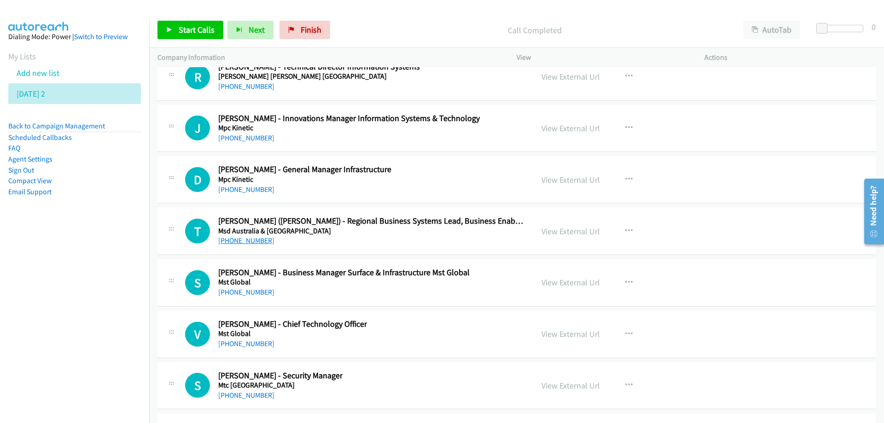
click at [239, 241] on link "+61 414 198 796" at bounding box center [246, 240] width 56 height 9
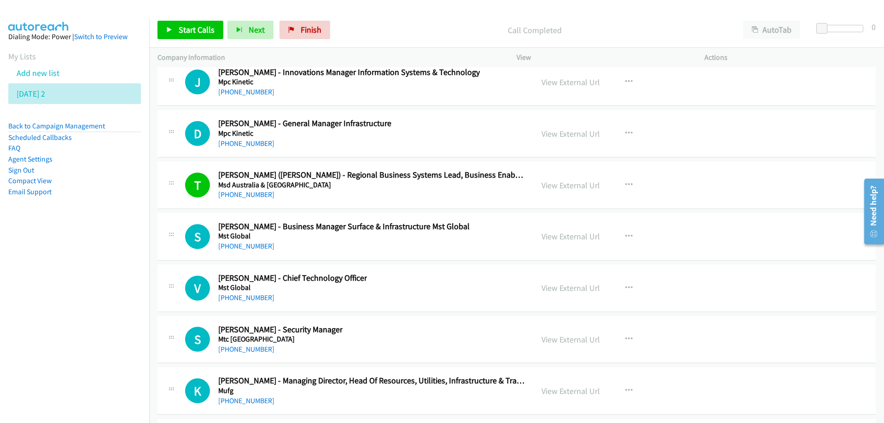
scroll to position [14092, 0]
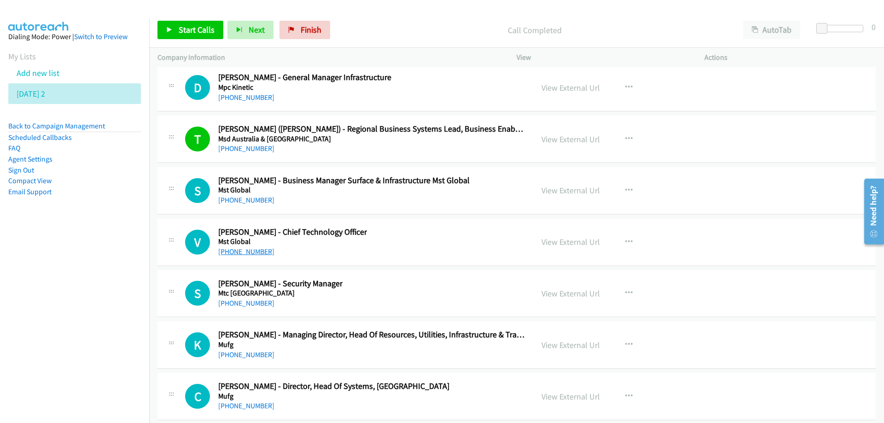
click at [252, 252] on link "+61 417 782 462" at bounding box center [246, 251] width 56 height 9
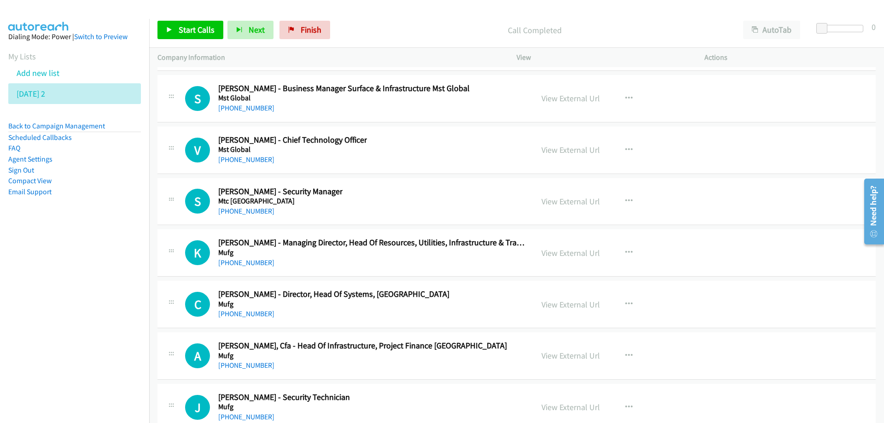
scroll to position [14230, 0]
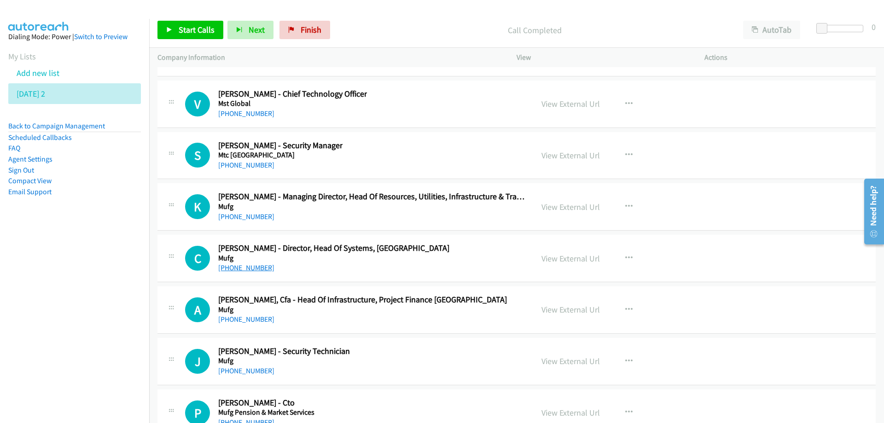
click at [239, 268] on link "+61 429 049 246" at bounding box center [246, 267] width 56 height 9
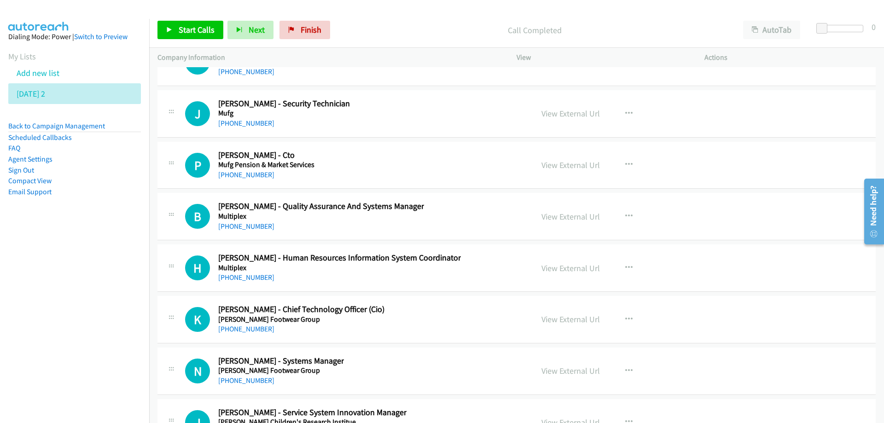
scroll to position [14507, 0]
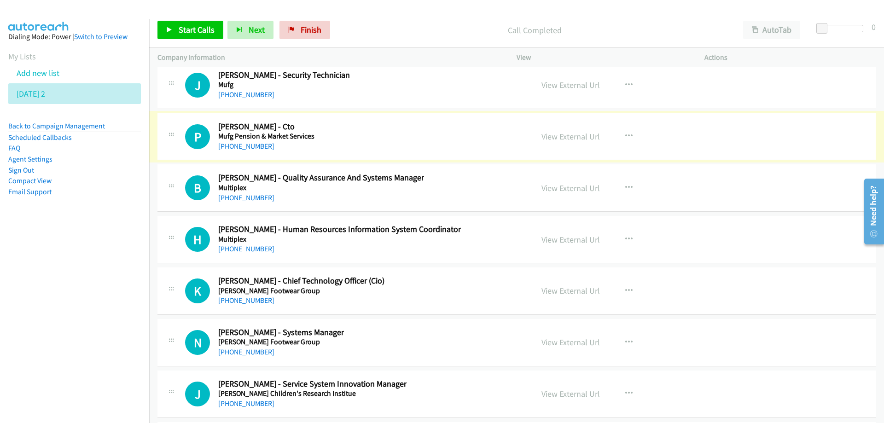
click at [246, 148] on link "+61 413 737 746" at bounding box center [246, 146] width 56 height 9
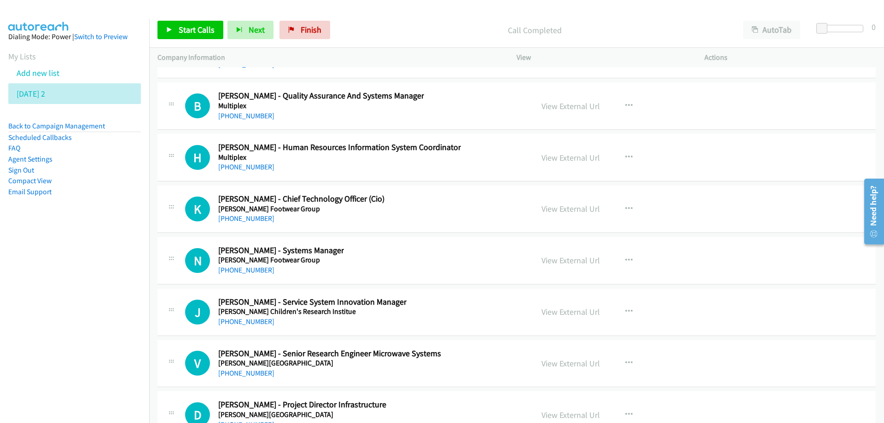
scroll to position [14599, 0]
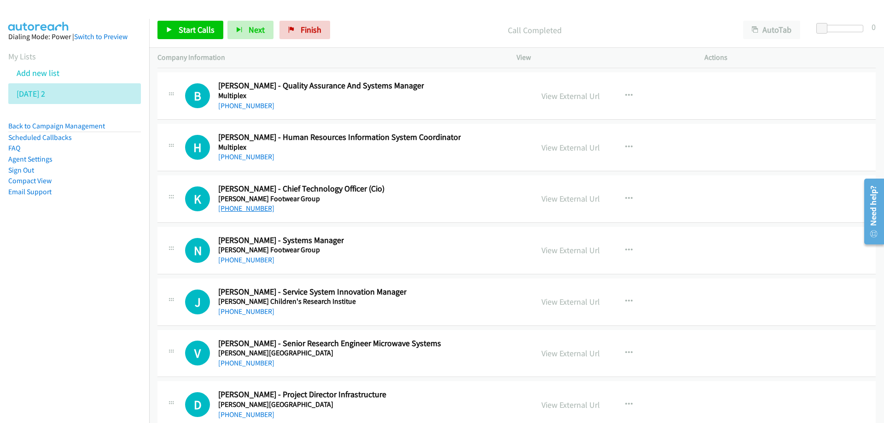
click at [242, 211] on link "+61 416 059 161" at bounding box center [246, 208] width 56 height 9
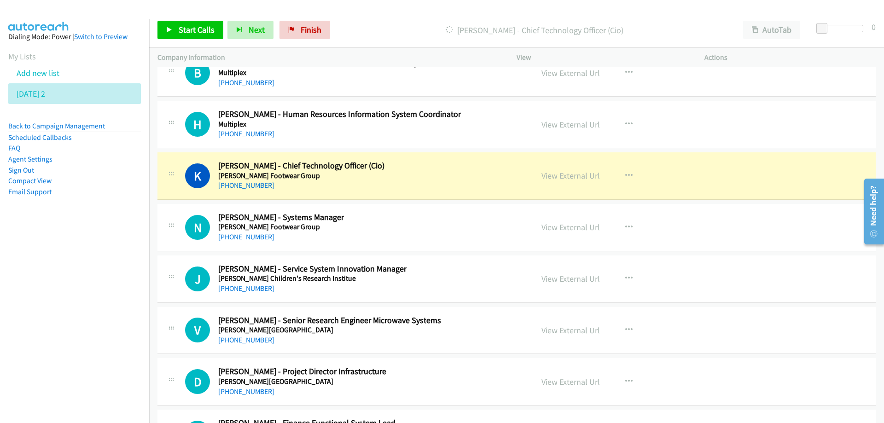
scroll to position [14645, 0]
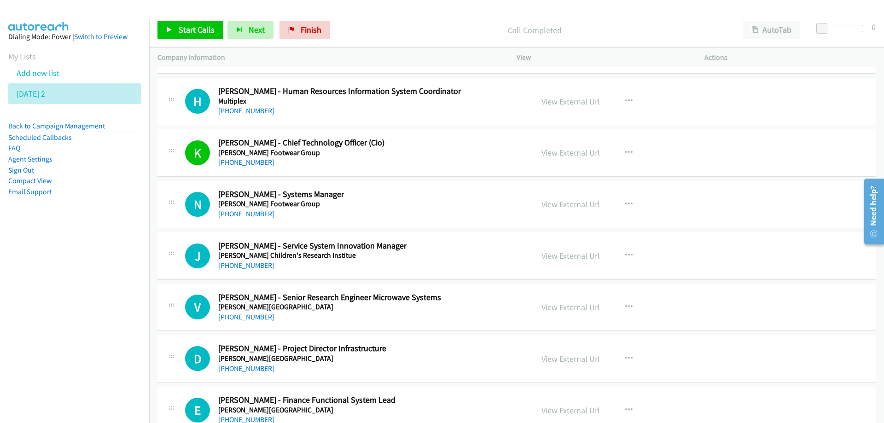
click at [245, 217] on link "+61 422 665 718" at bounding box center [246, 214] width 56 height 9
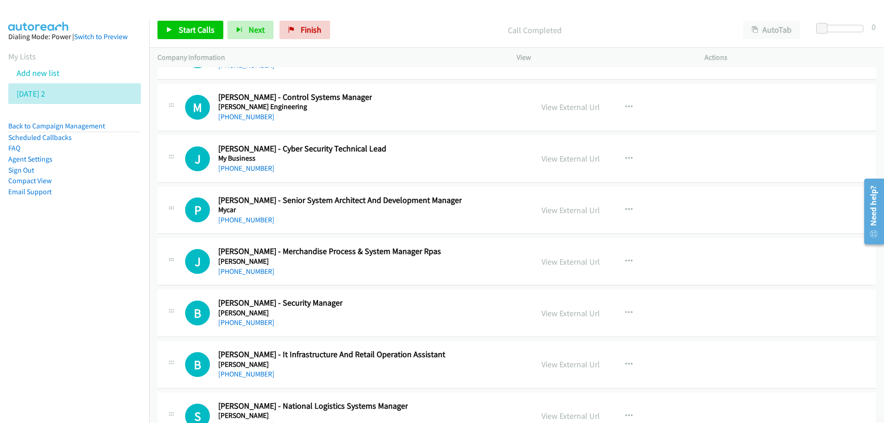
scroll to position [15013, 0]
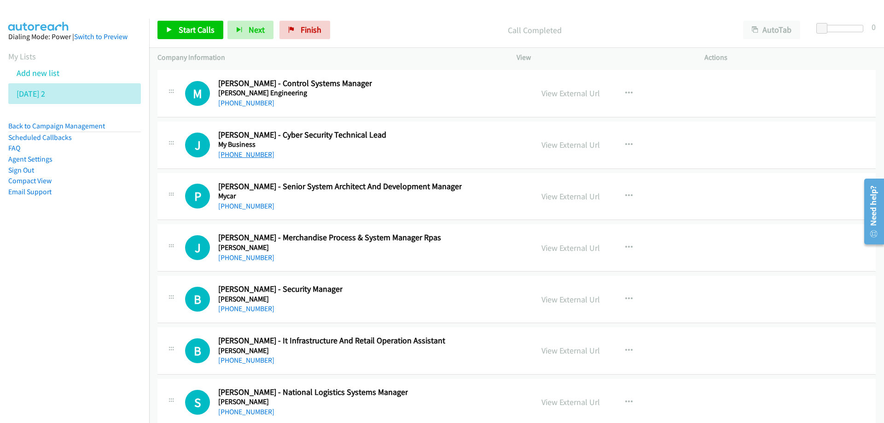
click at [241, 157] on link "+61 418 288 161" at bounding box center [246, 154] width 56 height 9
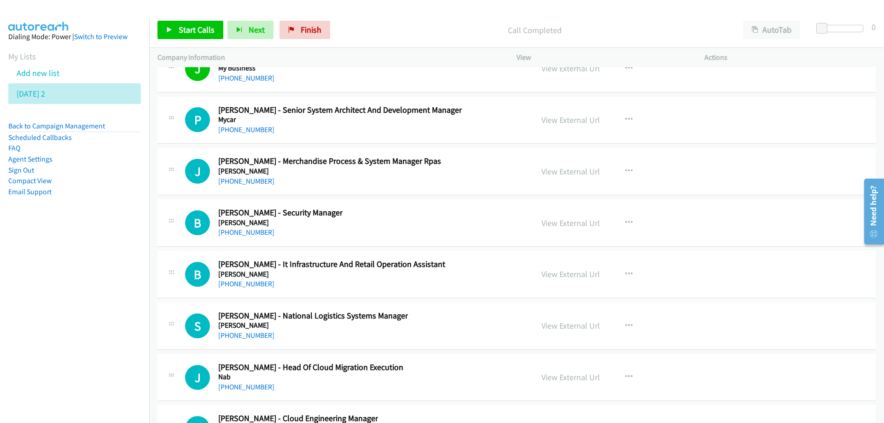
scroll to position [15105, 0]
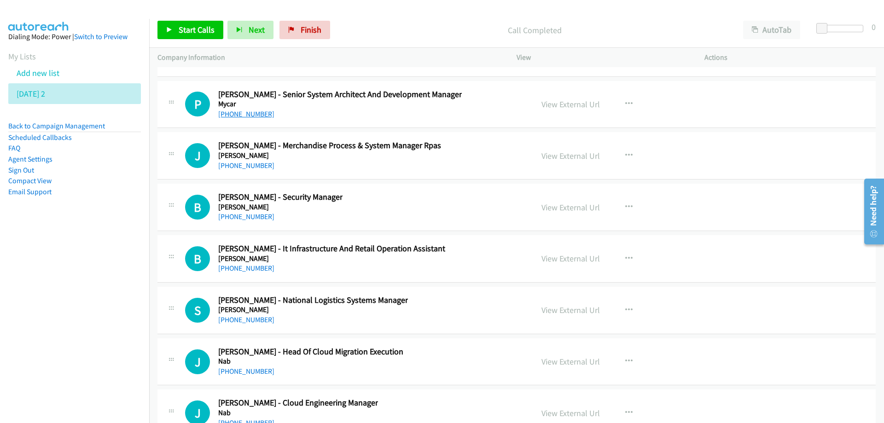
click at [242, 116] on link "+61 428 906 493" at bounding box center [246, 114] width 56 height 9
click at [494, 103] on div "P Callback Scheduled Prashant Nayampalli - Senior System Architect And Developm…" at bounding box center [355, 104] width 340 height 30
click at [572, 105] on link "View External Url" at bounding box center [571, 104] width 58 height 11
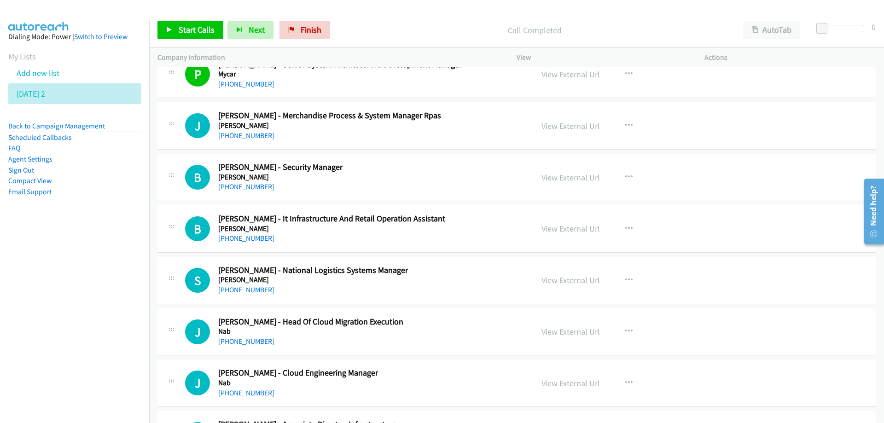
scroll to position [15151, 0]
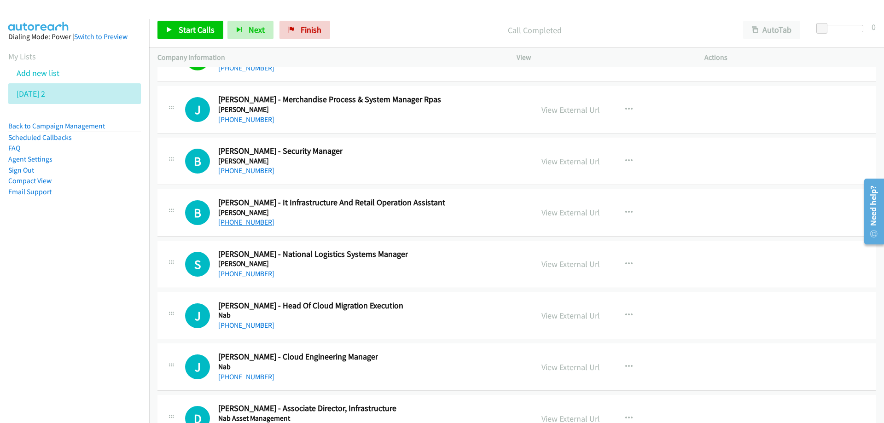
click at [232, 222] on link "+61 423 861 850" at bounding box center [246, 222] width 56 height 9
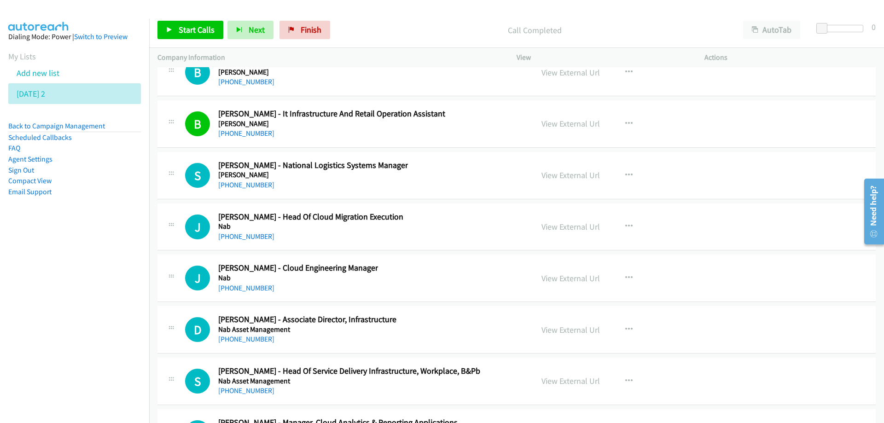
scroll to position [15243, 0]
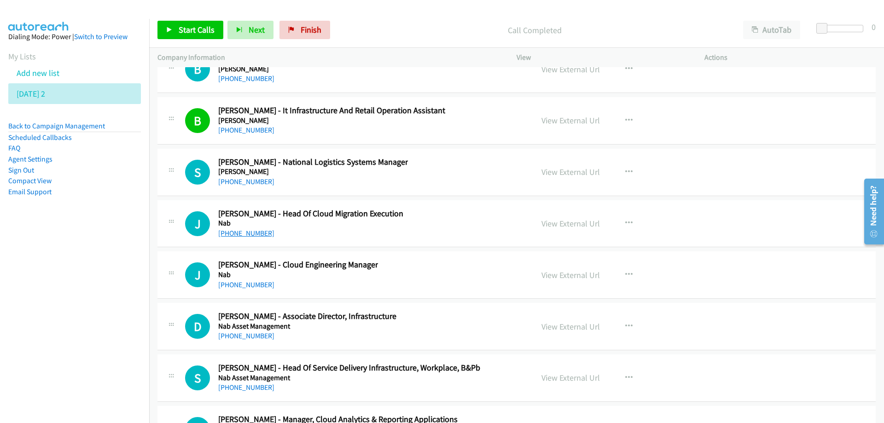
click at [238, 233] on link "+61 434 591 985" at bounding box center [246, 233] width 56 height 9
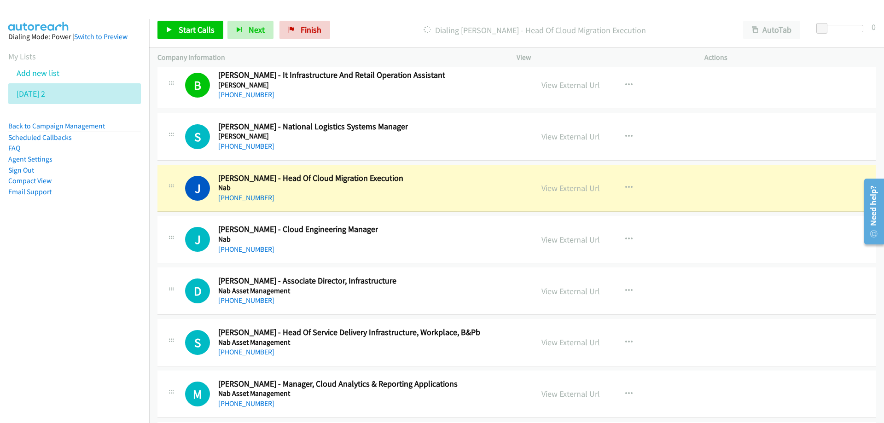
scroll to position [15289, 0]
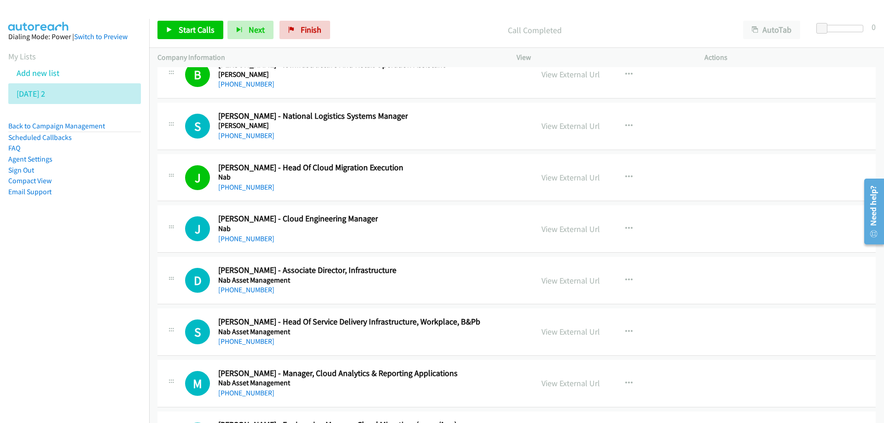
click at [500, 166] on div "J Callback Scheduled Julie Anna Batson - Head Of Cloud Migration Execution Nab …" at bounding box center [355, 178] width 340 height 30
click at [570, 178] on link "View External Url" at bounding box center [571, 177] width 58 height 11
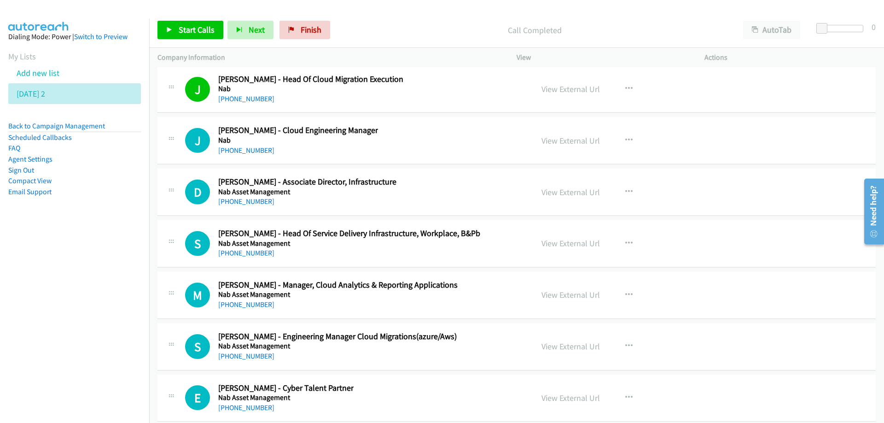
scroll to position [15382, 0]
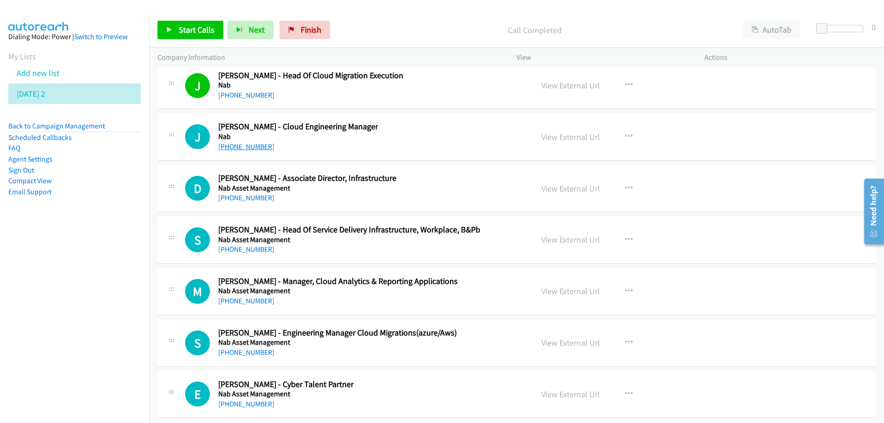
click at [238, 151] on link "+61 410 629 300" at bounding box center [246, 146] width 56 height 9
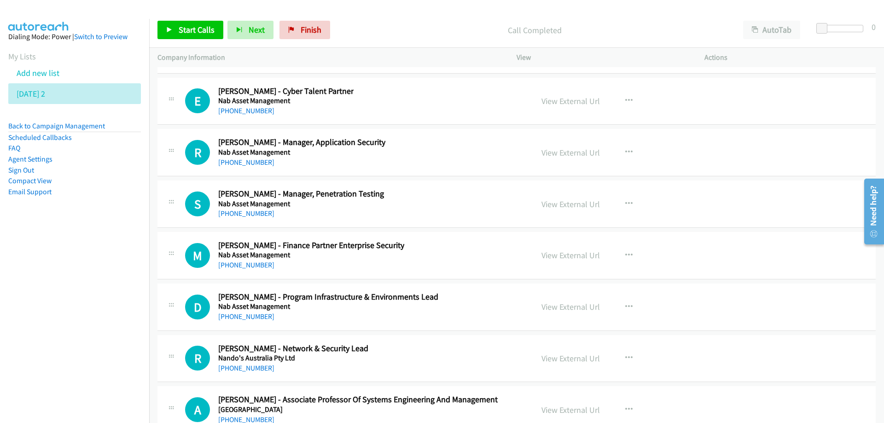
scroll to position [15704, 0]
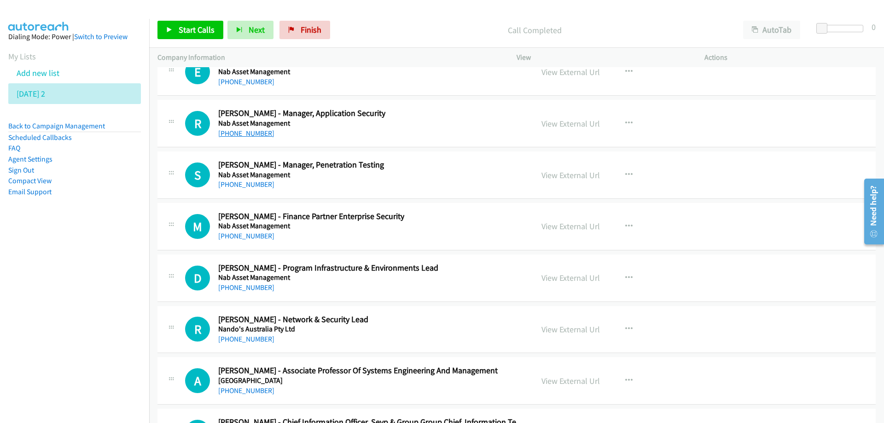
click at [240, 135] on link "+61 403 651 213" at bounding box center [246, 133] width 56 height 9
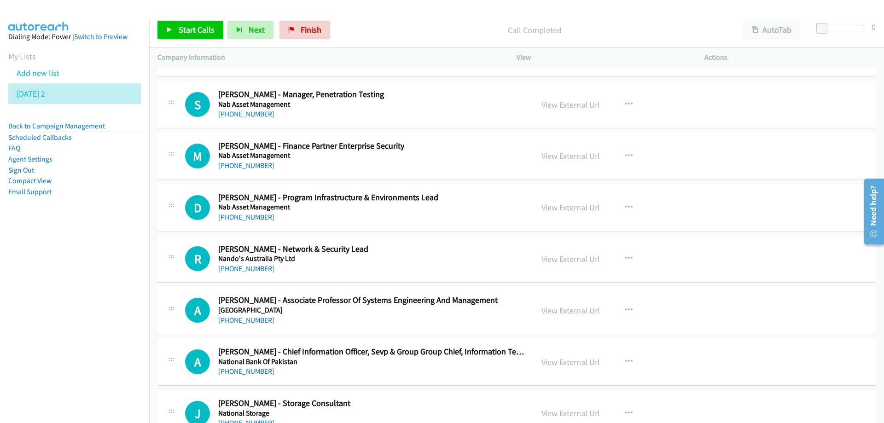
scroll to position [15796, 0]
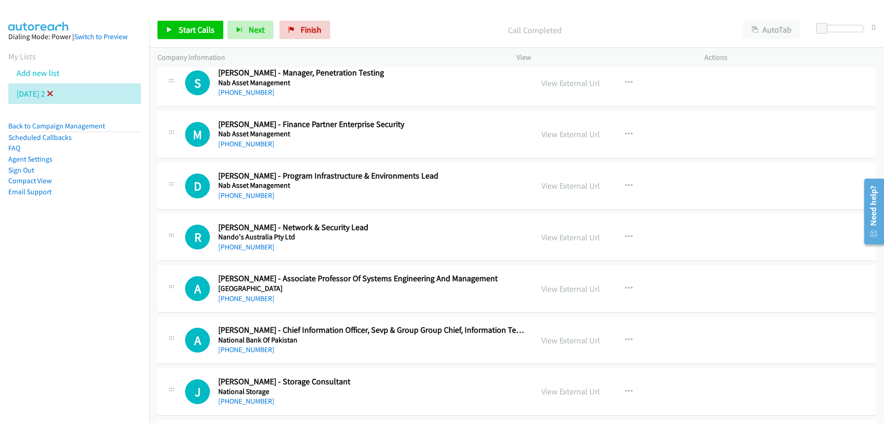
click at [53, 93] on icon at bounding box center [50, 94] width 6 height 6
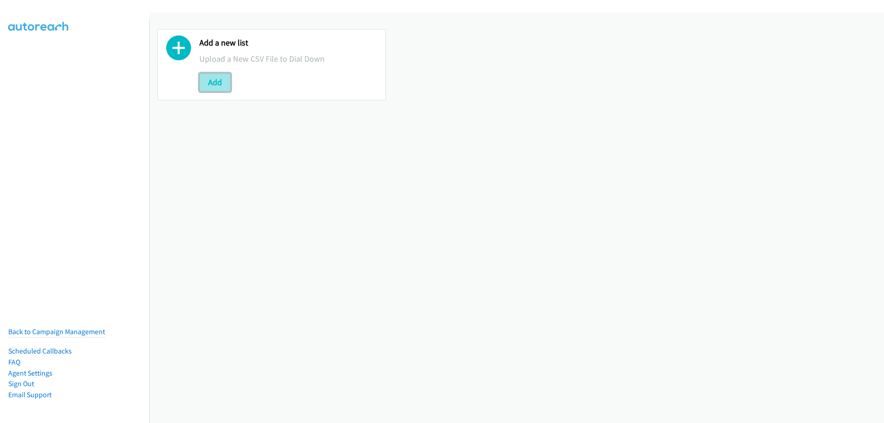
click at [216, 83] on button "Add" at bounding box center [214, 82] width 31 height 18
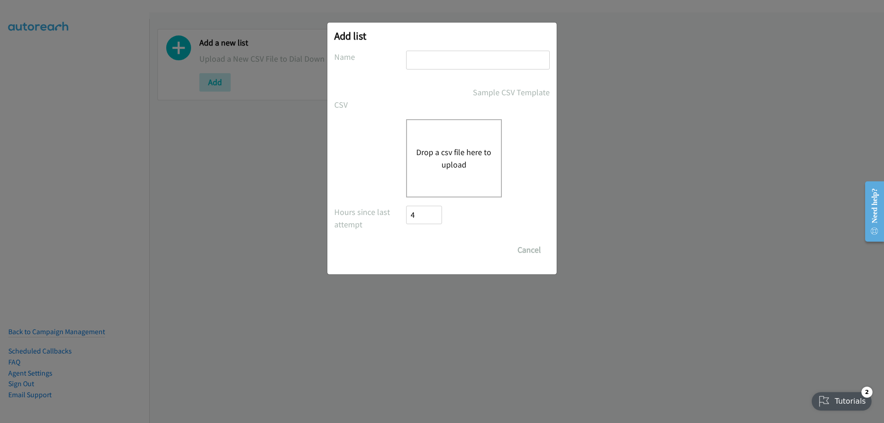
click at [434, 56] on input "text" at bounding box center [478, 60] width 144 height 19
type input "[DATE] 3"
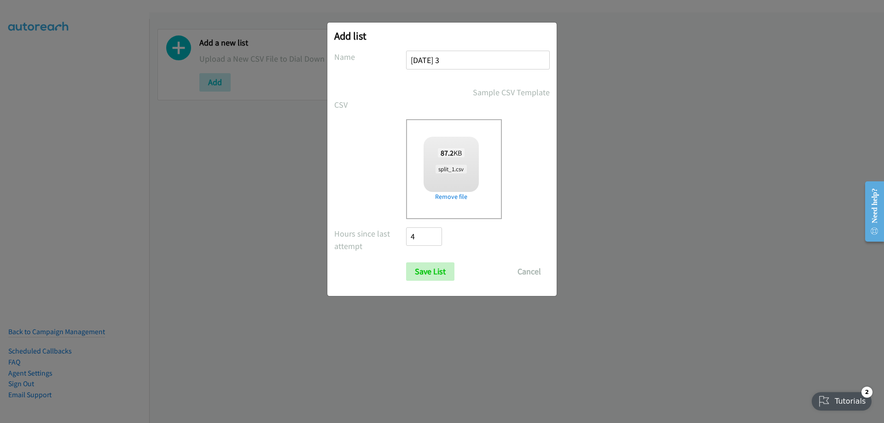
checkbox input "true"
click at [425, 273] on input "Save List" at bounding box center [430, 271] width 48 height 18
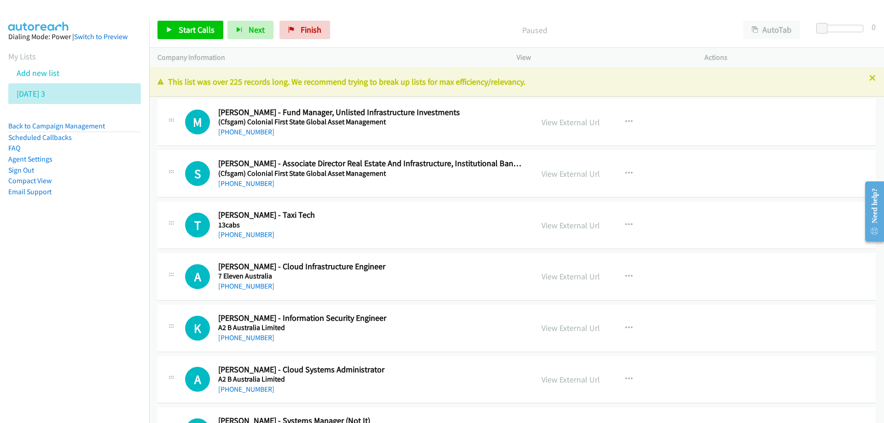
click at [115, 256] on nav "Dialing Mode: Power | Switch to Preview My Lists Add new list [DATE] 3 Back to …" at bounding box center [75, 230] width 150 height 423
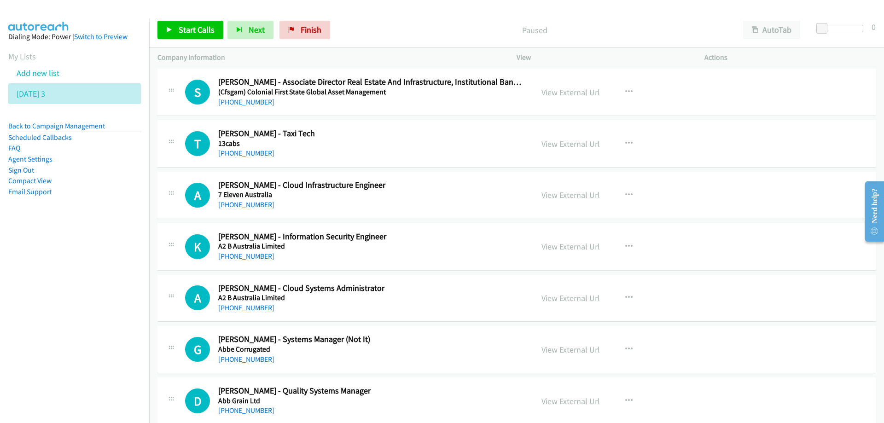
scroll to position [92, 0]
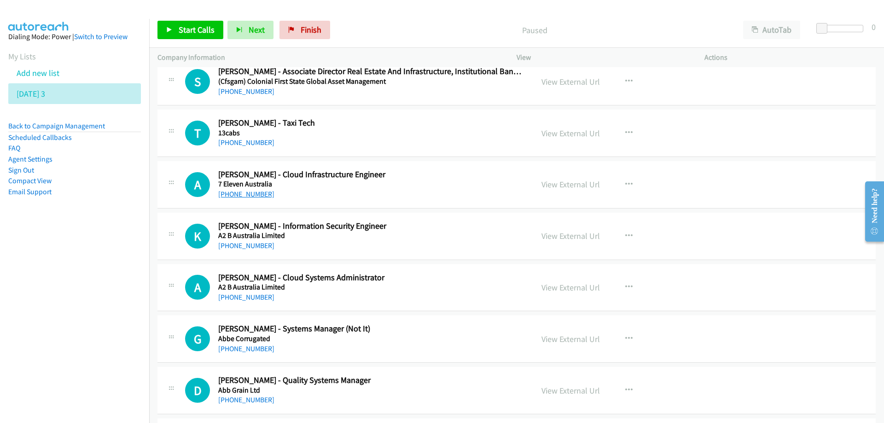
click at [240, 196] on link "[PHONE_NUMBER]" at bounding box center [246, 194] width 56 height 9
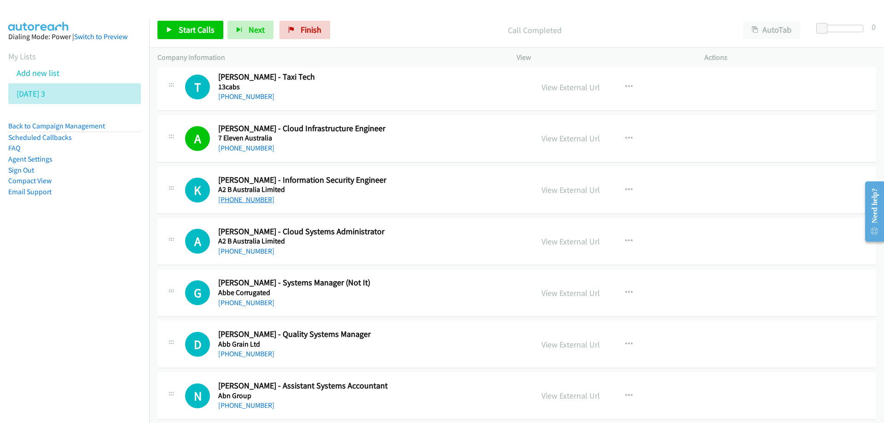
click at [243, 199] on link "[PHONE_NUMBER]" at bounding box center [246, 199] width 56 height 9
click at [244, 253] on link "[PHONE_NUMBER]" at bounding box center [246, 251] width 56 height 9
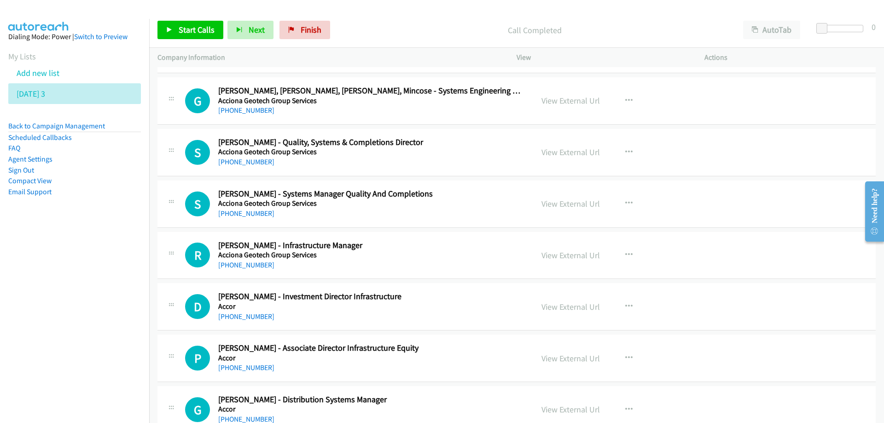
scroll to position [737, 0]
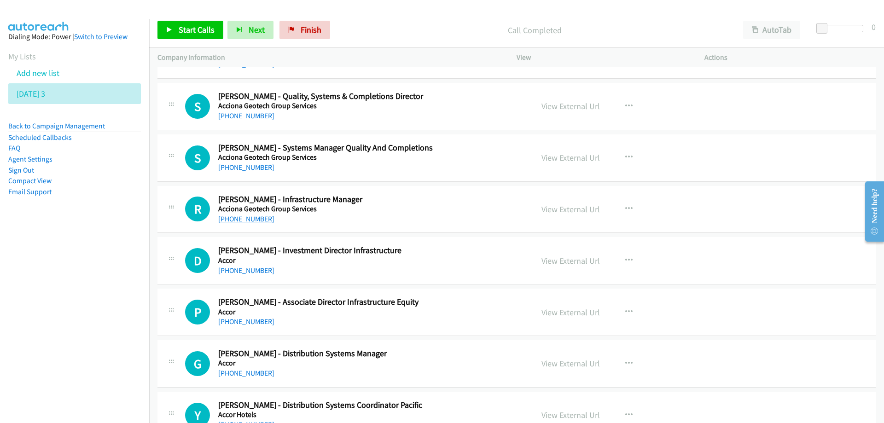
click at [261, 220] on link "[PHONE_NUMBER]" at bounding box center [246, 219] width 56 height 9
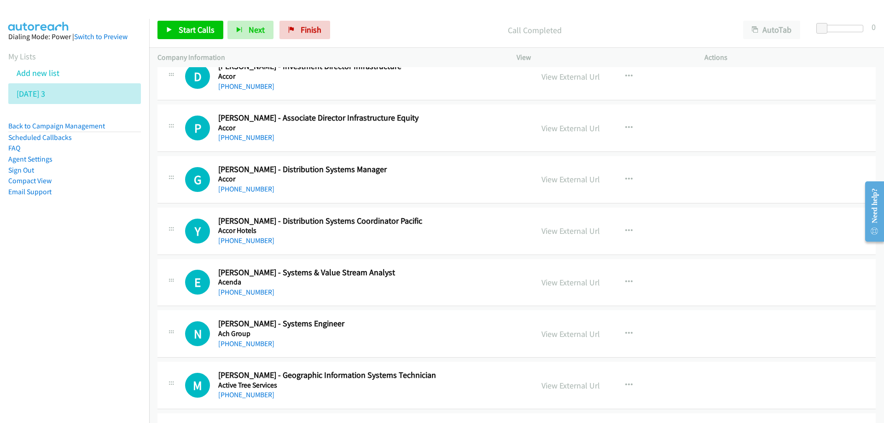
scroll to position [967, 0]
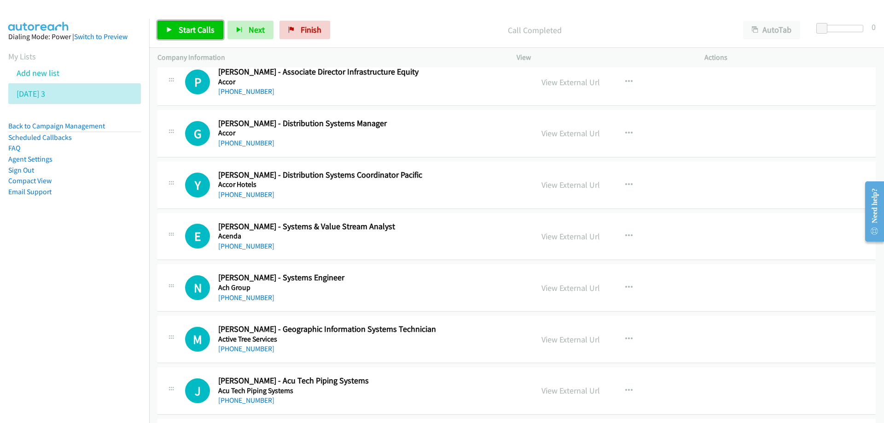
click at [192, 32] on span "Start Calls" at bounding box center [197, 29] width 36 height 11
click at [187, 33] on span "Pause" at bounding box center [189, 29] width 21 height 11
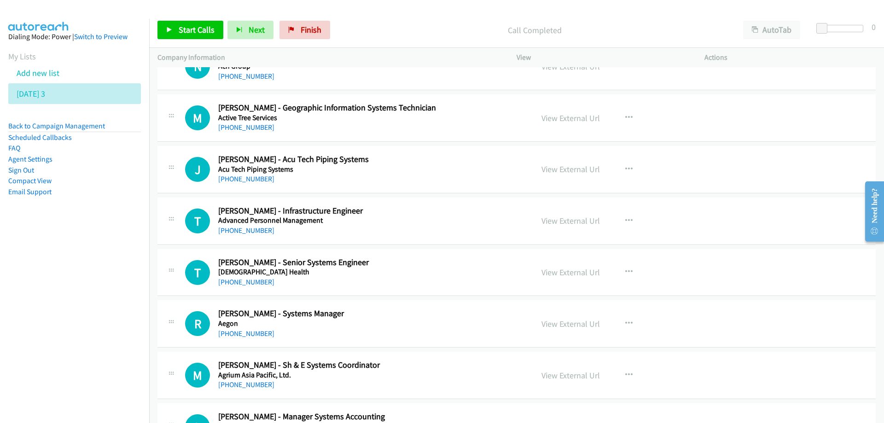
scroll to position [1197, 0]
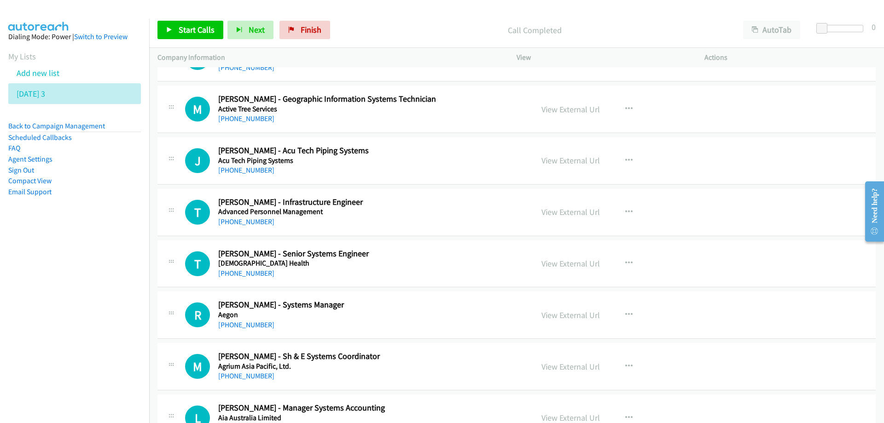
click at [243, 226] on div "[PHONE_NUMBER]" at bounding box center [369, 221] width 303 height 11
click at [238, 226] on div "[PHONE_NUMBER]" at bounding box center [369, 221] width 303 height 11
click at [238, 225] on link "[PHONE_NUMBER]" at bounding box center [246, 221] width 56 height 9
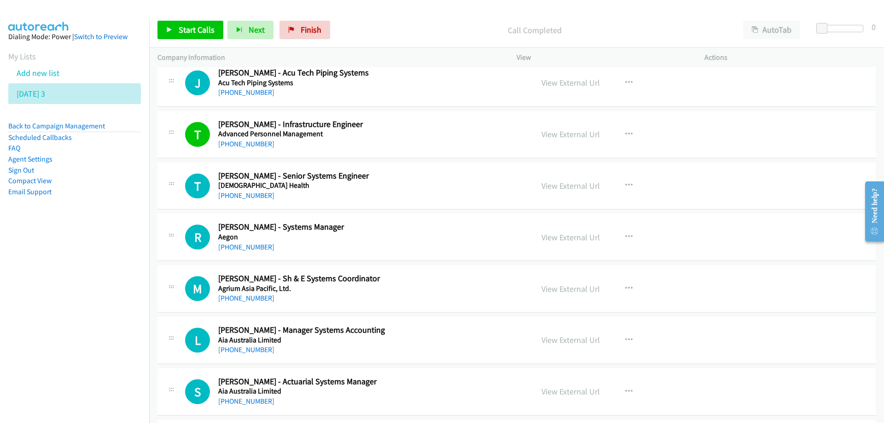
scroll to position [1289, 0]
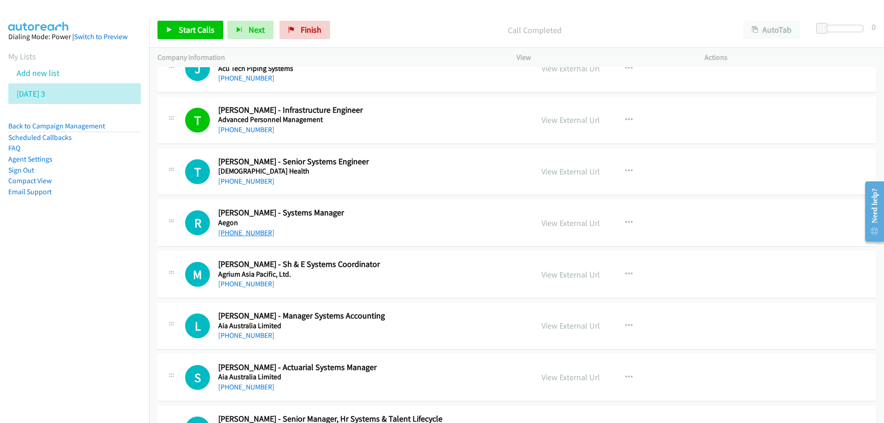
click at [243, 232] on link "[PHONE_NUMBER]" at bounding box center [246, 232] width 56 height 9
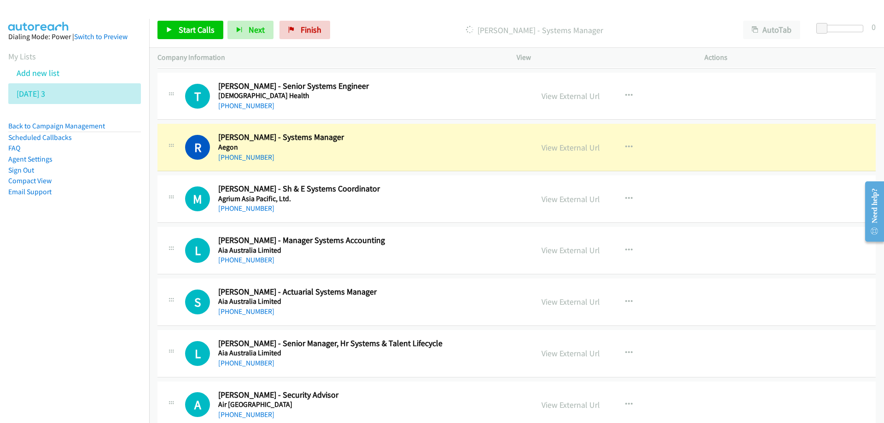
scroll to position [1382, 0]
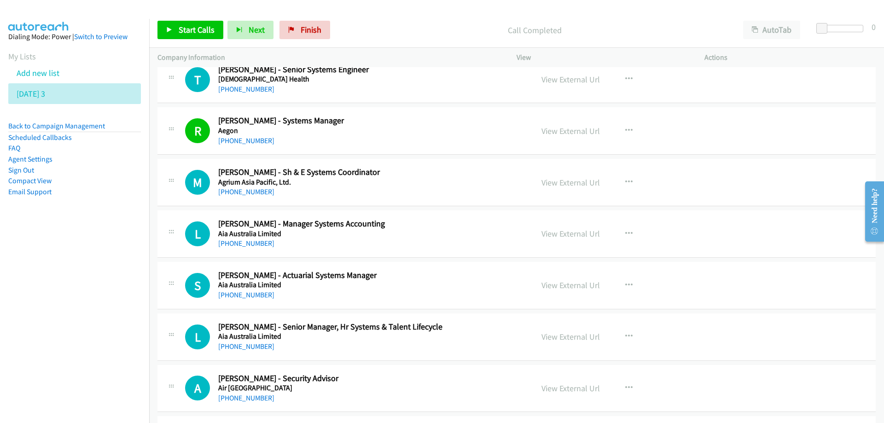
click at [400, 189] on div "[PHONE_NUMBER]" at bounding box center [369, 192] width 303 height 11
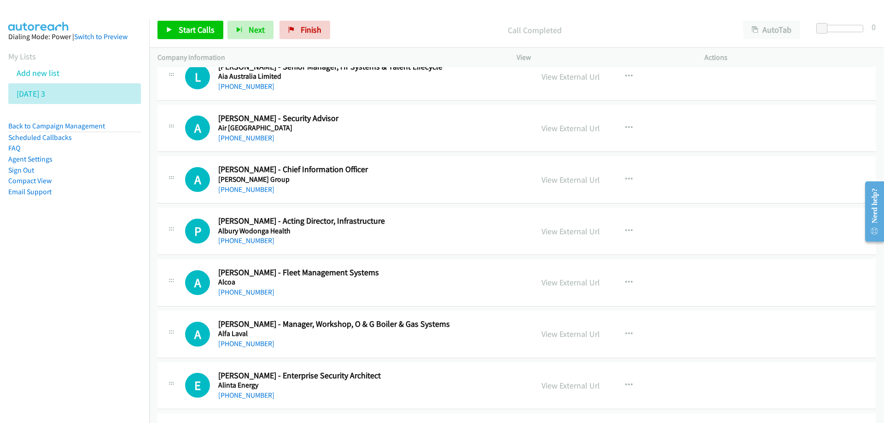
scroll to position [1658, 0]
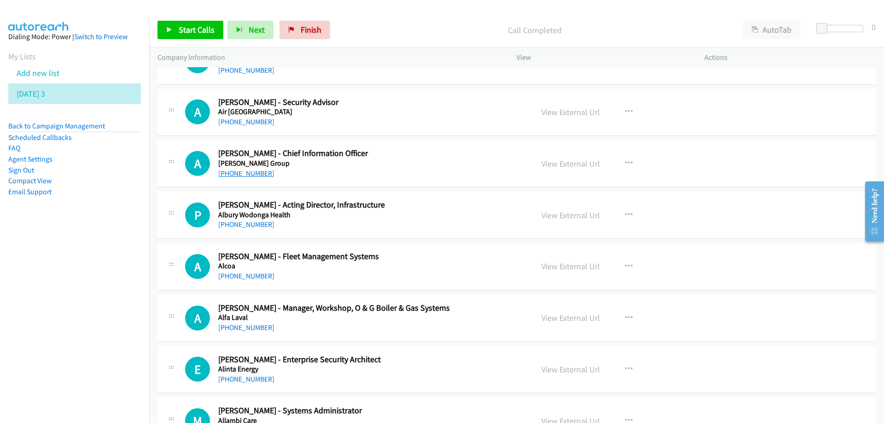
click at [258, 172] on link "[PHONE_NUMBER]" at bounding box center [246, 173] width 56 height 9
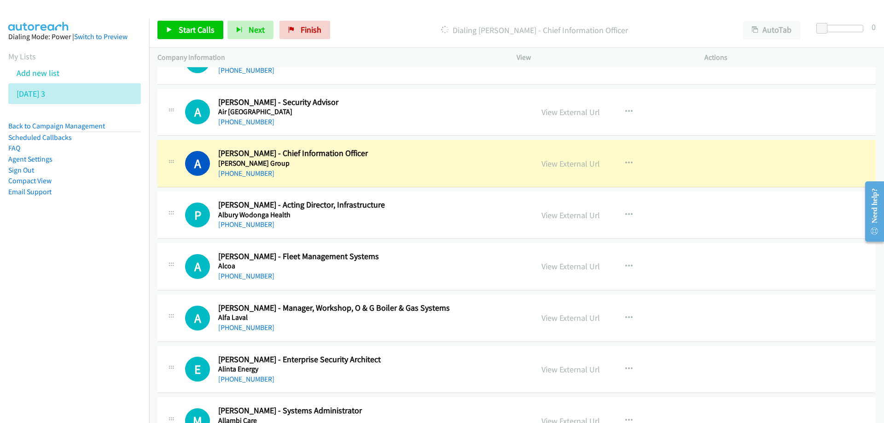
drag, startPoint x: 419, startPoint y: 179, endPoint x: 428, endPoint y: 173, distance: 11.2
click at [419, 179] on div "A Callback Scheduled [PERSON_NAME] - Chief Information Officer [PERSON_NAME] Gr…" at bounding box center [516, 163] width 718 height 47
click at [554, 163] on link "View External Url" at bounding box center [571, 163] width 58 height 11
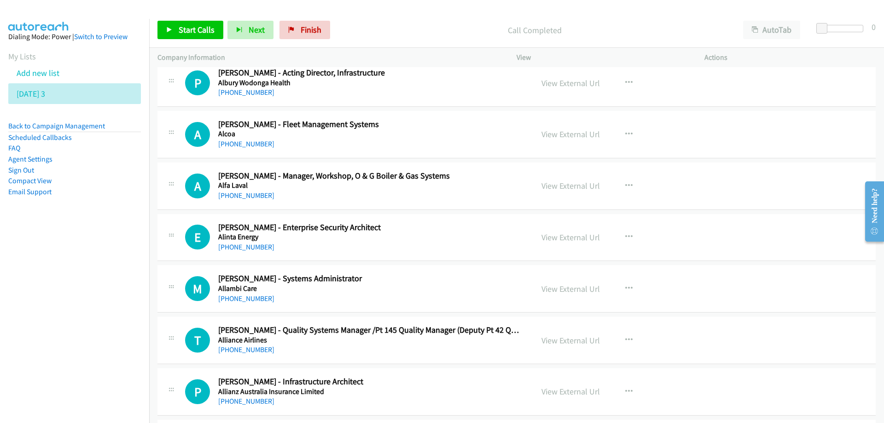
scroll to position [1796, 0]
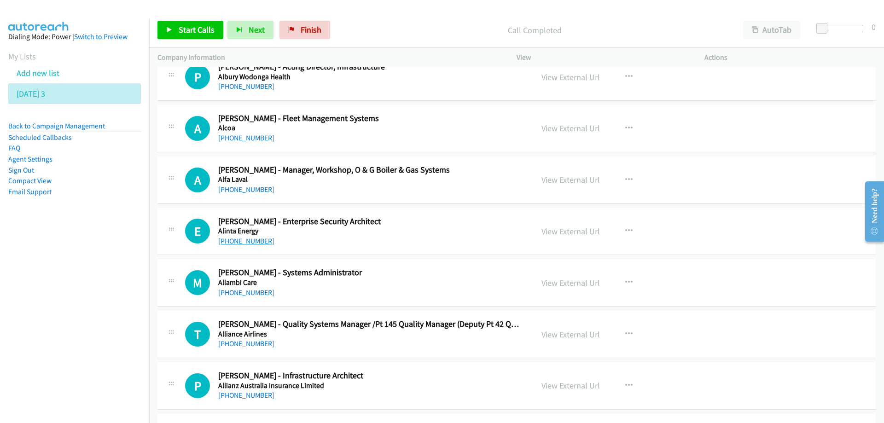
click at [243, 240] on link "[PHONE_NUMBER]" at bounding box center [246, 241] width 56 height 9
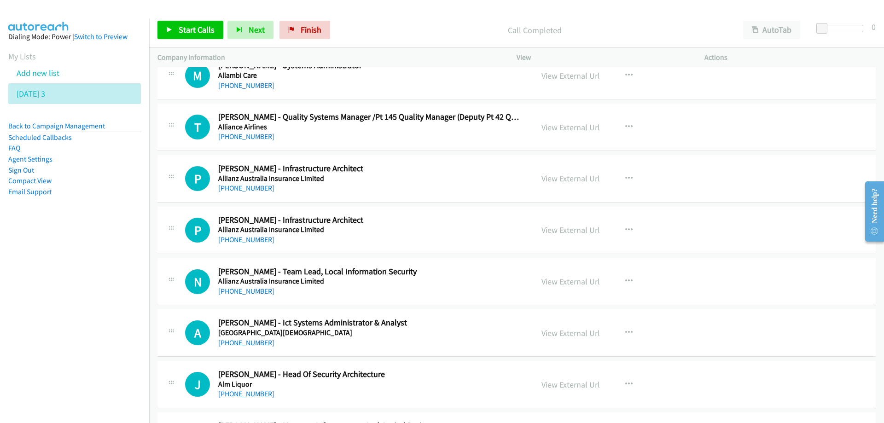
scroll to position [2026, 0]
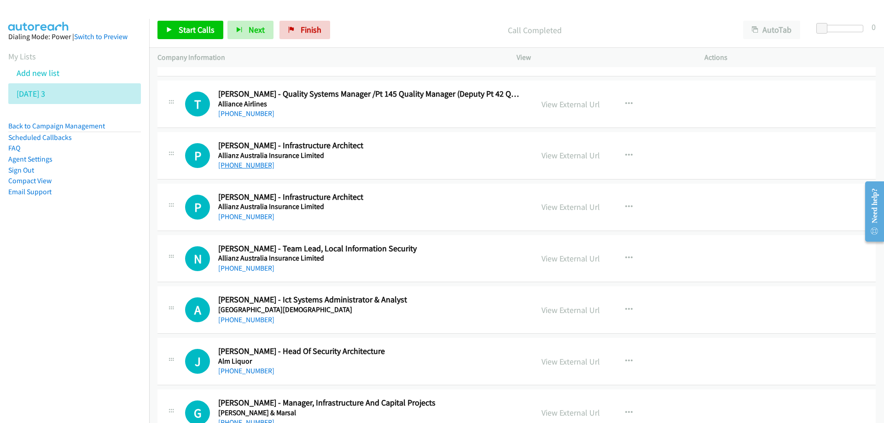
click at [234, 166] on link "[PHONE_NUMBER]" at bounding box center [246, 165] width 56 height 9
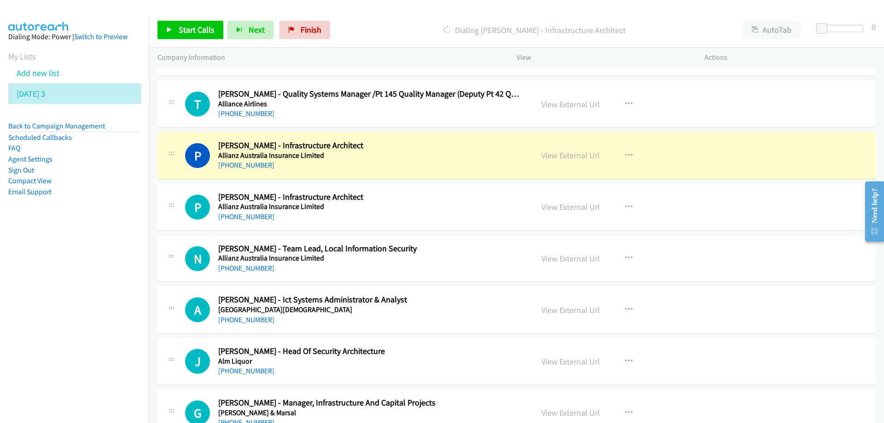
click at [405, 145] on h2 "[PERSON_NAME] - Infrastructure Architect" at bounding box center [369, 145] width 303 height 11
click at [565, 158] on link "View External Url" at bounding box center [571, 155] width 58 height 11
